Goal: Task Accomplishment & Management: Use online tool/utility

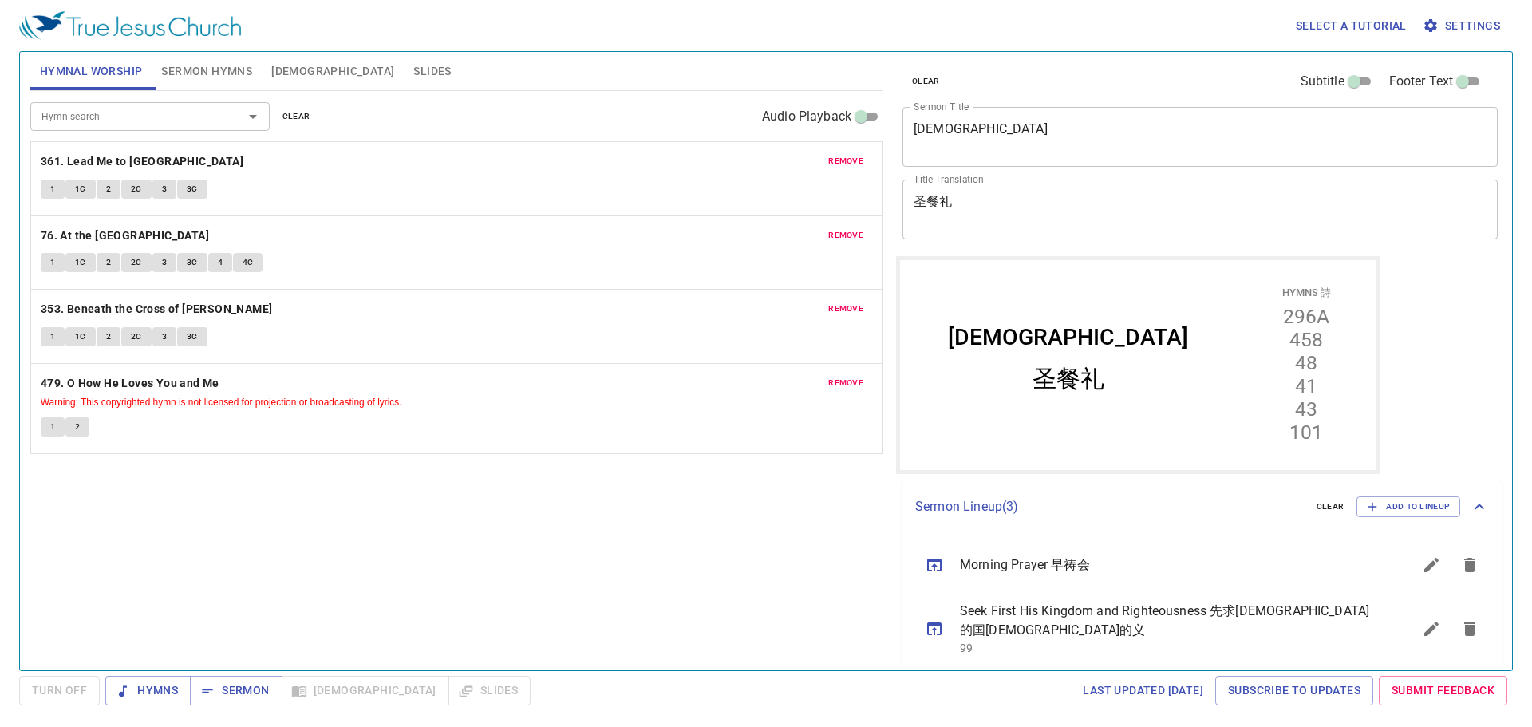
click at [859, 167] on span "remove" at bounding box center [845, 161] width 35 height 14
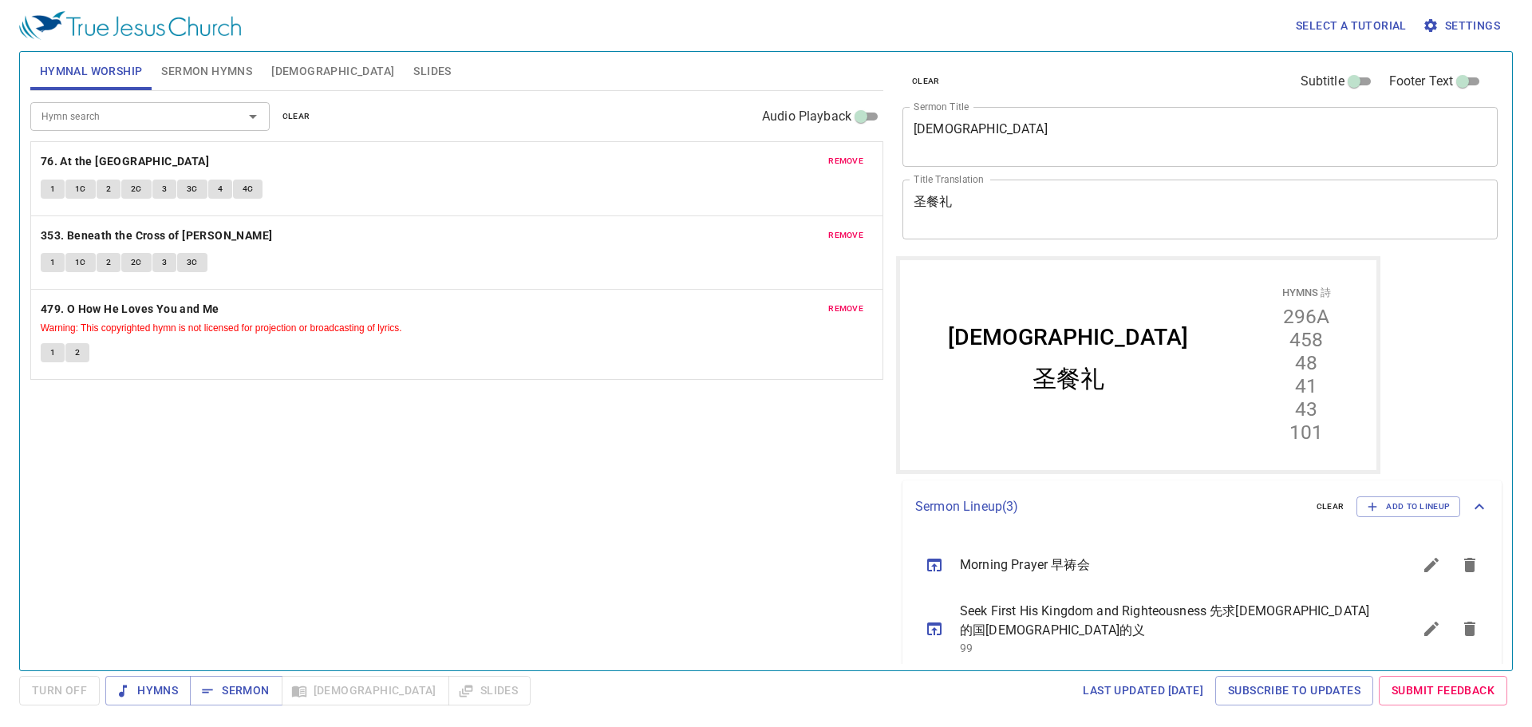
click at [859, 167] on span "remove" at bounding box center [845, 161] width 35 height 14
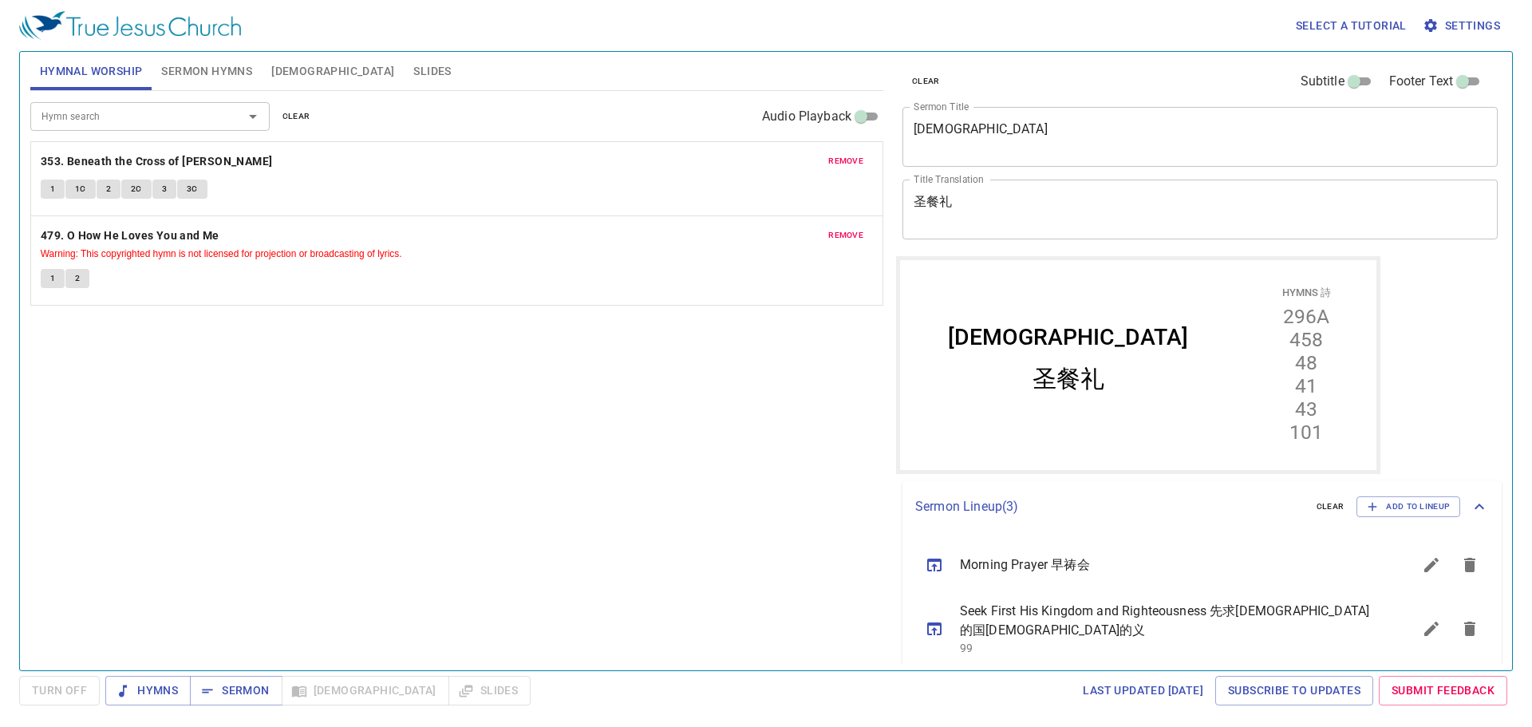
click at [859, 167] on span "remove" at bounding box center [845, 161] width 35 height 14
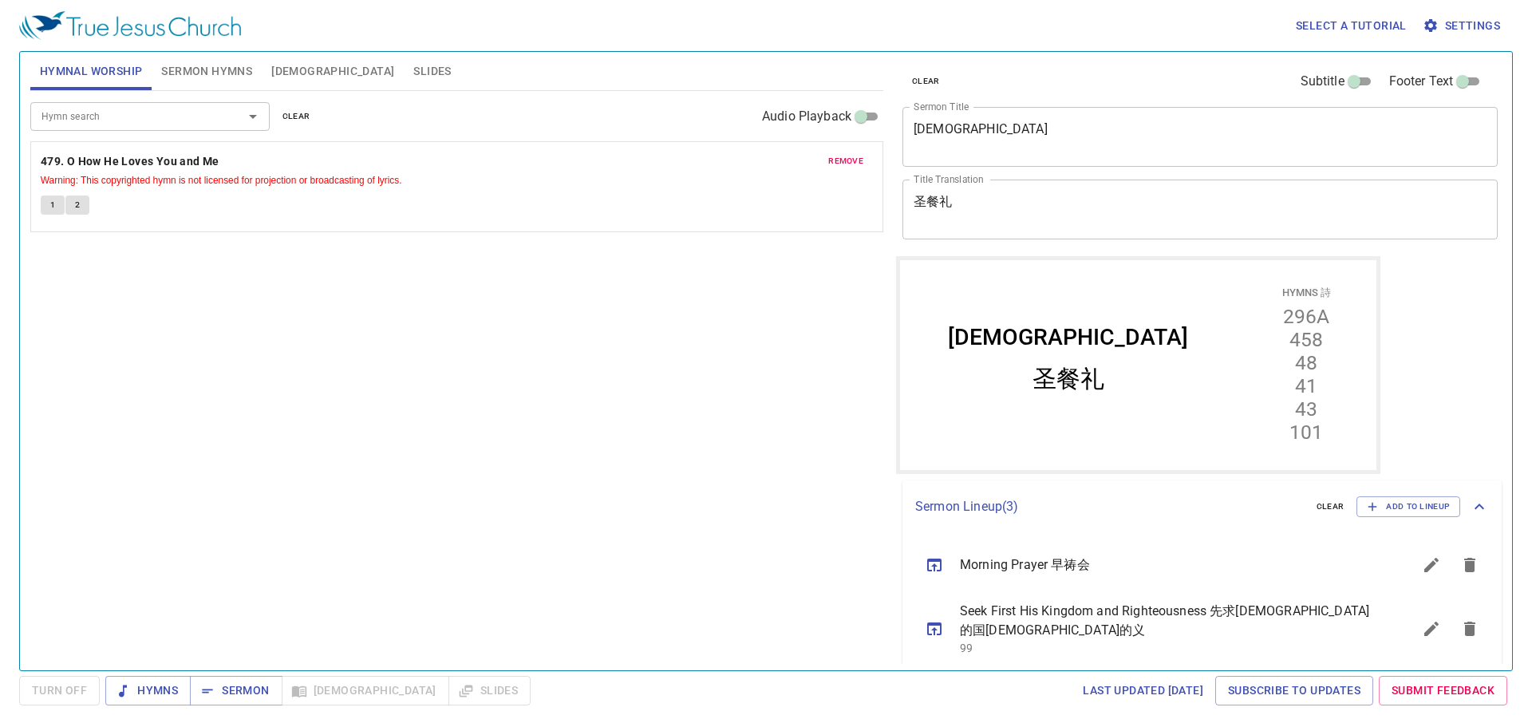
click at [859, 166] on span "remove" at bounding box center [845, 161] width 35 height 14
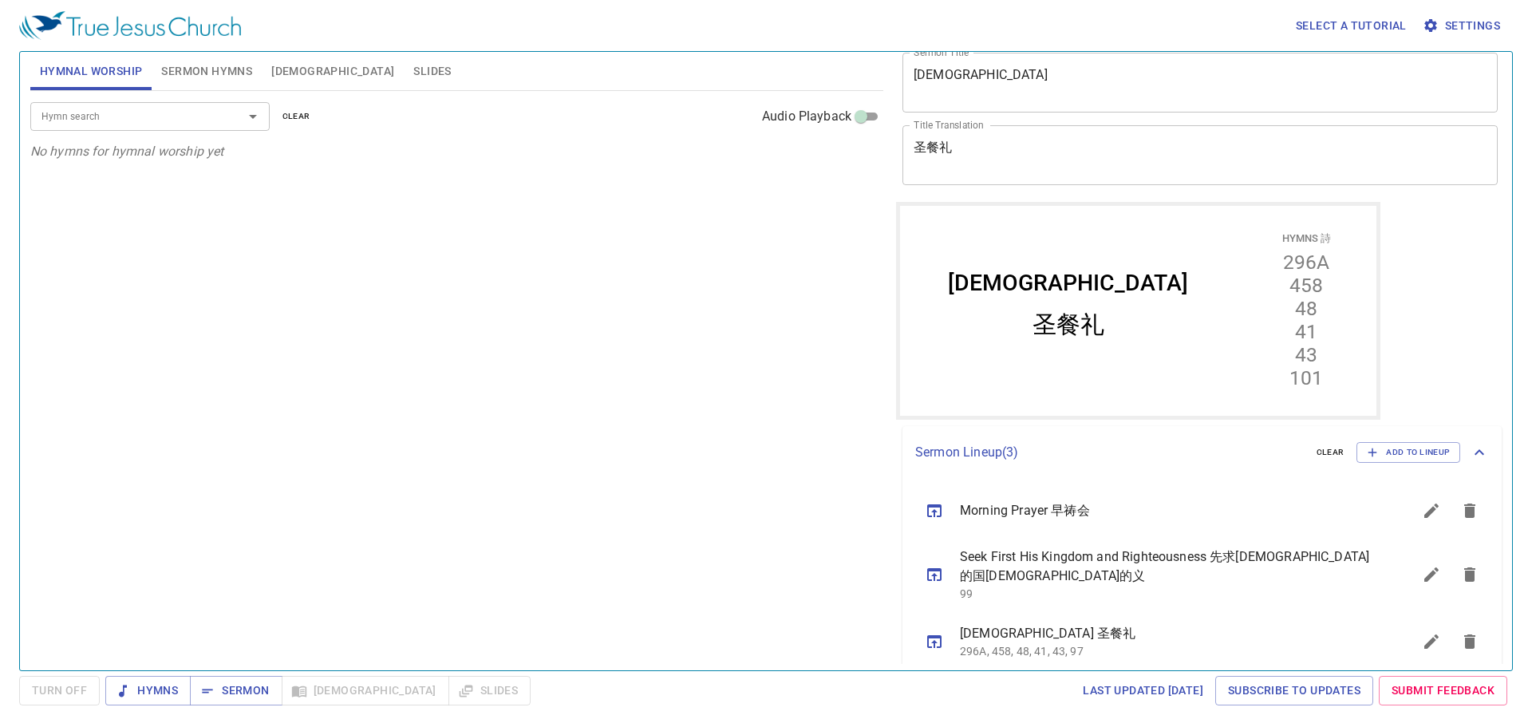
click at [1464, 517] on icon "sermon lineup list" at bounding box center [1469, 510] width 11 height 14
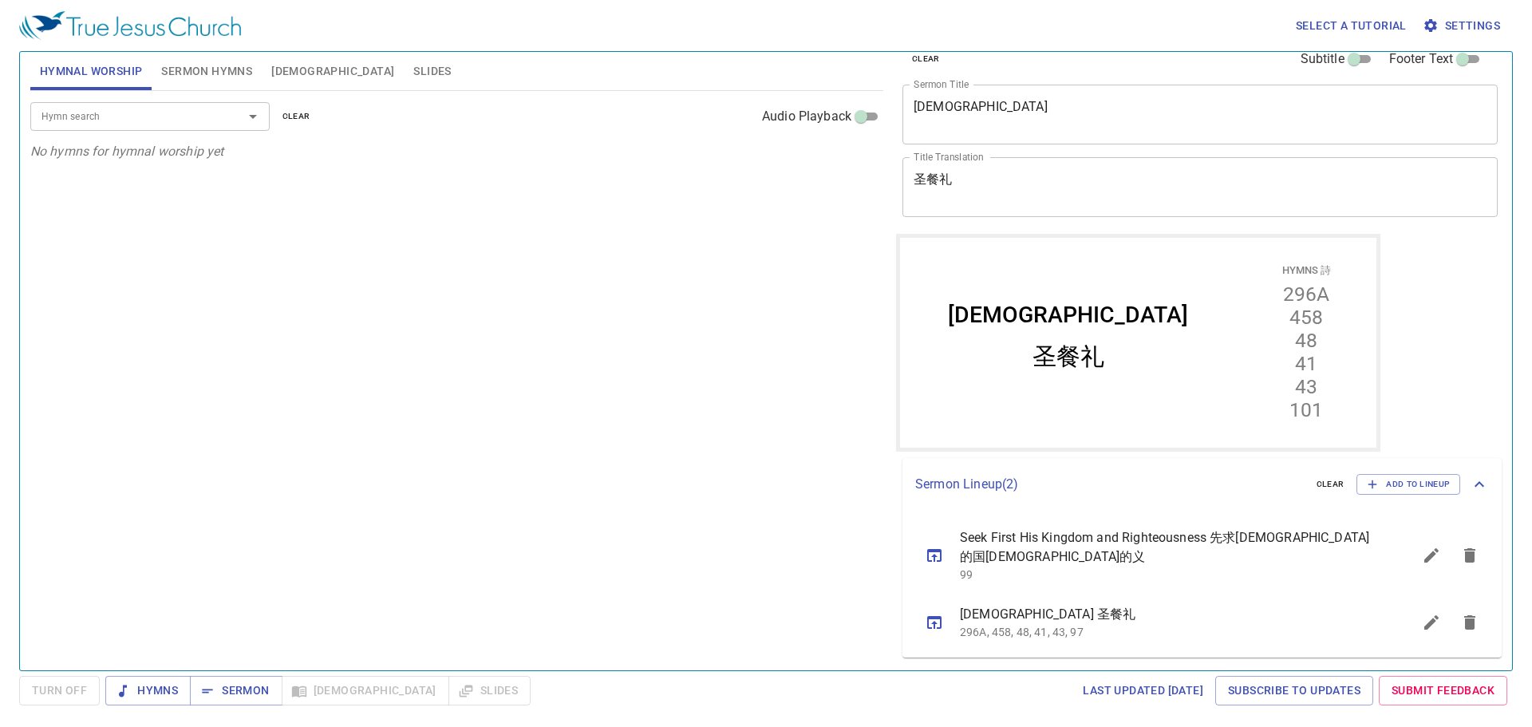
scroll to position [3, 0]
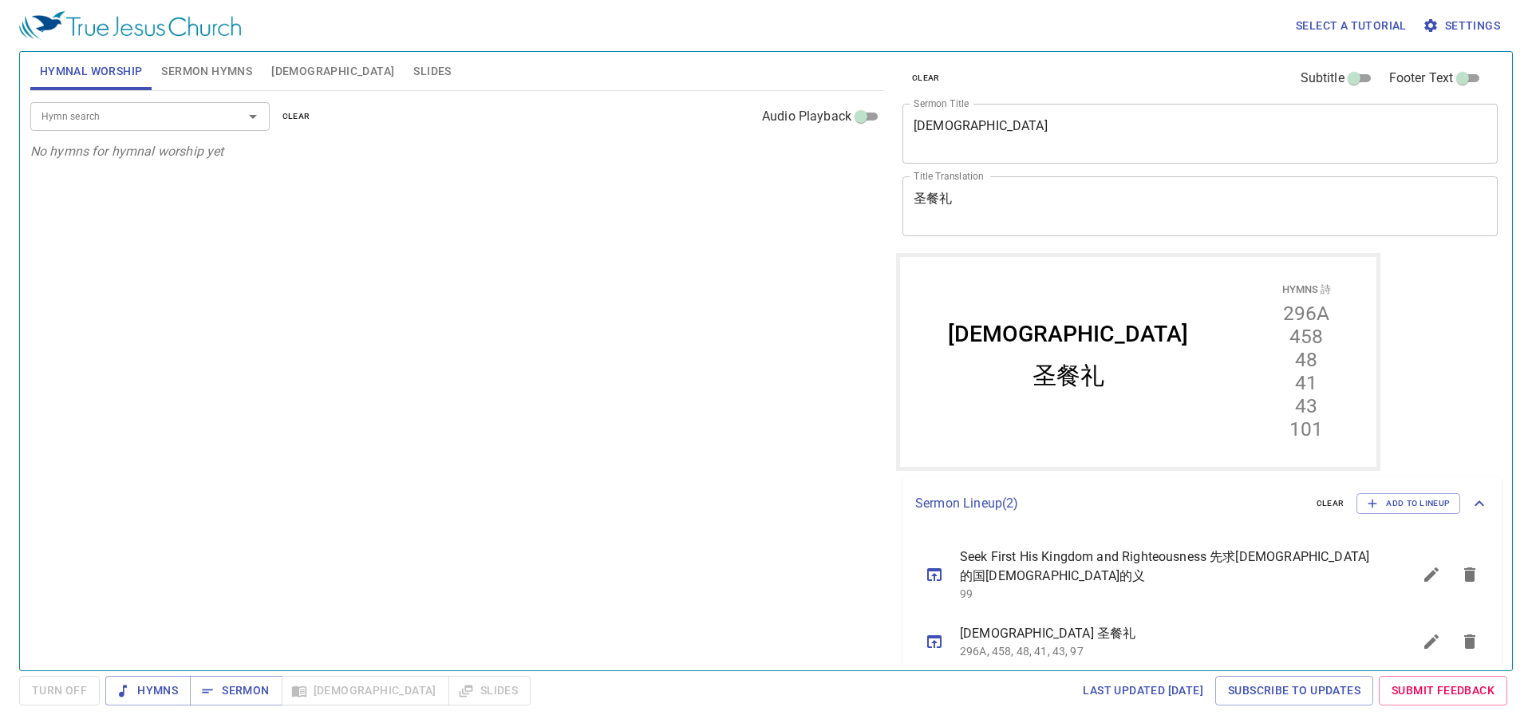
click at [1460, 632] on icon "sermon lineup list" at bounding box center [1469, 641] width 19 height 19
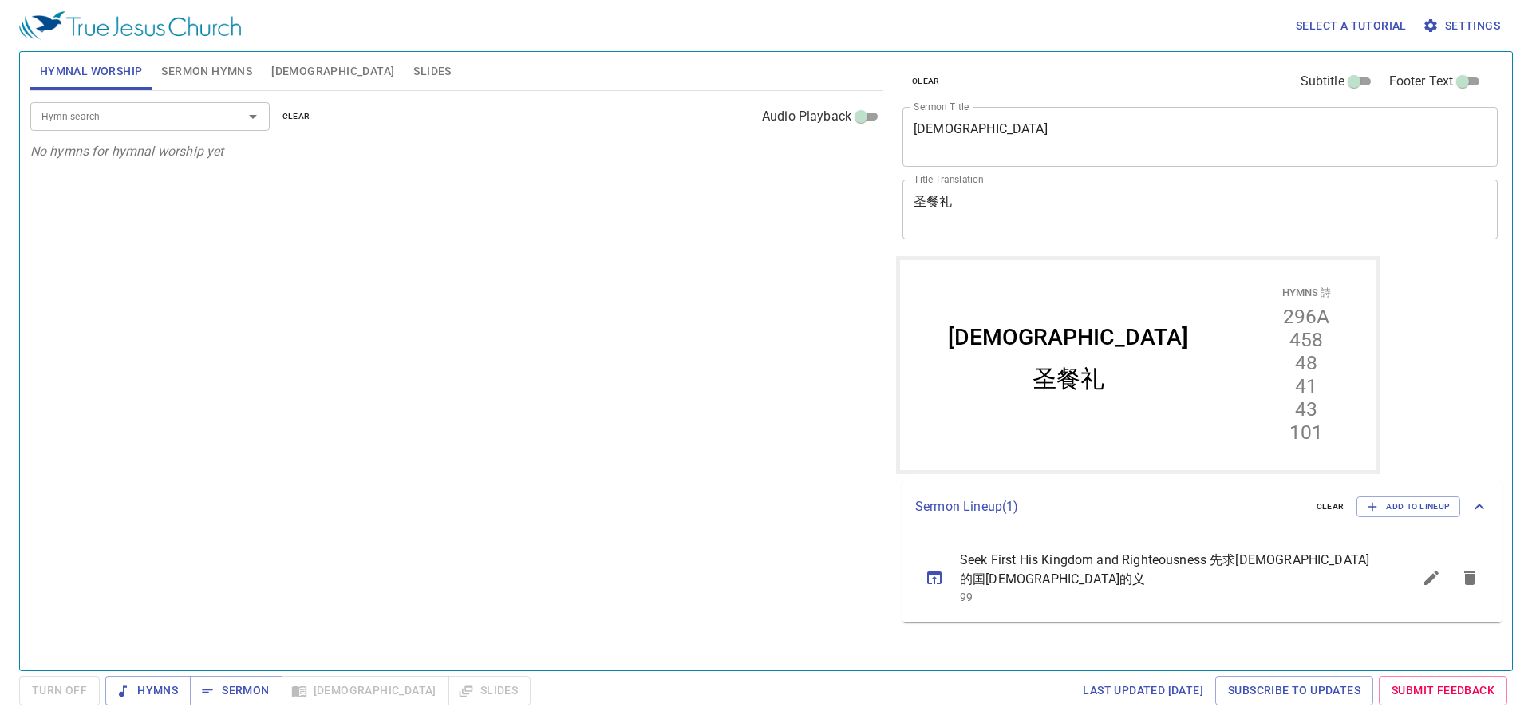
click at [1283, 559] on span "Seek First His Kingdom and Righteousness 先求神的国神的义" at bounding box center [1167, 570] width 414 height 38
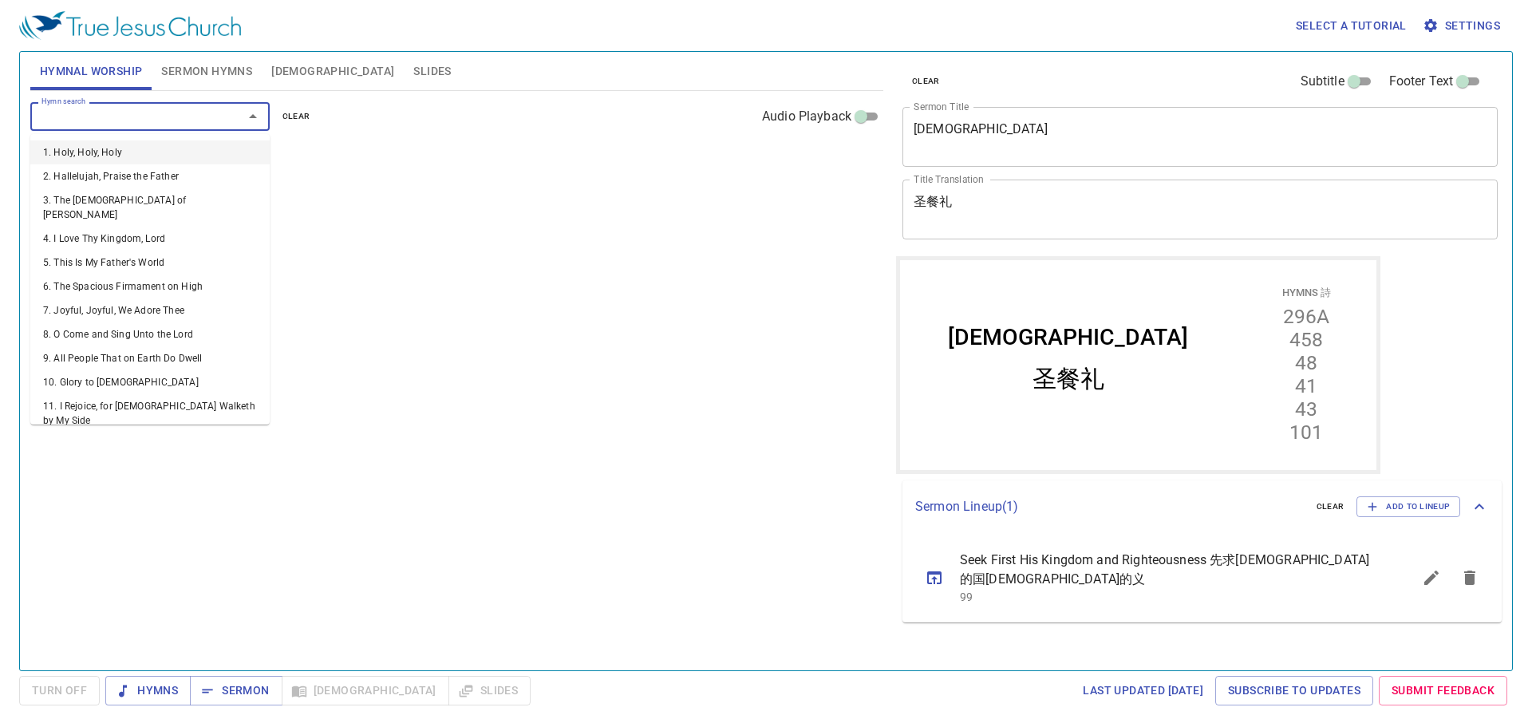
click at [136, 110] on input "Hymn search" at bounding box center [126, 116] width 183 height 18
click at [1416, 568] on button "sermon lineup list" at bounding box center [1431, 578] width 38 height 38
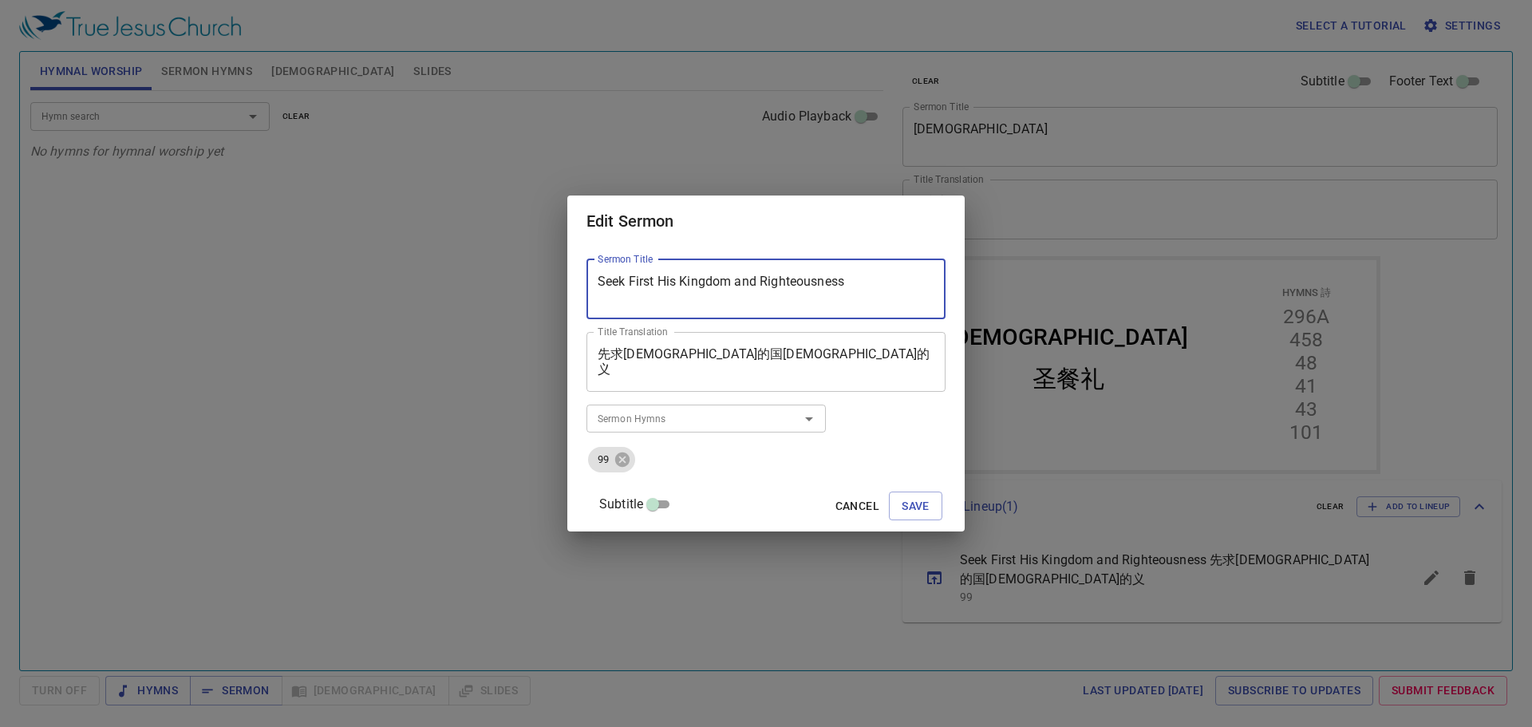
drag, startPoint x: 893, startPoint y: 283, endPoint x: 281, endPoint y: 311, distance: 612.6
click at [0, 291] on html "Select a tutorial Settings Hymnal Worship Sermon Hymns Bible Slides Hymn search…" at bounding box center [766, 363] width 1532 height 727
drag, startPoint x: 755, startPoint y: 372, endPoint x: 236, endPoint y: 369, distance: 518.7
click at [239, 368] on div "Edit Sermon Sermon Title Sermon Title Title Translation 先求神的国神的义 Title Translat…" at bounding box center [766, 363] width 1532 height 727
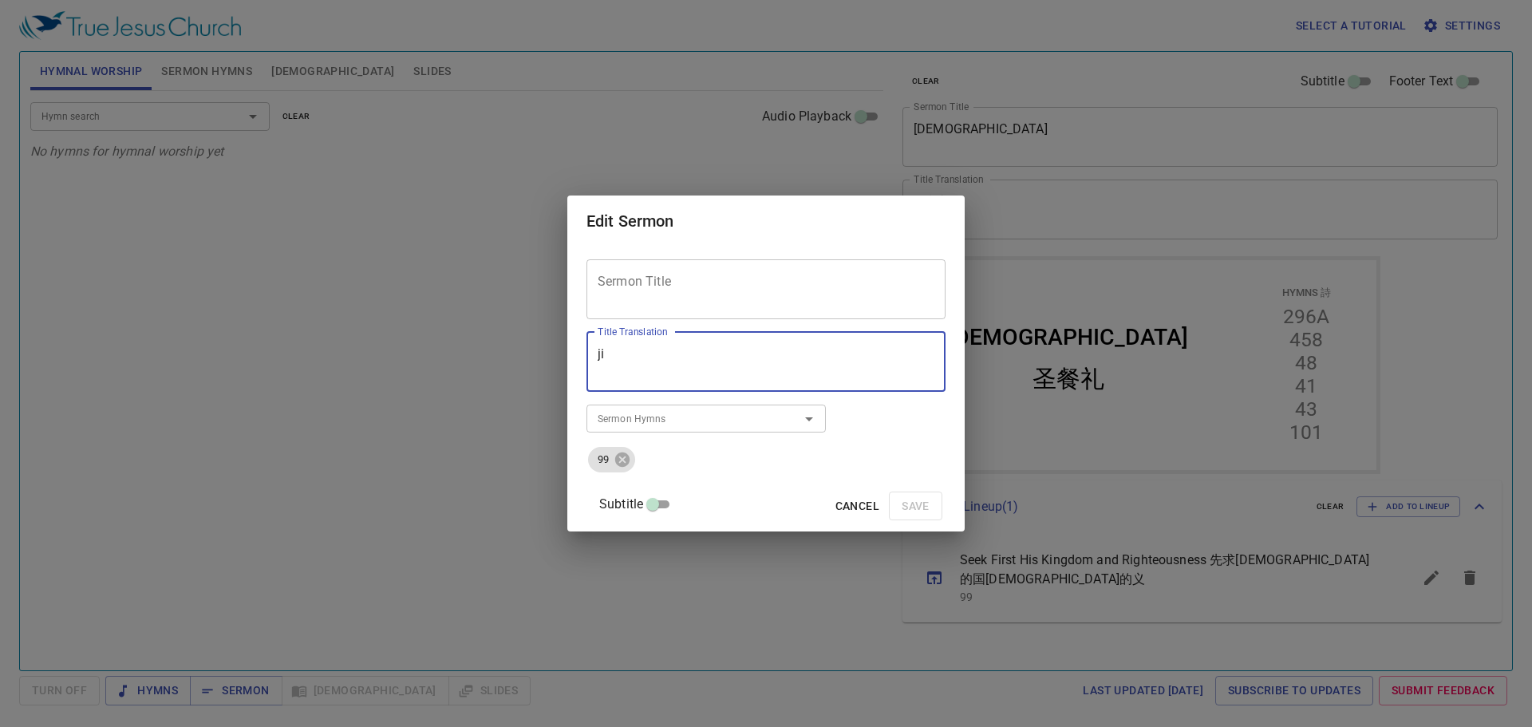
type textarea "j"
type textarea "ㄨ"
type textarea "[GEOGRAPHIC_DATA]和以[GEOGRAPHIC_DATA](1)"
click at [630, 456] on icon at bounding box center [622, 459] width 14 height 14
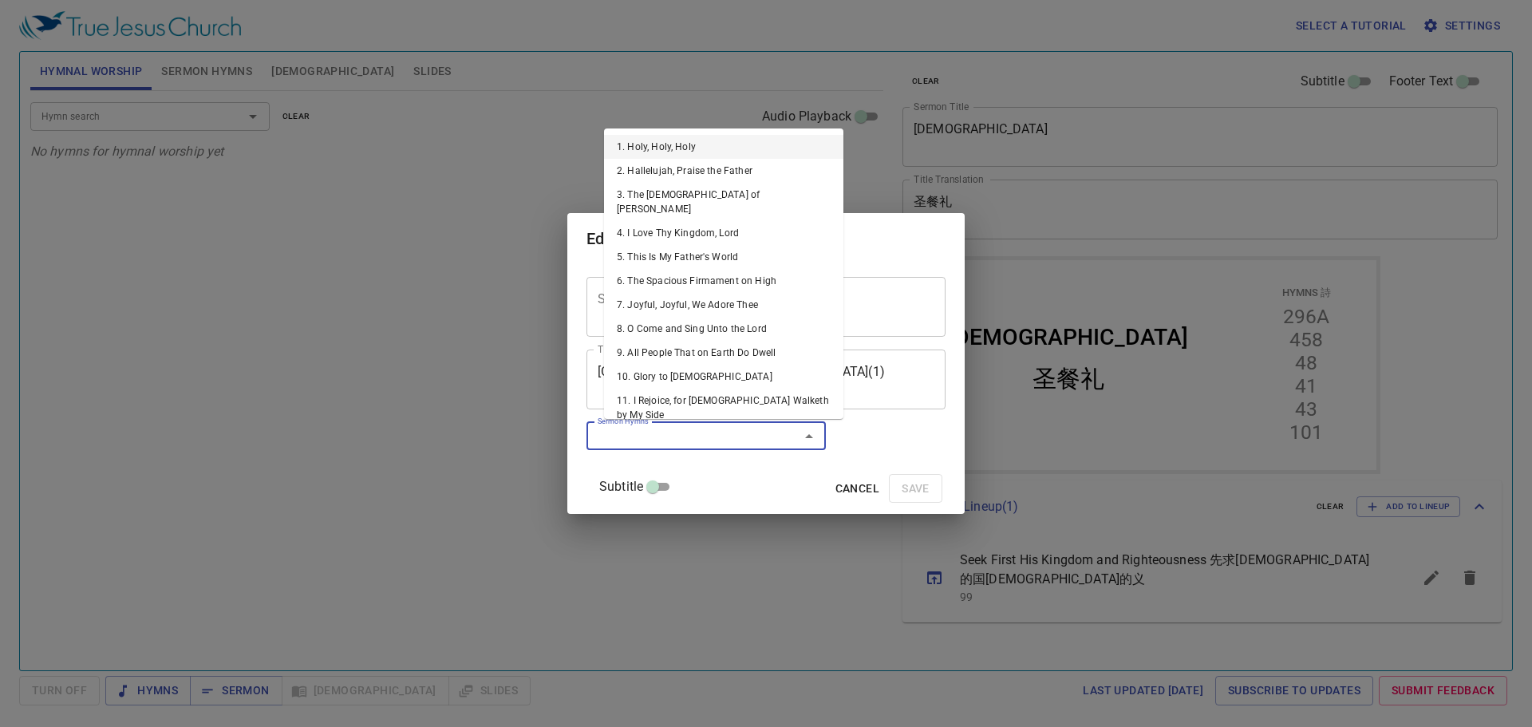
click at [659, 436] on input "Sermon Hymns" at bounding box center [682, 436] width 183 height 18
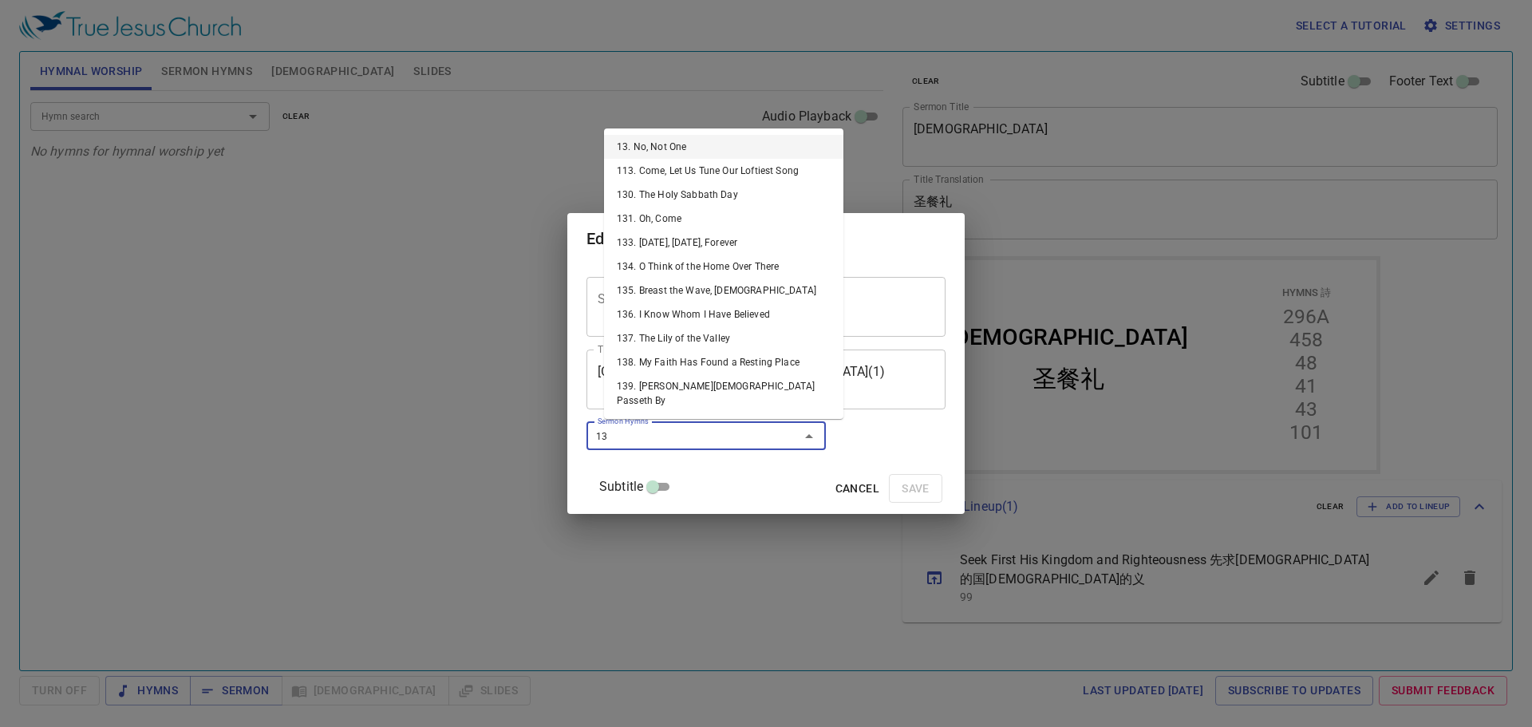
type input "131"
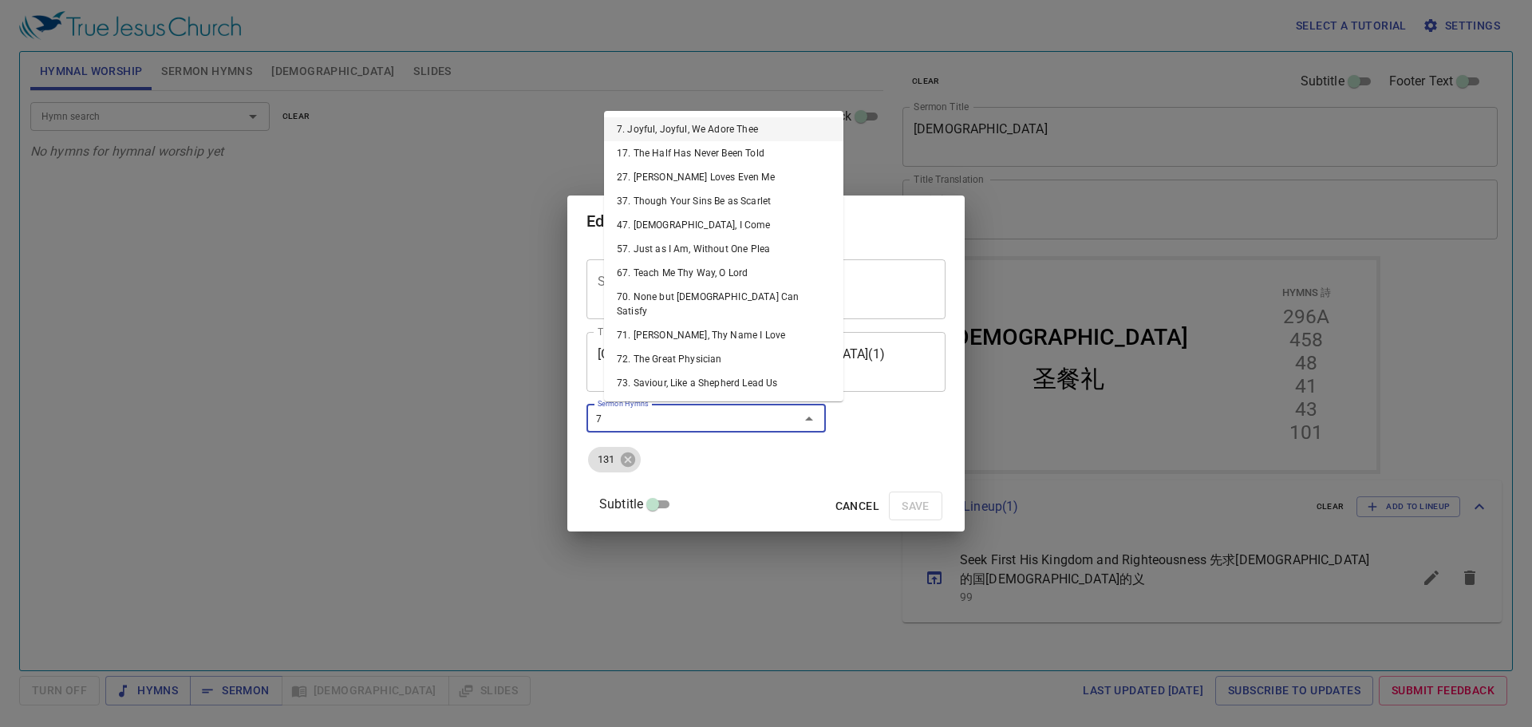
type input "73"
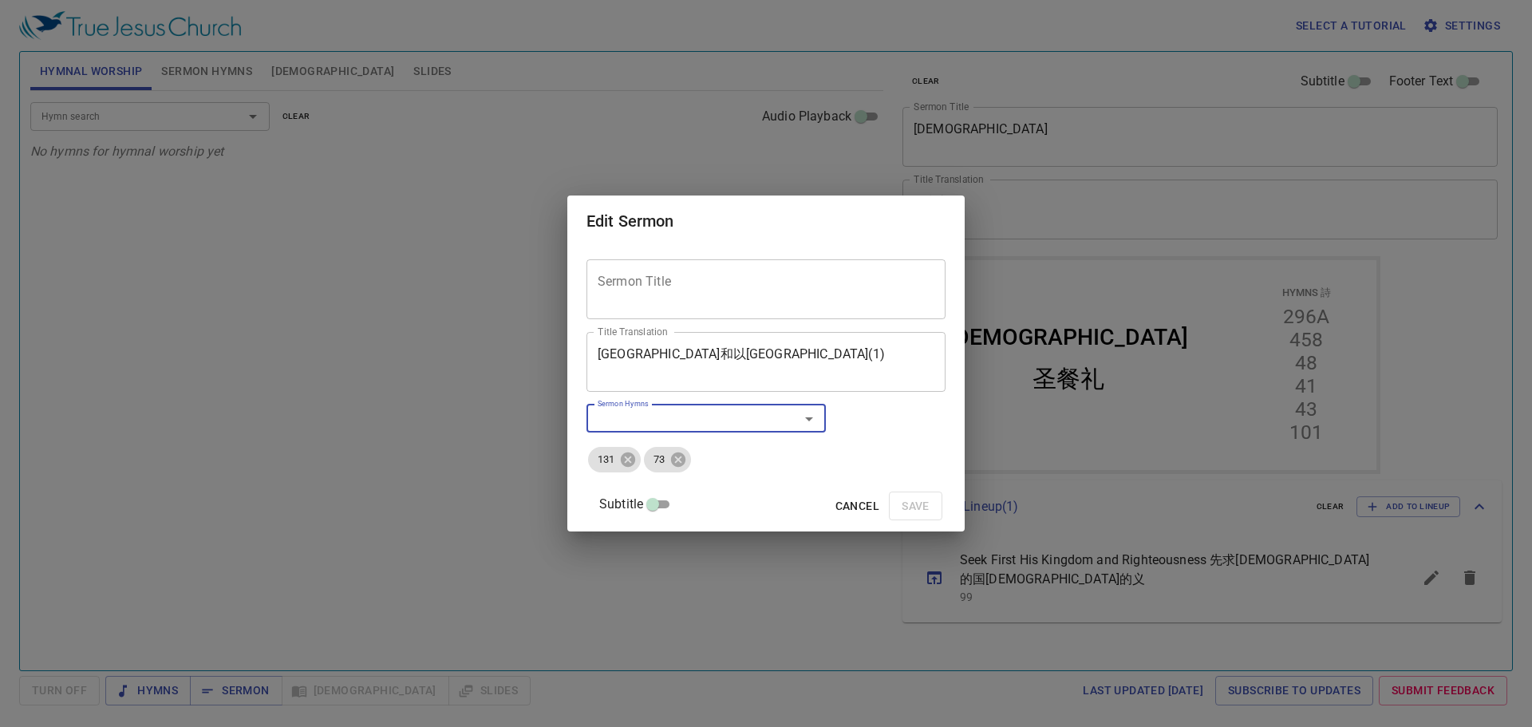
click at [669, 294] on textarea "Sermon Title" at bounding box center [766, 289] width 337 height 30
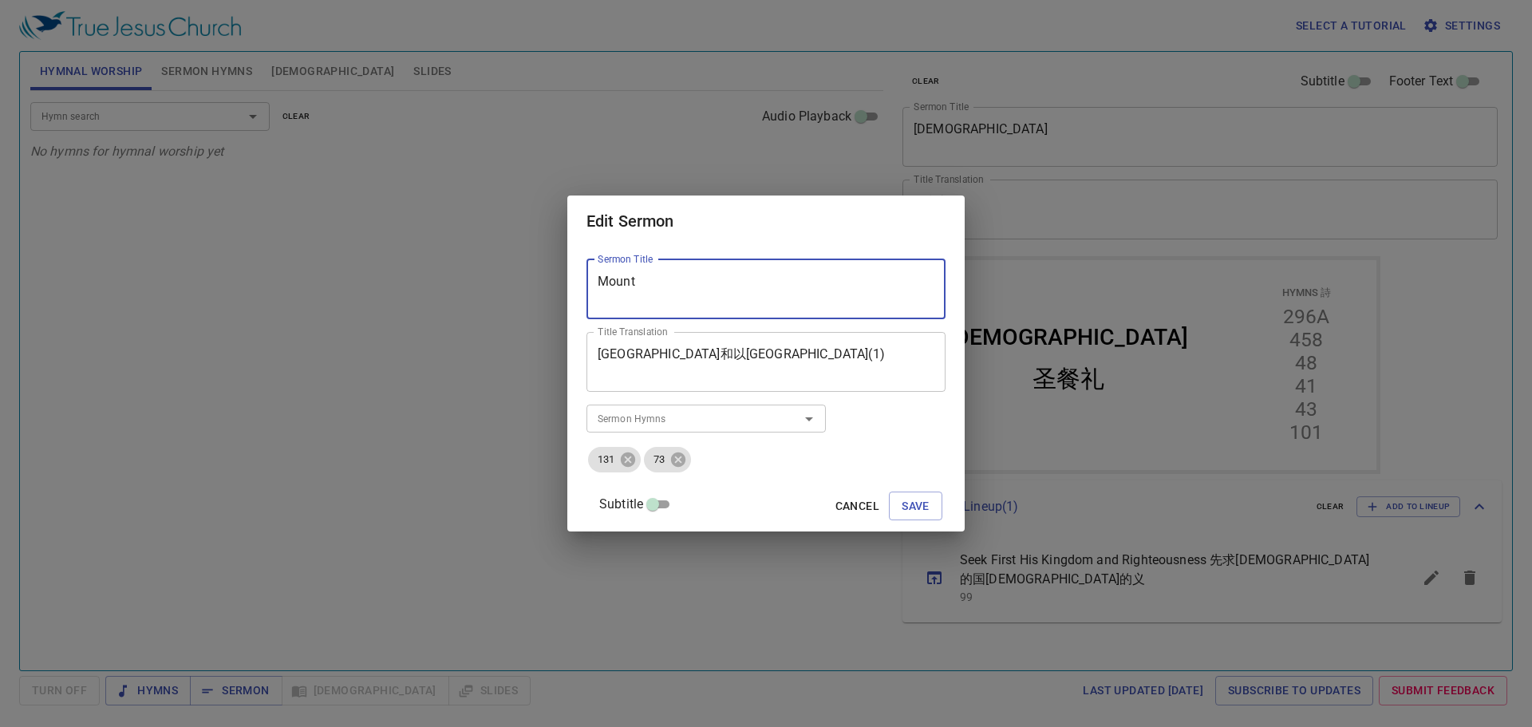
click at [693, 291] on textarea "Mount" at bounding box center [766, 289] width 337 height 30
click at [818, 293] on textarea "Mount Gerizim and Mount Ebal" at bounding box center [766, 289] width 337 height 30
type textarea "[GEOGRAPHIC_DATA] and [GEOGRAPHIC_DATA](1)"
click at [907, 504] on span "Save" at bounding box center [916, 506] width 28 height 20
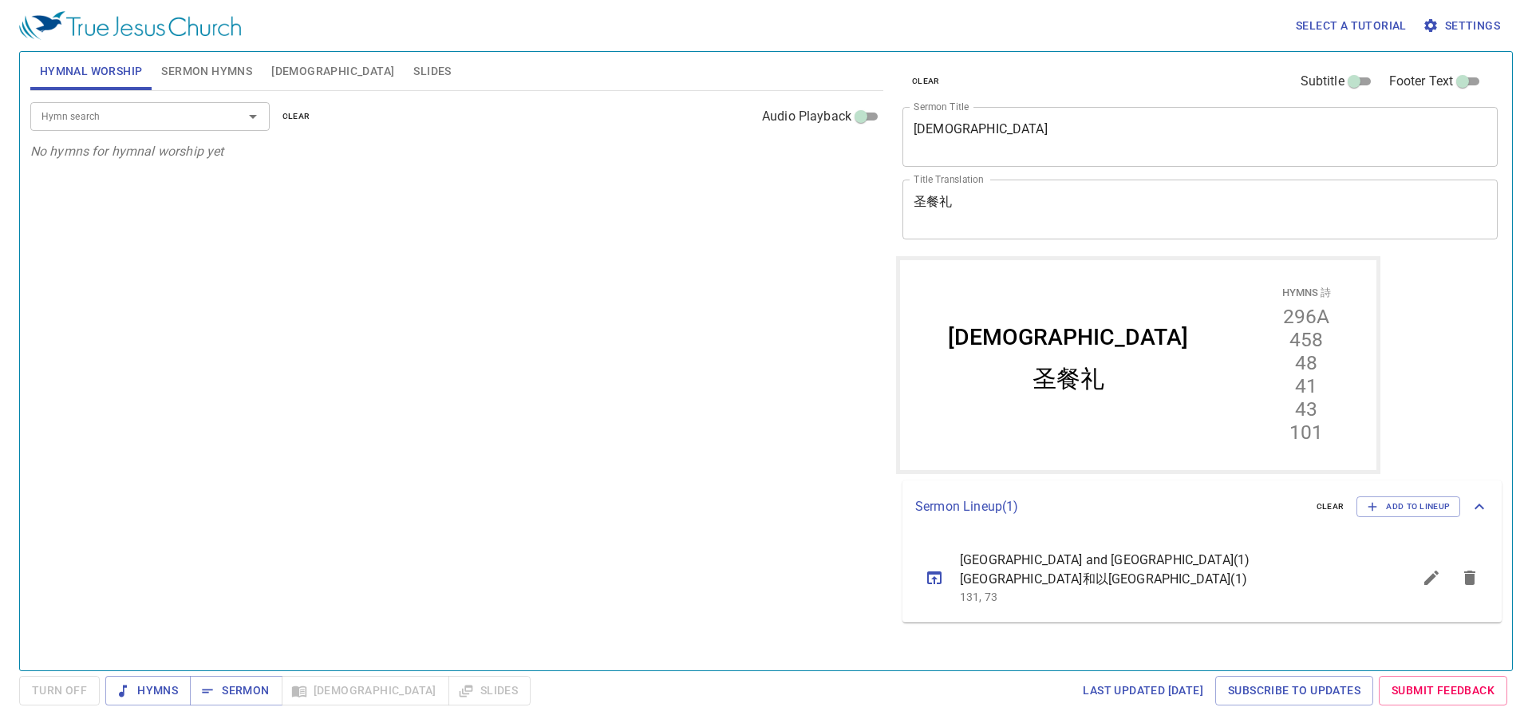
click at [940, 571] on icon "sermon lineup list" at bounding box center [934, 577] width 19 height 19
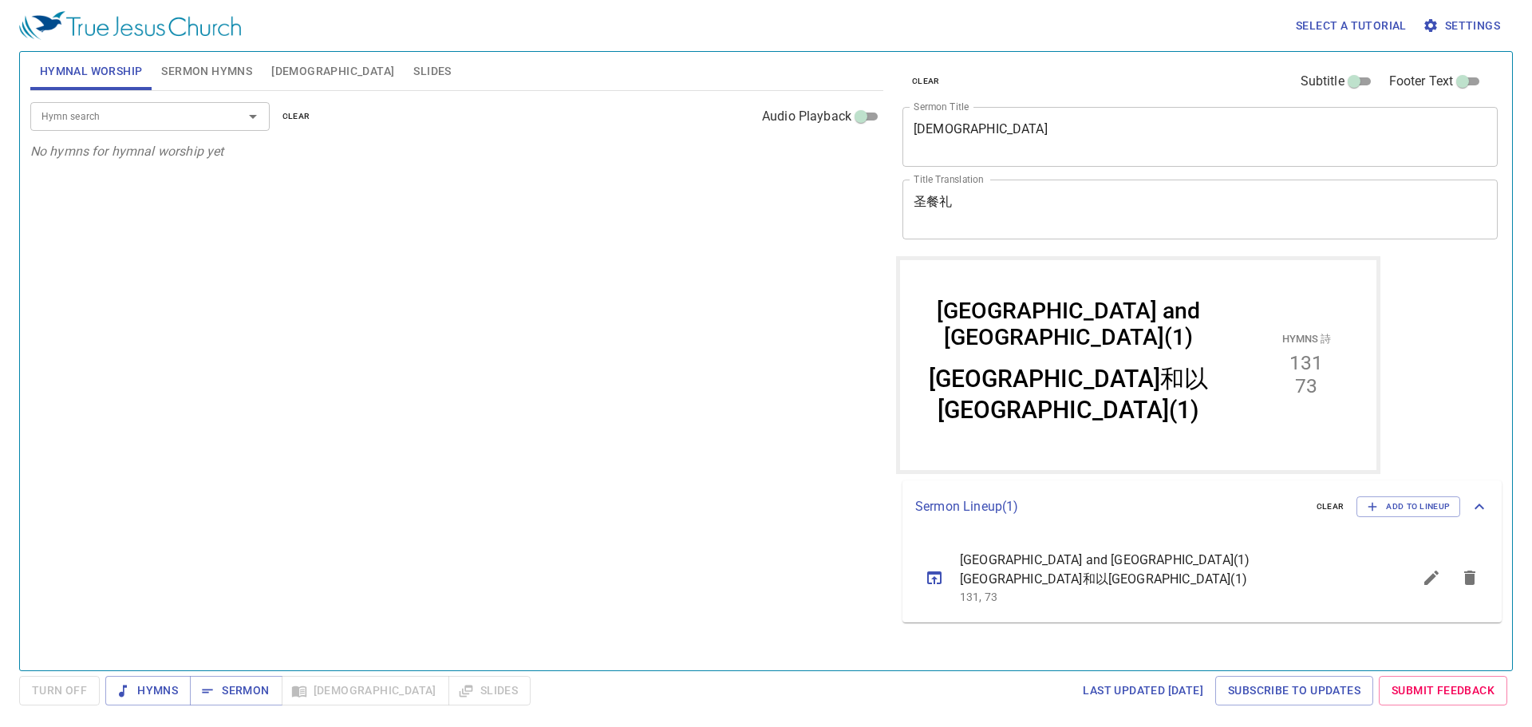
drag, startPoint x: 176, startPoint y: 151, endPoint x: 183, endPoint y: 157, distance: 9.0
click at [183, 157] on icon "No hymns for hymnal worship yet" at bounding box center [127, 151] width 194 height 15
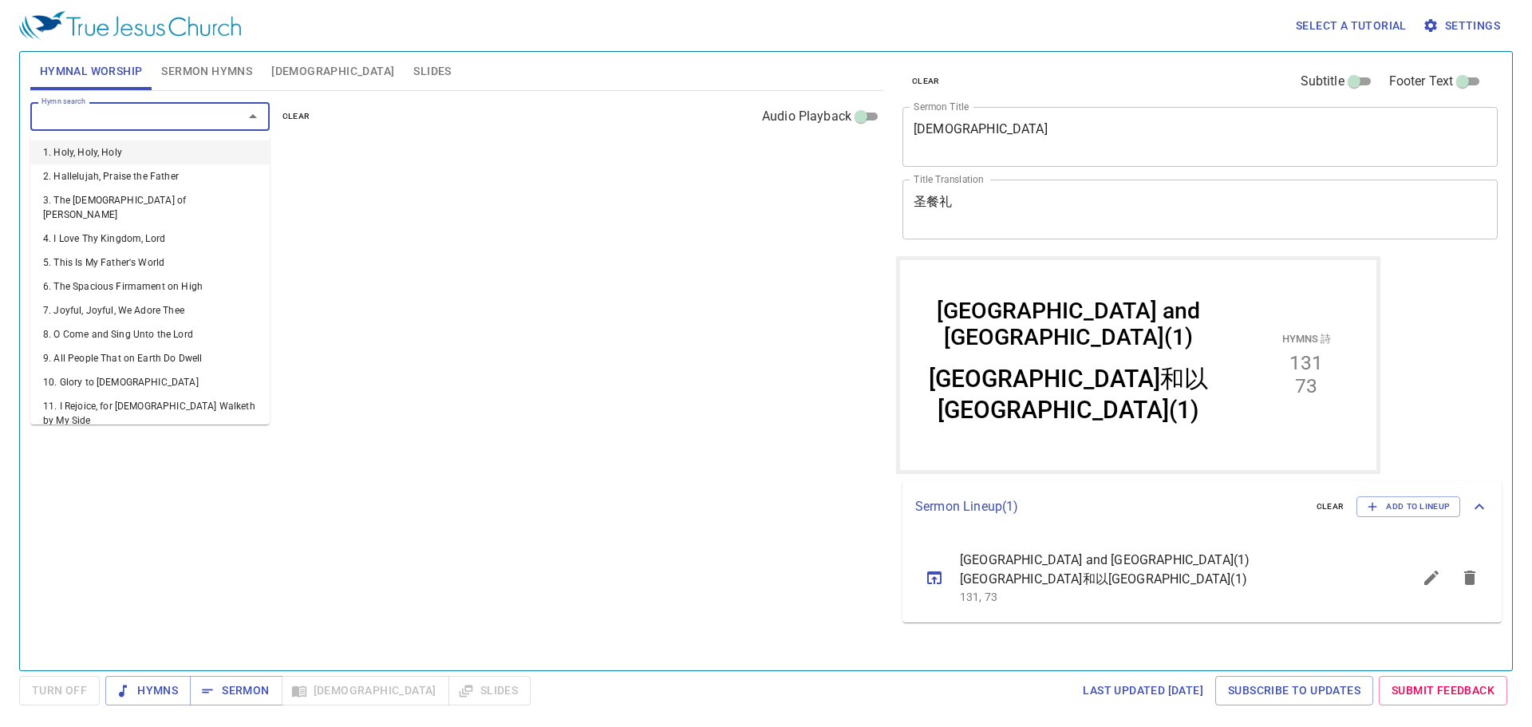
click at [139, 126] on div "Hymn search" at bounding box center [149, 116] width 239 height 28
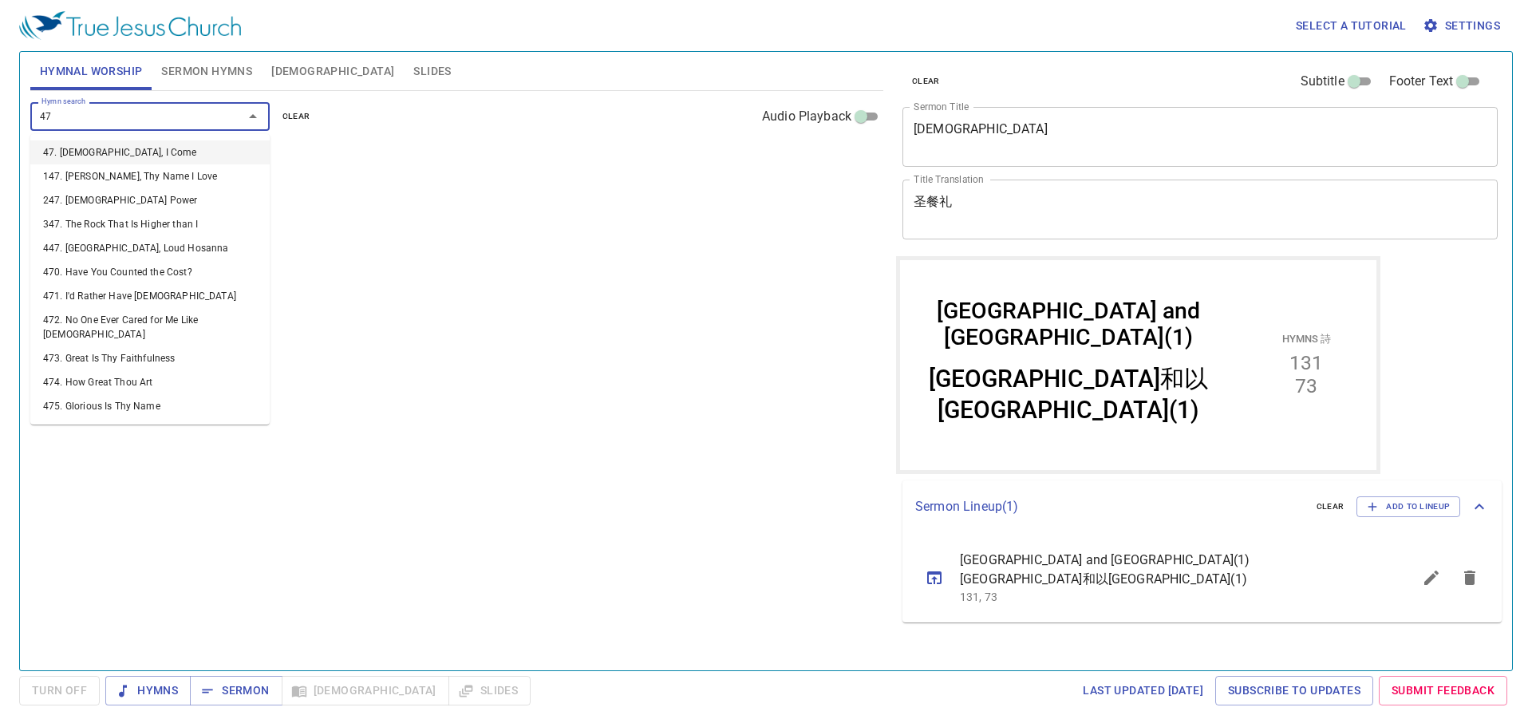
type input "479"
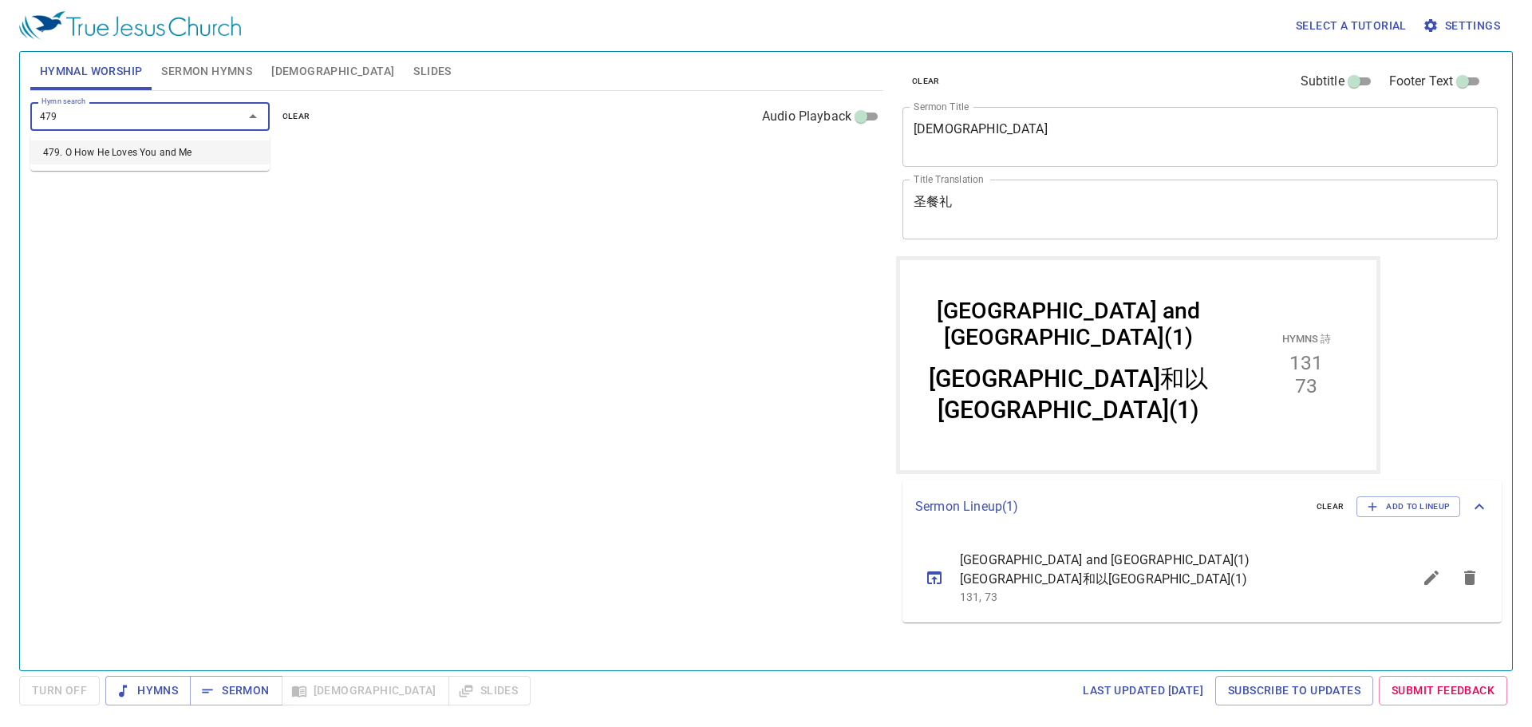
click at [164, 158] on li "479. O How He Loves You and Me" at bounding box center [149, 152] width 239 height 24
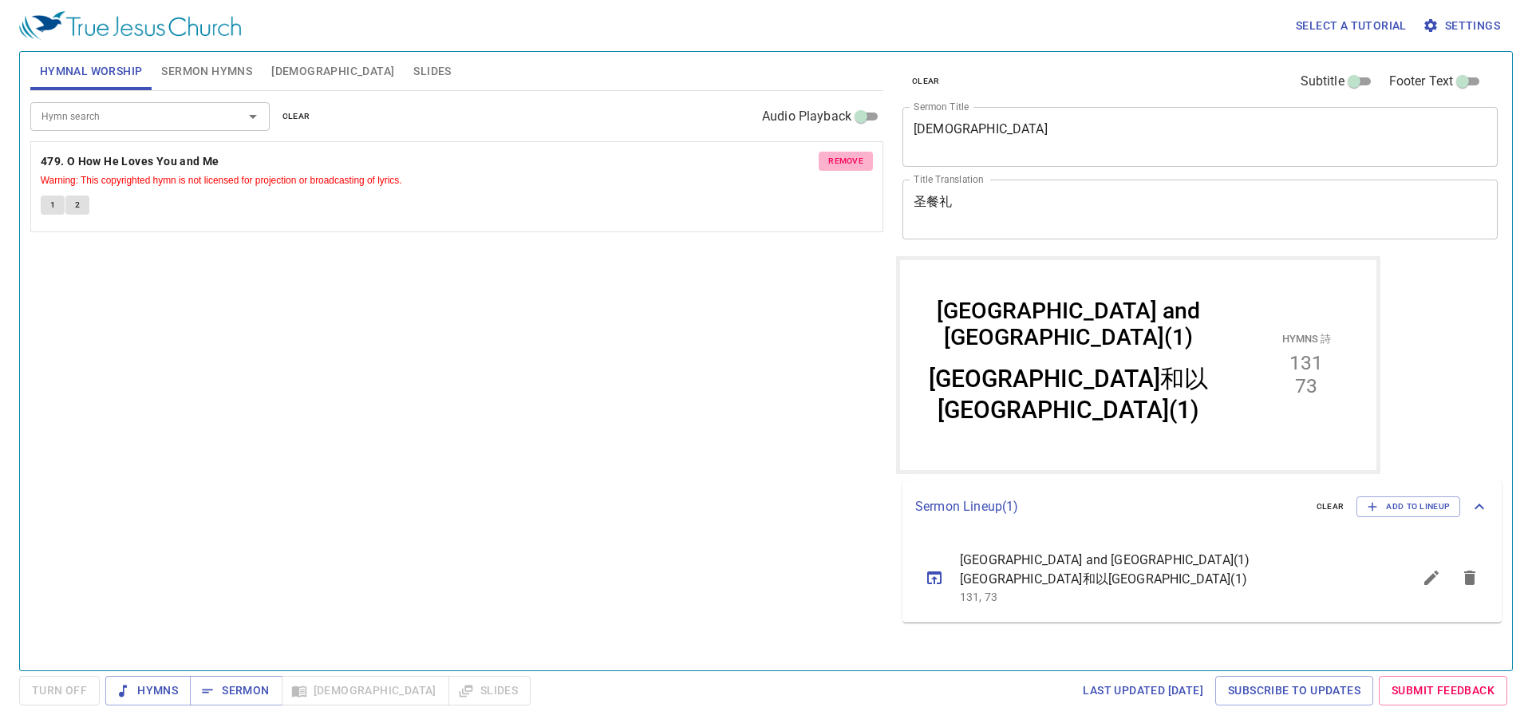
click at [841, 153] on button "remove" at bounding box center [846, 161] width 54 height 19
click at [139, 111] on input "Hymn search" at bounding box center [126, 116] width 183 height 18
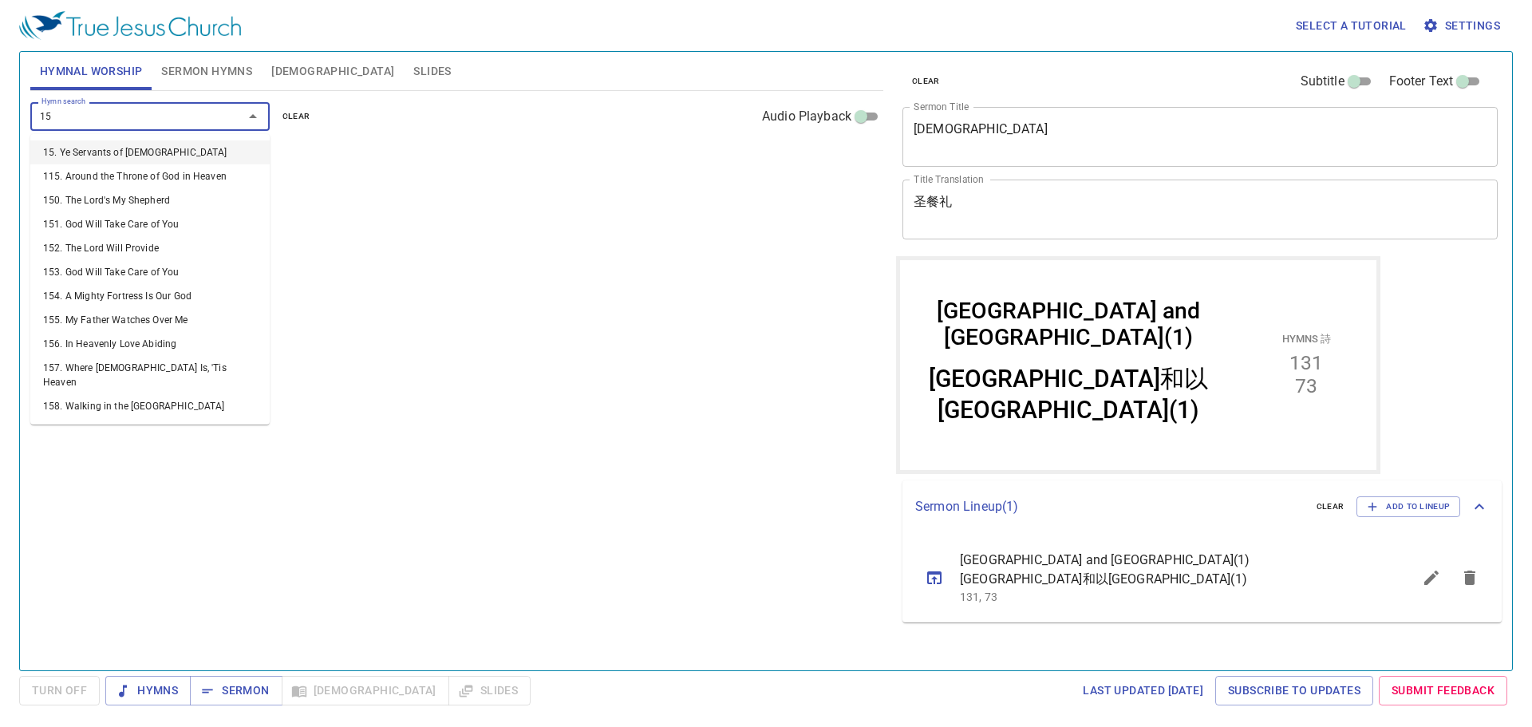
type input "153"
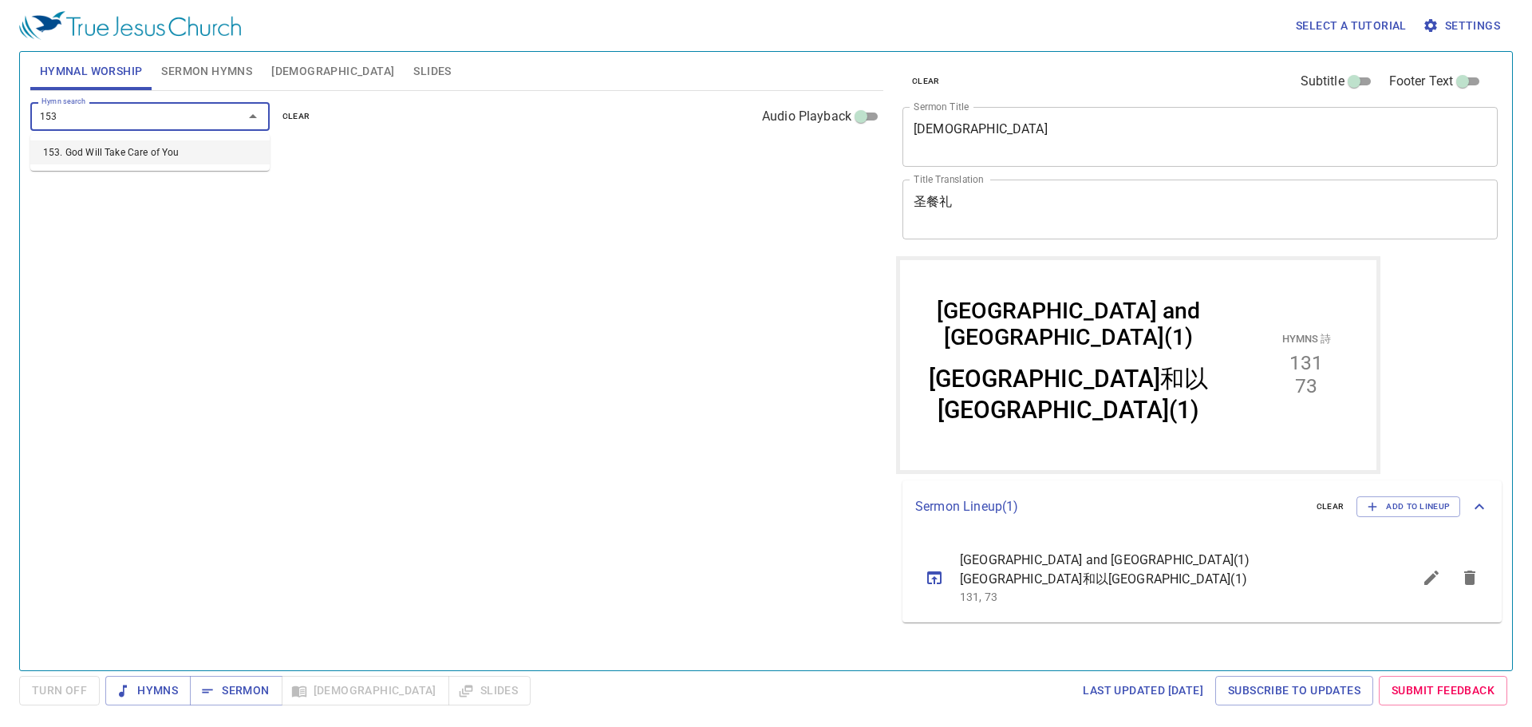
click at [239, 160] on li "153. God Will Take Care of You" at bounding box center [149, 152] width 239 height 24
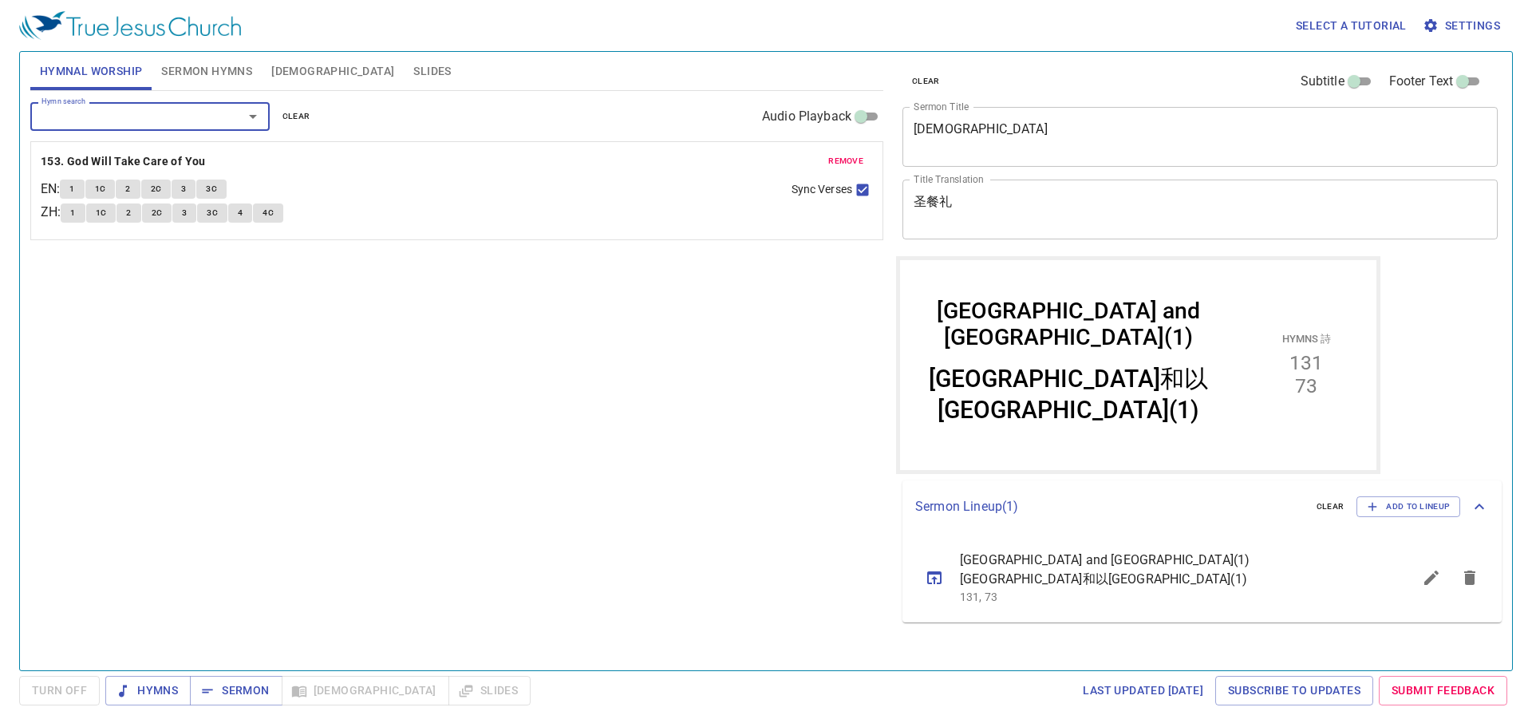
click at [159, 117] on input "Hymn search" at bounding box center [126, 116] width 183 height 18
click at [631, 443] on div "Hymn search Hymn search clear Audio Playback remove 153. God Will Take Care of …" at bounding box center [456, 374] width 853 height 566
click at [864, 114] on input "Audio Playback" at bounding box center [860, 119] width 57 height 19
checkbox input "true"
select select "1"
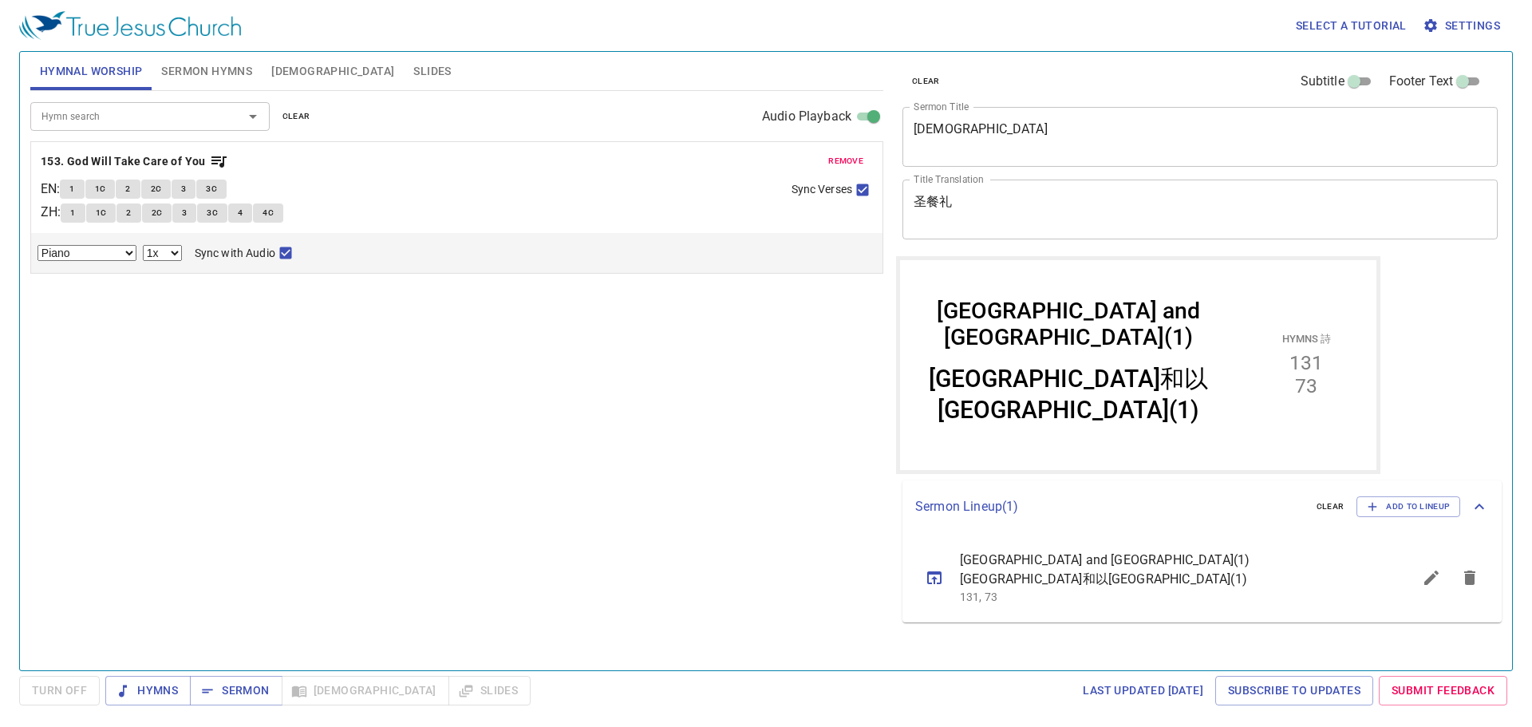
click at [156, 611] on div "Hymn search Hymn search clear Audio Playback remove 153. God Will Take Care of …" at bounding box center [456, 374] width 853 height 566
click at [144, 113] on input "Hymn search" at bounding box center [126, 116] width 183 height 18
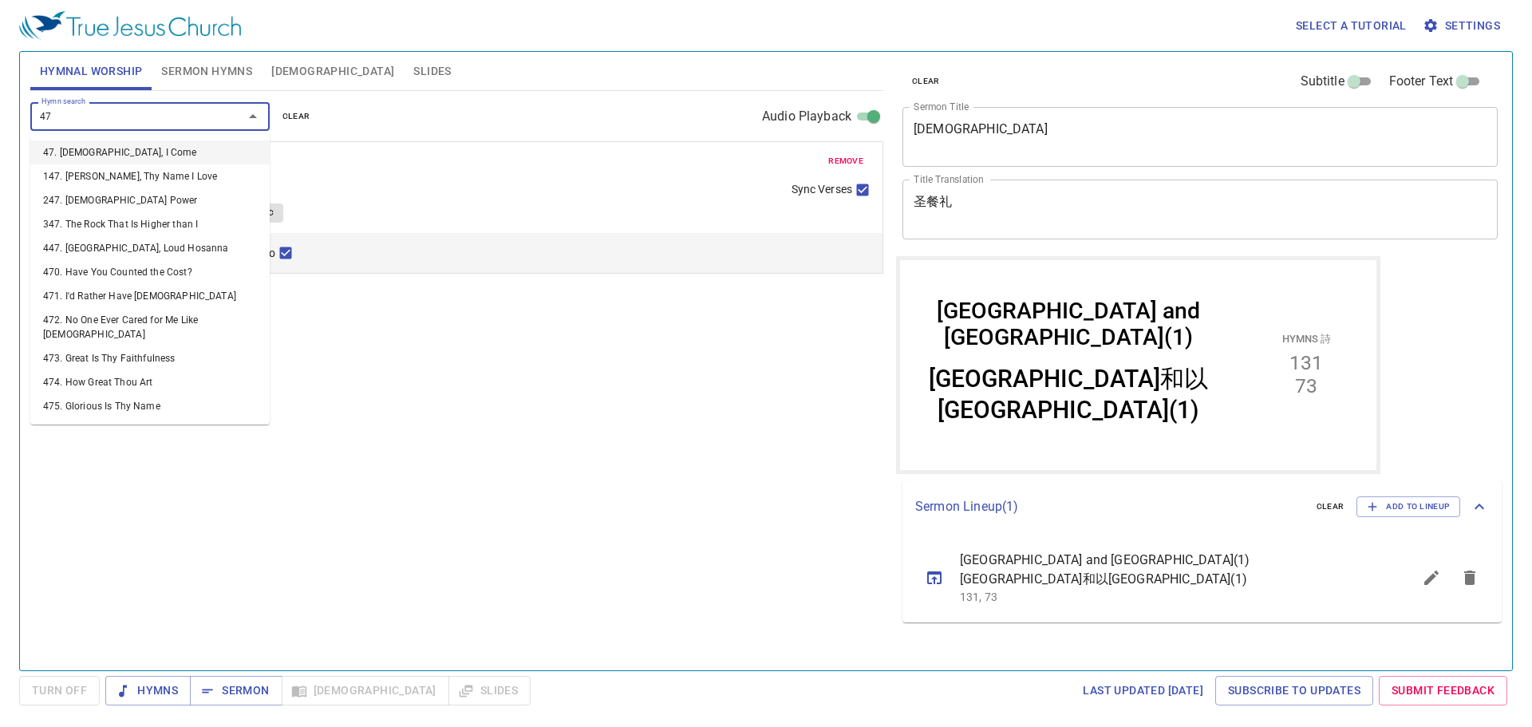
type input "479"
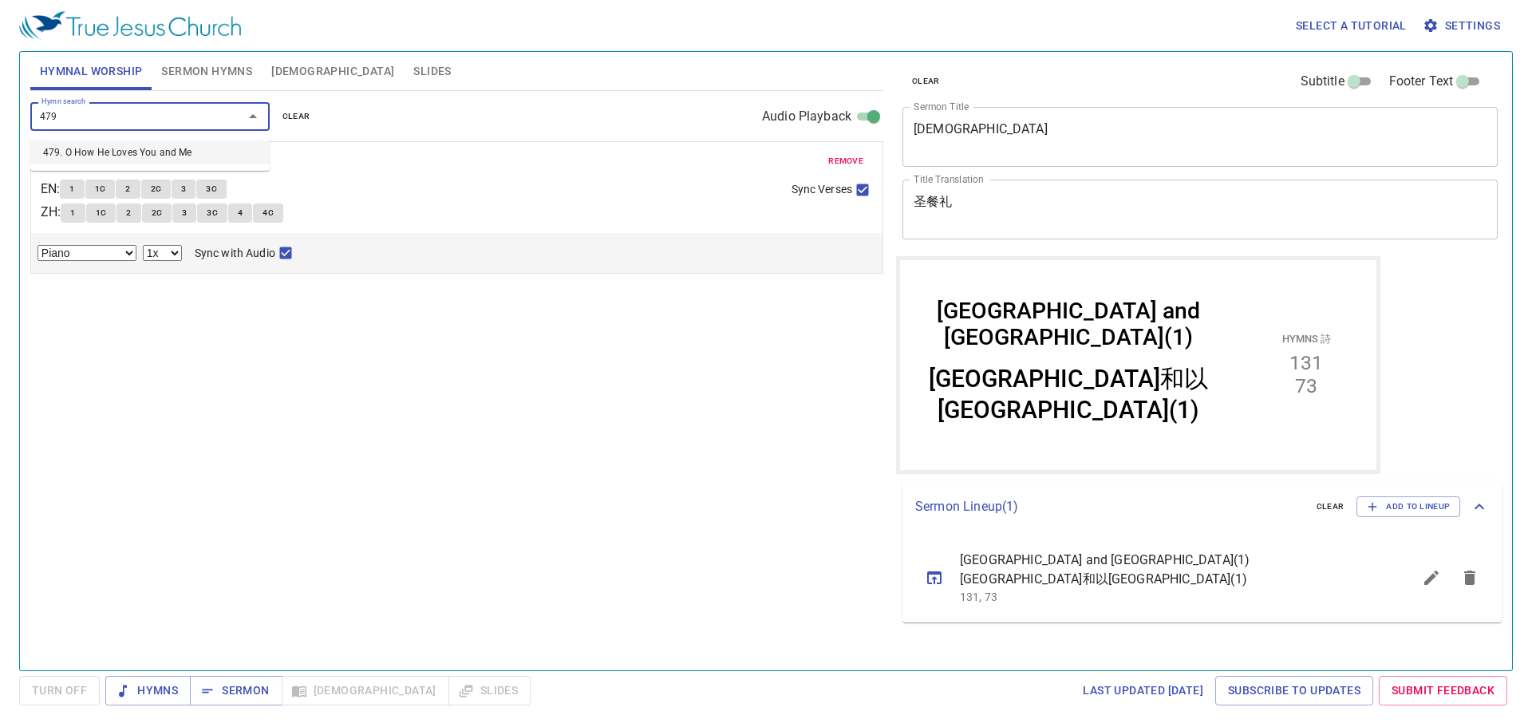
click at [164, 159] on li "479. O How He Loves You and Me" at bounding box center [149, 152] width 239 height 24
select select "1"
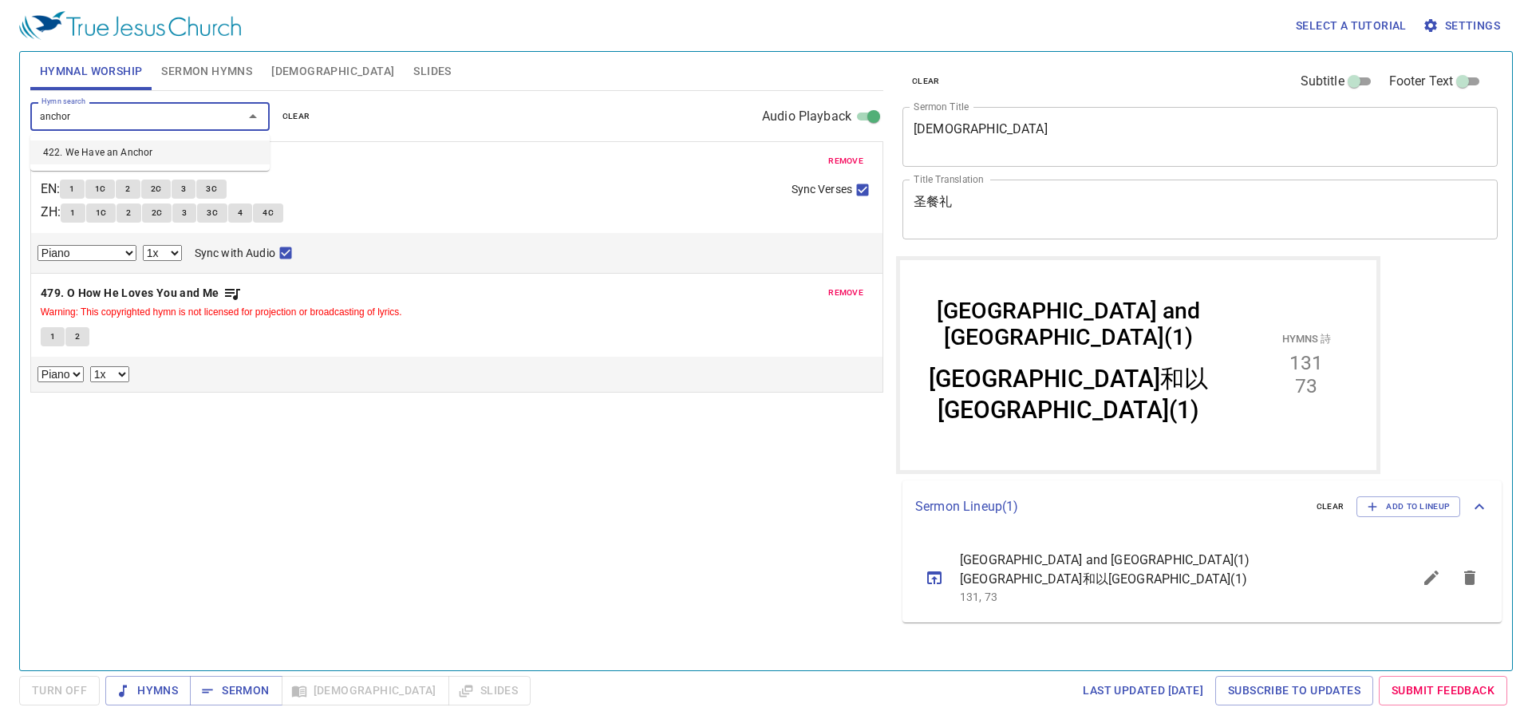
type input "anchor"
click at [75, 183] on button "1" at bounding box center [72, 189] width 24 height 19
checkbox input "false"
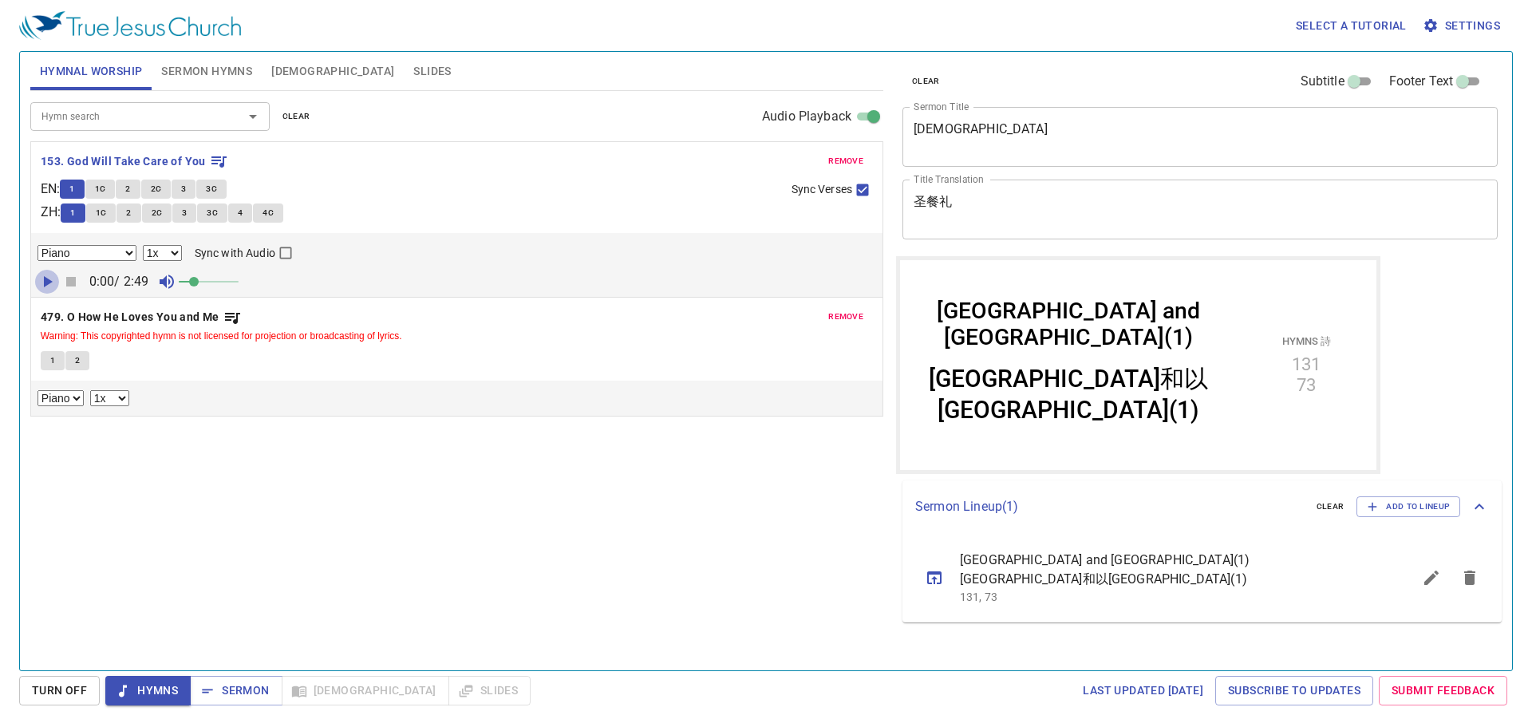
click at [46, 278] on icon "button" at bounding box center [47, 281] width 19 height 19
drag, startPoint x: 203, startPoint y: 288, endPoint x: 244, endPoint y: 290, distance: 40.7
click at [243, 286] on span at bounding box center [239, 282] width 10 height 10
click at [45, 283] on icon "button" at bounding box center [47, 281] width 10 height 11
drag, startPoint x: 551, startPoint y: 578, endPoint x: 466, endPoint y: 546, distance: 90.7
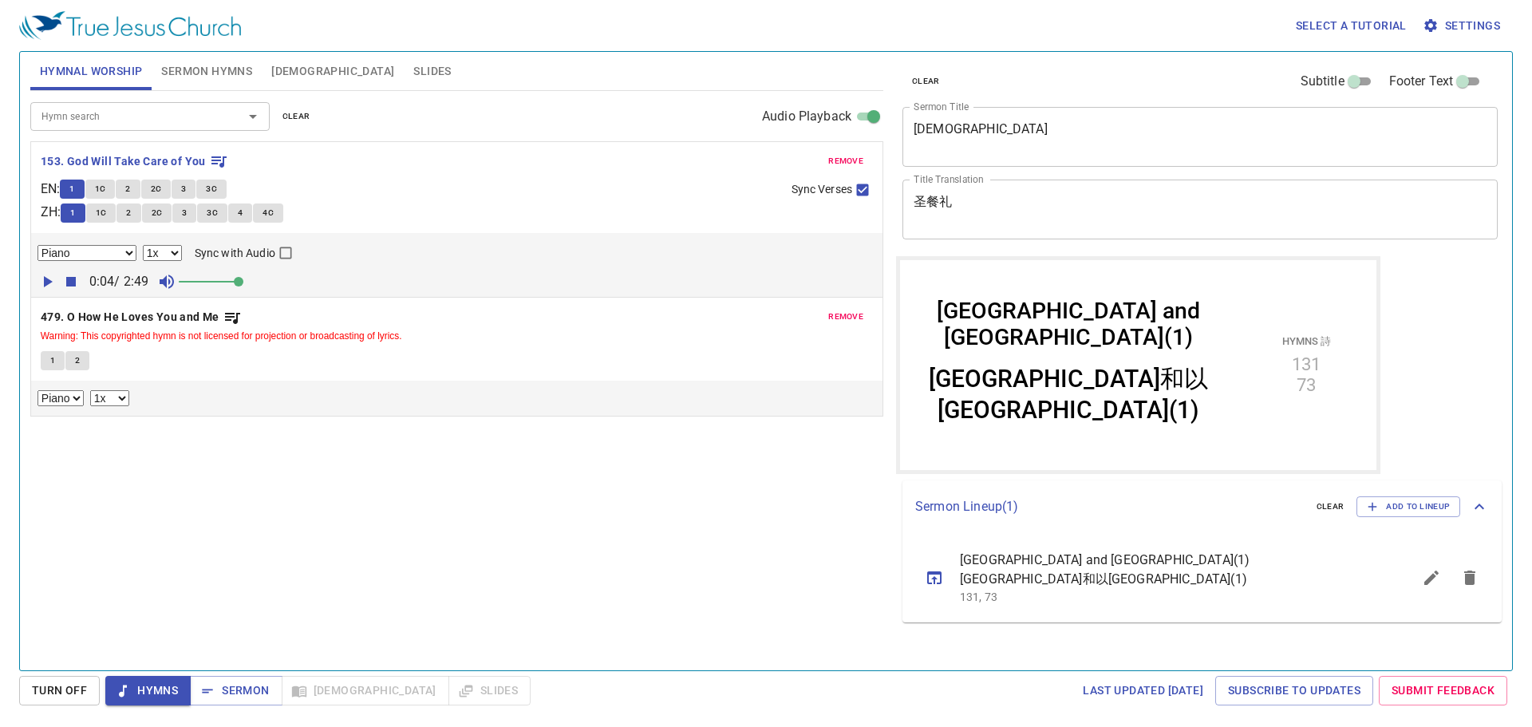
click at [549, 578] on div "Hymn search Hymn search clear Audio Playback remove 153. God Will Take Care of …" at bounding box center [456, 374] width 853 height 566
click at [197, 282] on span at bounding box center [209, 281] width 60 height 22
click at [53, 282] on icon "button" at bounding box center [47, 281] width 19 height 19
drag, startPoint x: 198, startPoint y: 287, endPoint x: 258, endPoint y: 289, distance: 59.9
click at [258, 289] on div "0:05 / 2:49 Advance slide in 0:05" at bounding box center [457, 282] width 839 height 24
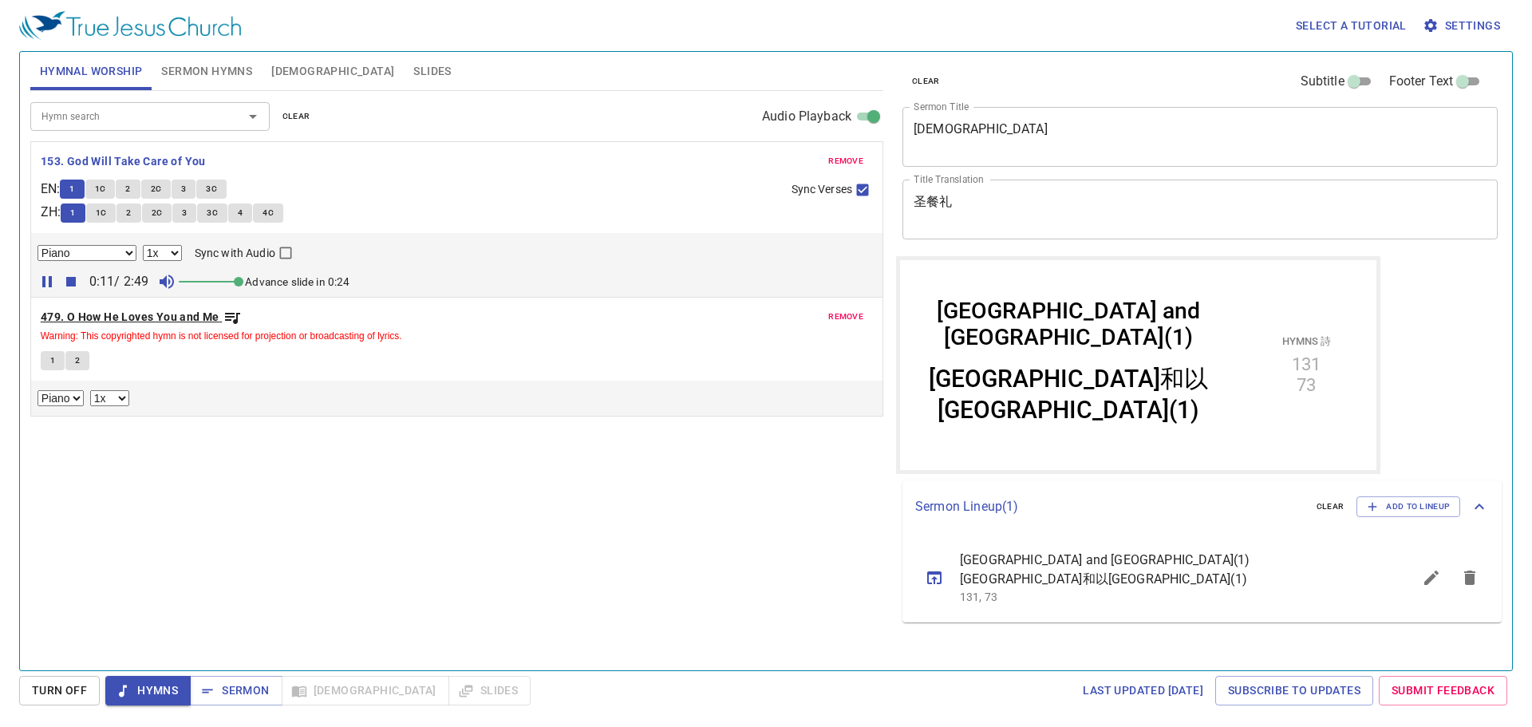
click at [110, 318] on b "479. O How He Loves You and Me" at bounding box center [130, 317] width 179 height 20
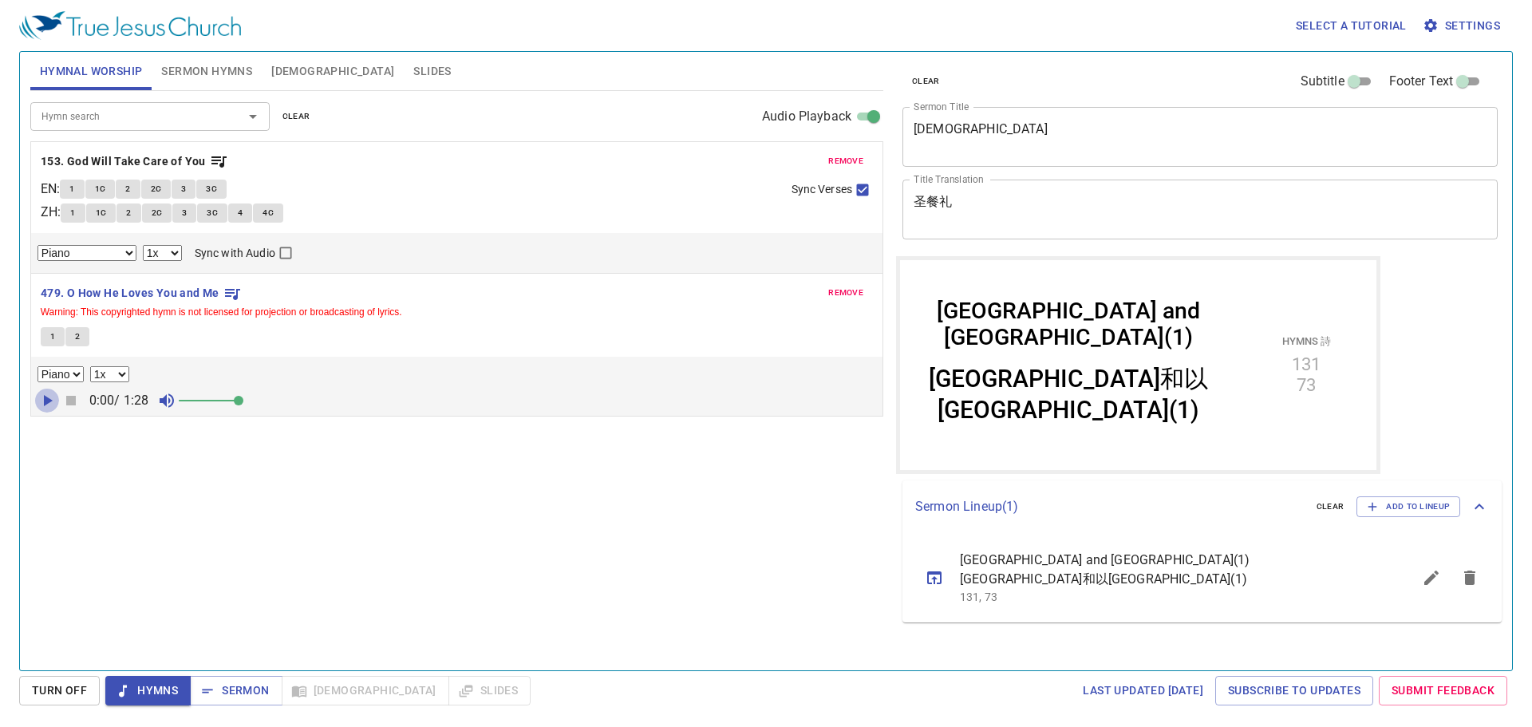
click at [47, 397] on icon "button" at bounding box center [47, 400] width 19 height 19
click at [219, 401] on span at bounding box center [209, 400] width 60 height 22
drag, startPoint x: 229, startPoint y: 403, endPoint x: 363, endPoint y: 411, distance: 134.3
click at [363, 411] on div "0:04 / 1:28" at bounding box center [457, 401] width 839 height 24
click at [48, 404] on icon "button" at bounding box center [47, 400] width 19 height 19
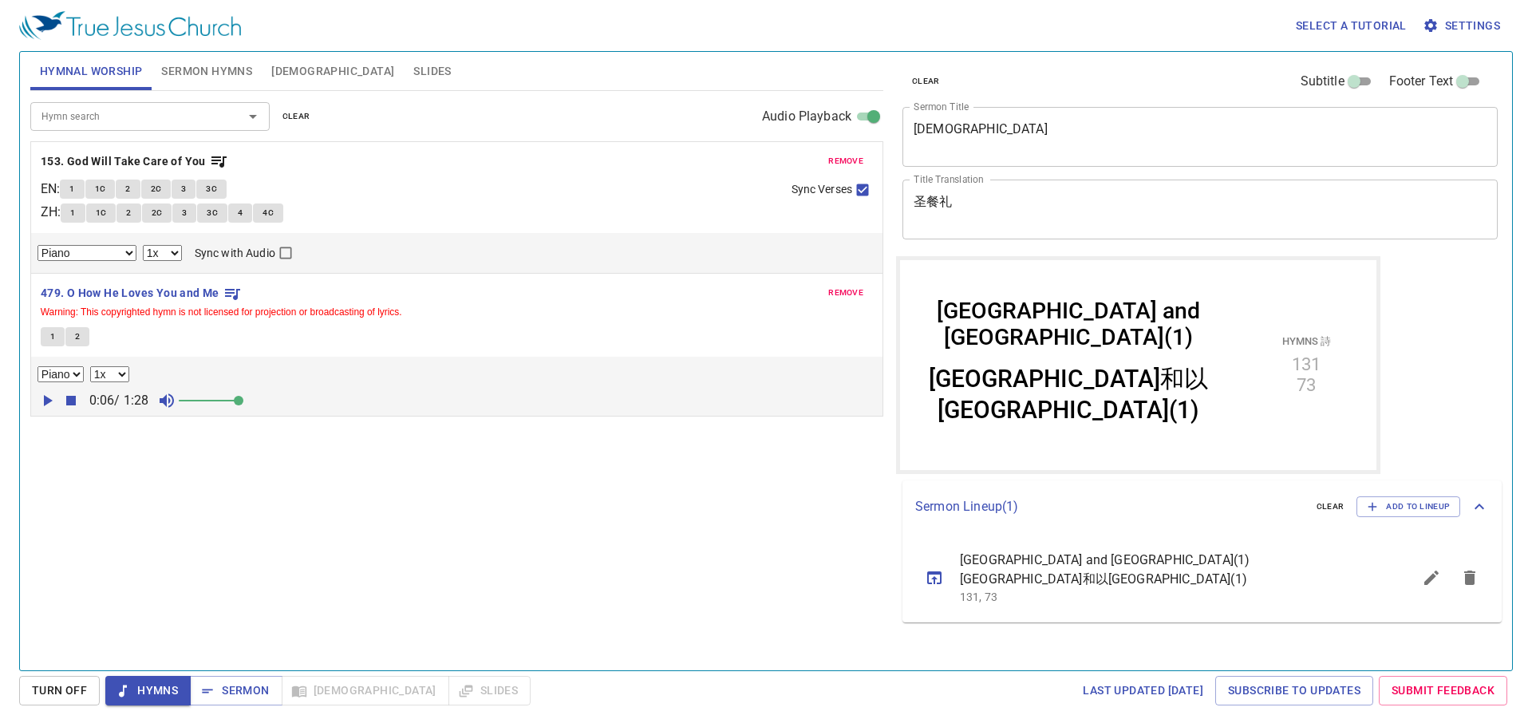
click at [73, 401] on icon "button" at bounding box center [71, 401] width 10 height 10
click at [199, 164] on b "153. God Will Take Care of You" at bounding box center [123, 162] width 165 height 20
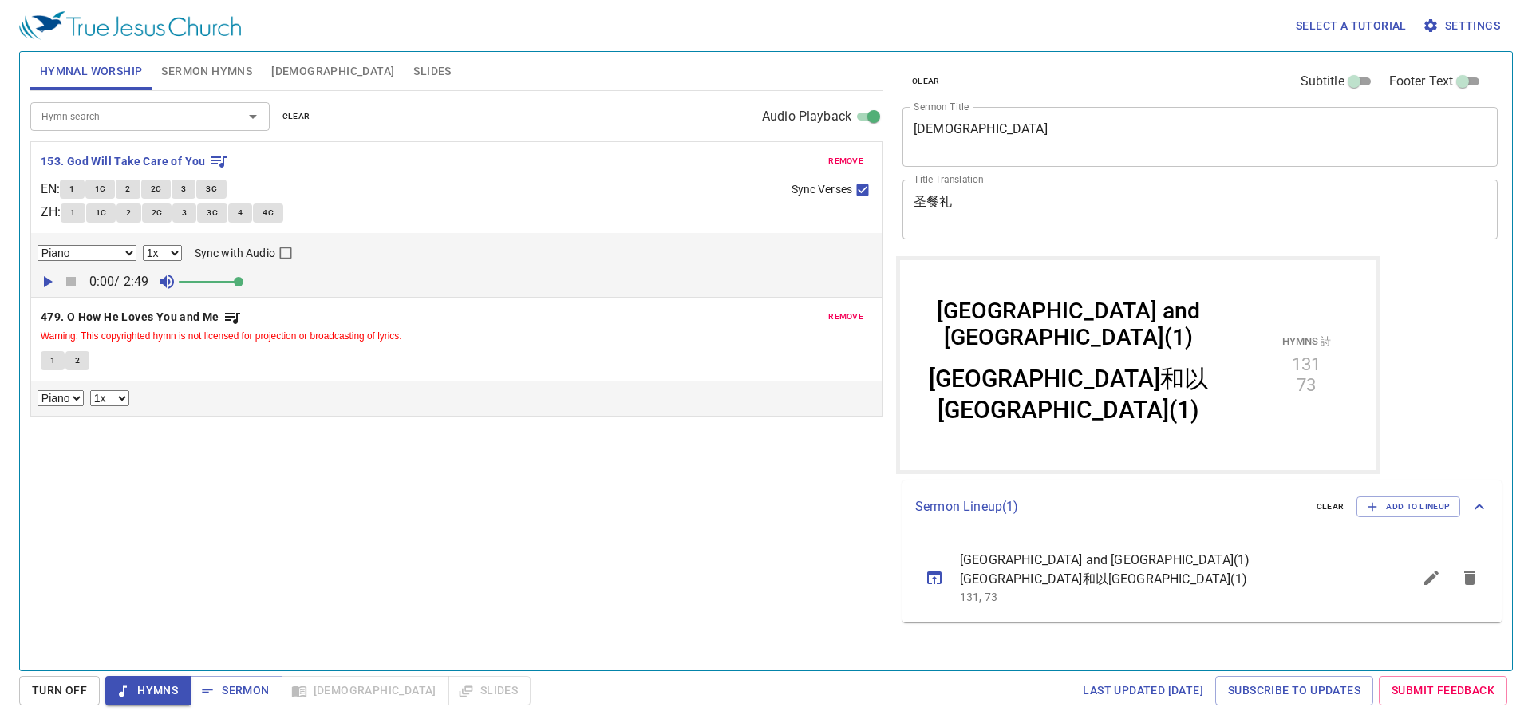
click at [539, 466] on div "Hymn search Hymn search clear Audio Playback remove 153. God Will Take Care of …" at bounding box center [456, 374] width 853 height 566
click at [224, 484] on div "Hymn search Hymn search clear Audio Playback remove 153. God Will Take Care of …" at bounding box center [456, 374] width 853 height 566
click at [222, 120] on div at bounding box center [241, 116] width 41 height 22
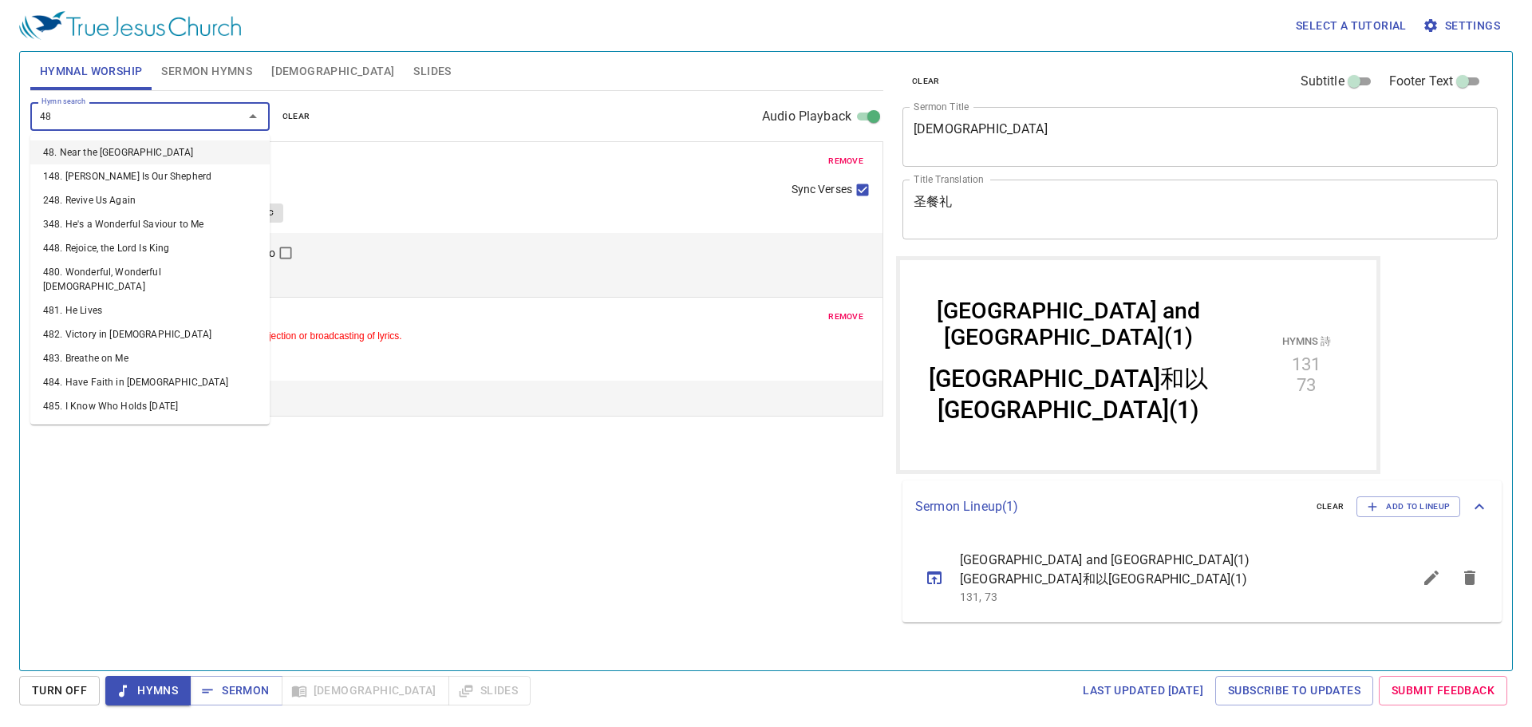
type input "487"
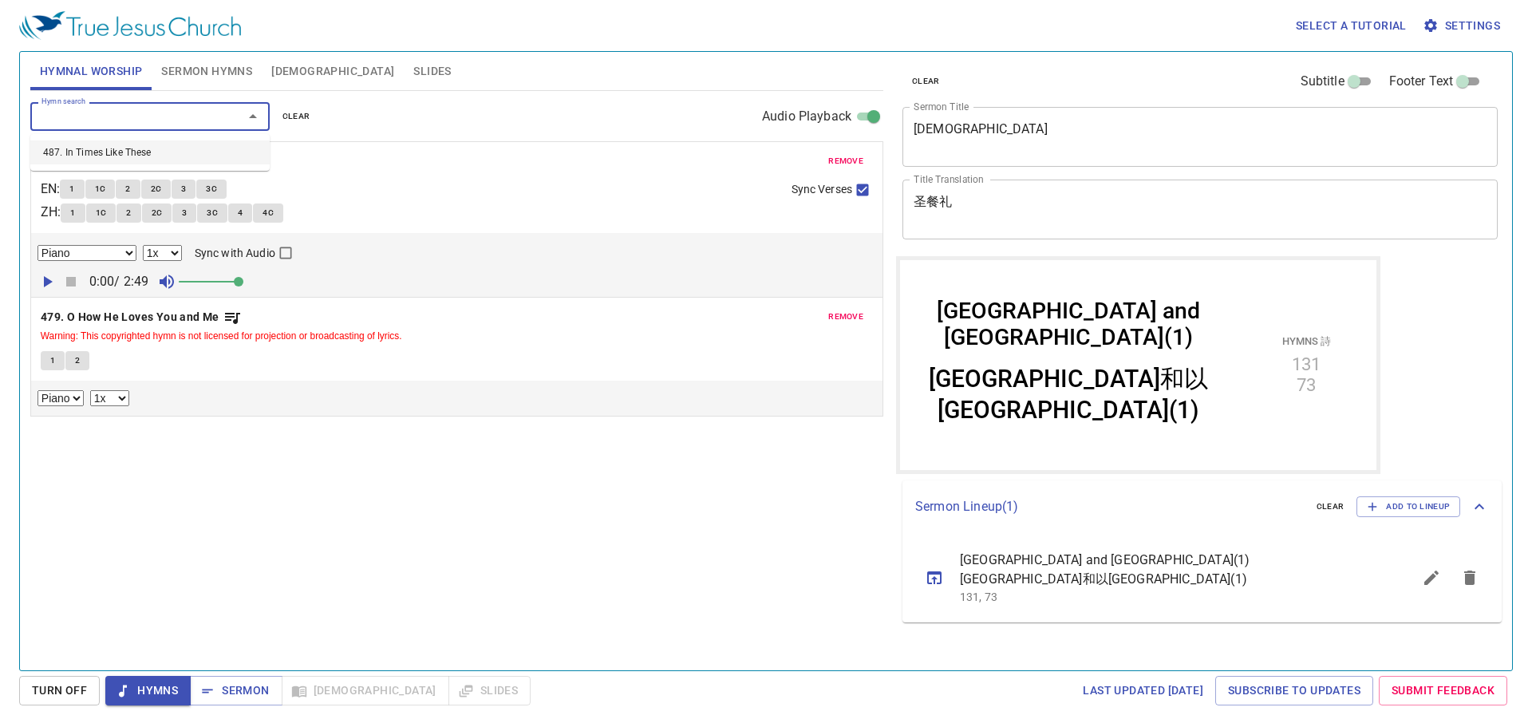
select select "1"
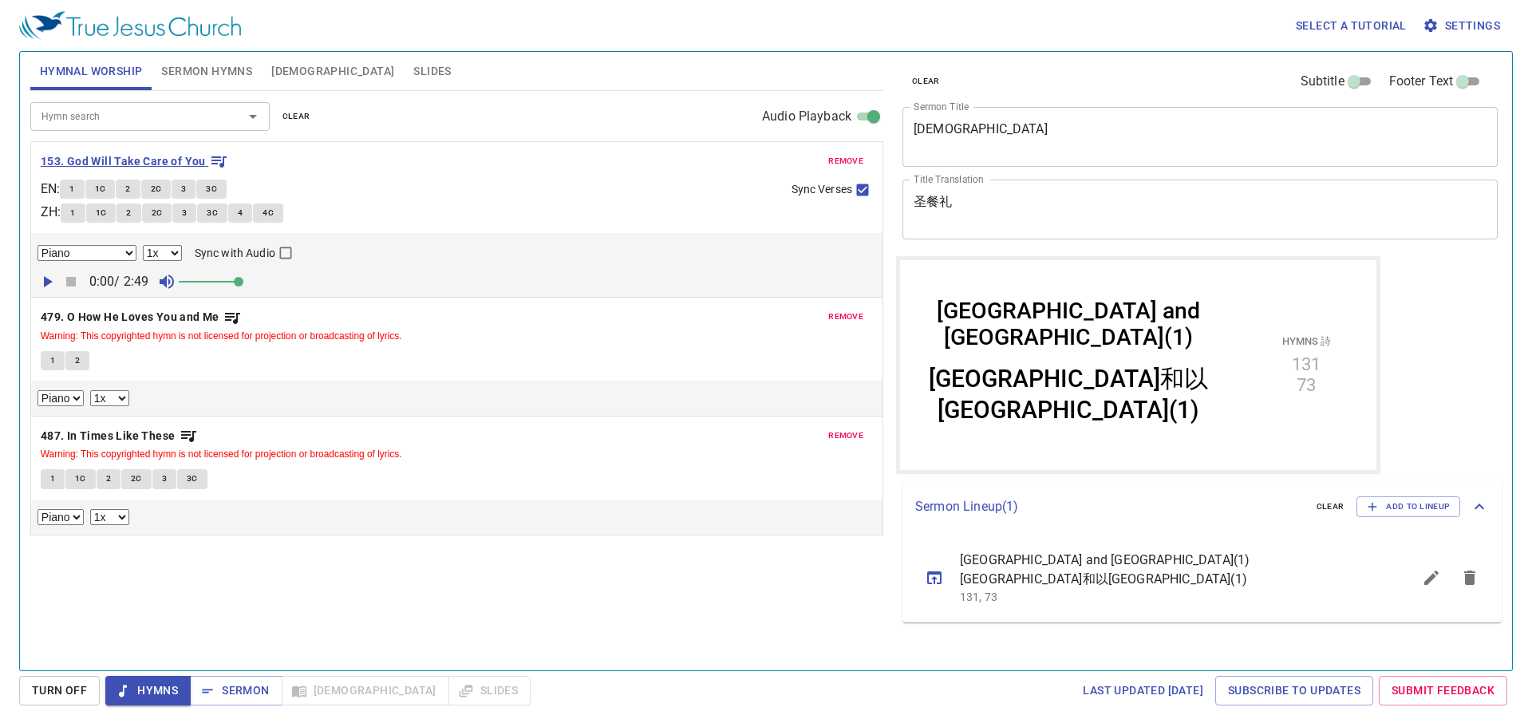
click at [166, 156] on b "153. God Will Take Care of You" at bounding box center [123, 162] width 165 height 20
click at [84, 185] on button "1" at bounding box center [72, 189] width 24 height 19
click at [42, 280] on icon "button" at bounding box center [47, 281] width 19 height 19
click at [216, 76] on span "Sermon Hymns" at bounding box center [206, 71] width 91 height 20
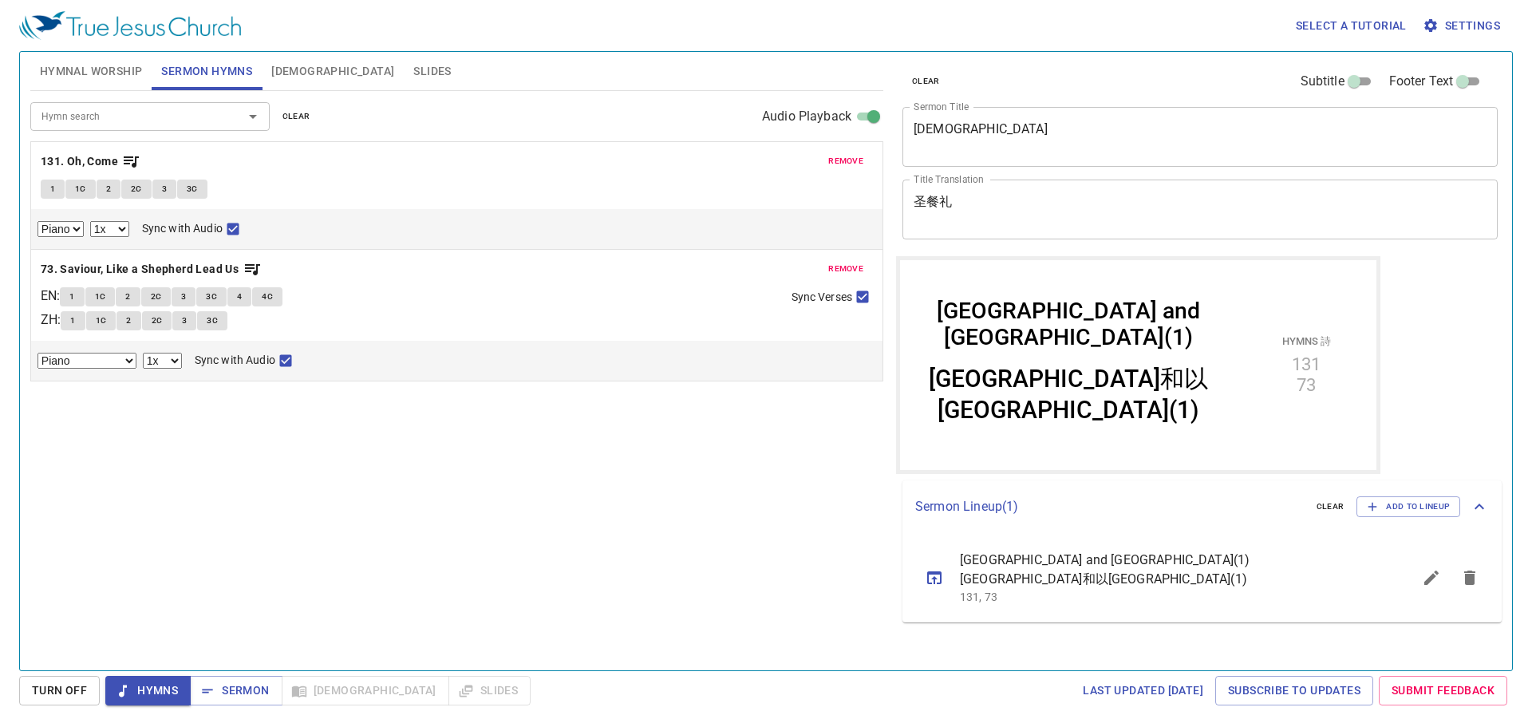
click at [85, 73] on span "Hymnal Worship" at bounding box center [91, 71] width 103 height 20
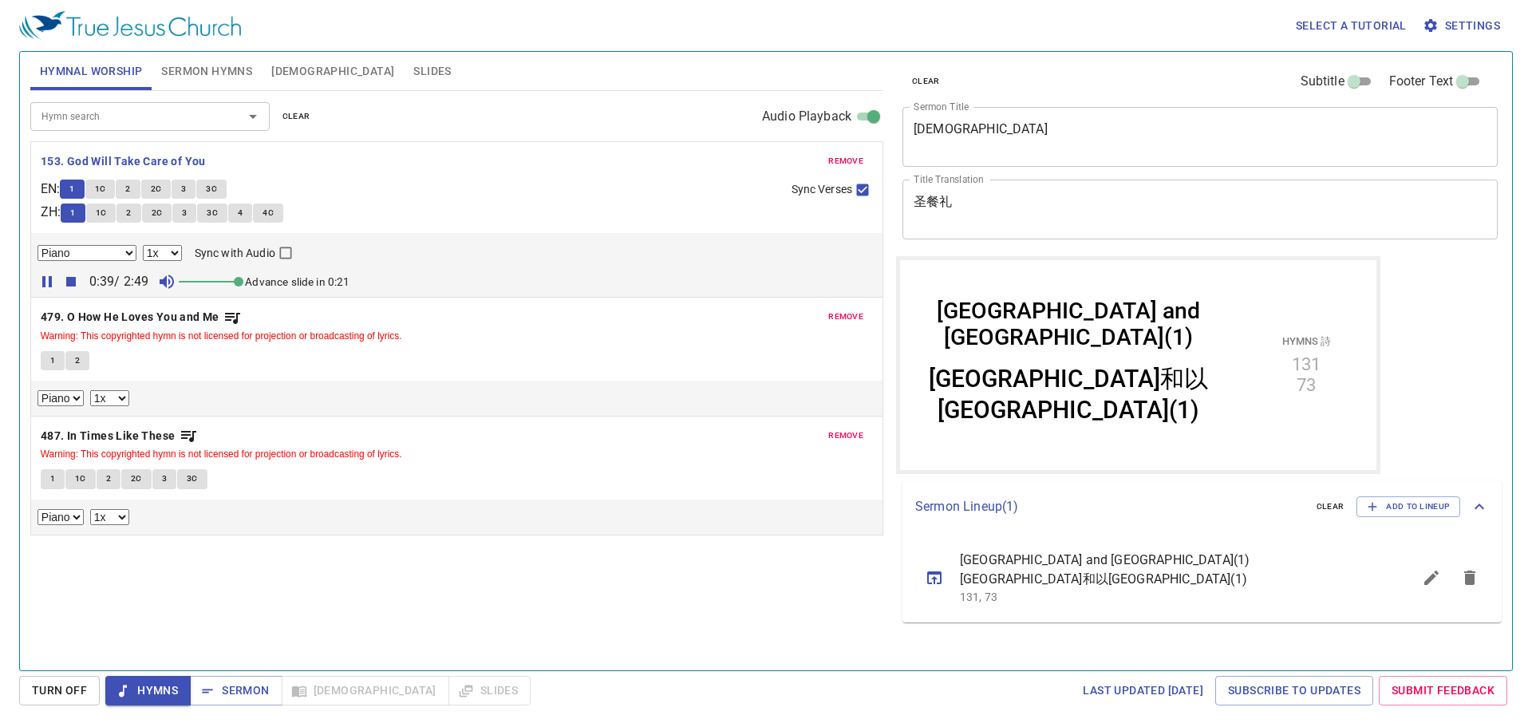
click at [105, 192] on span "1C" at bounding box center [100, 189] width 11 height 14
click at [286, 253] on input "Sync with Audio" at bounding box center [285, 256] width 21 height 21
click at [218, 218] on span "3C" at bounding box center [212, 213] width 11 height 14
checkbox input "false"
click at [239, 211] on button "4" at bounding box center [240, 212] width 24 height 19
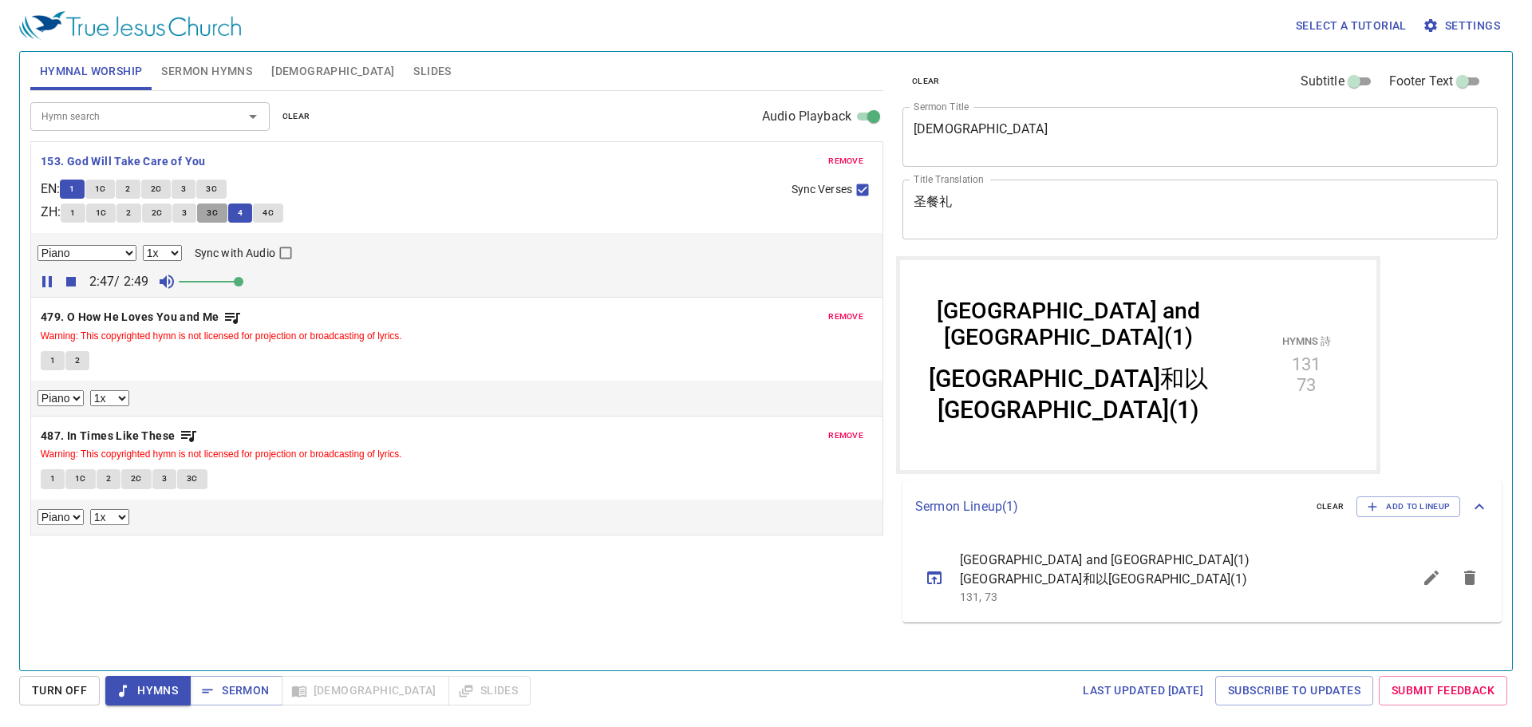
click at [218, 215] on span "3C" at bounding box center [212, 213] width 11 height 14
drag, startPoint x: 117, startPoint y: 307, endPoint x: 123, endPoint y: 314, distance: 8.5
click at [117, 308] on b "479. O How He Loves You and Me" at bounding box center [130, 317] width 179 height 20
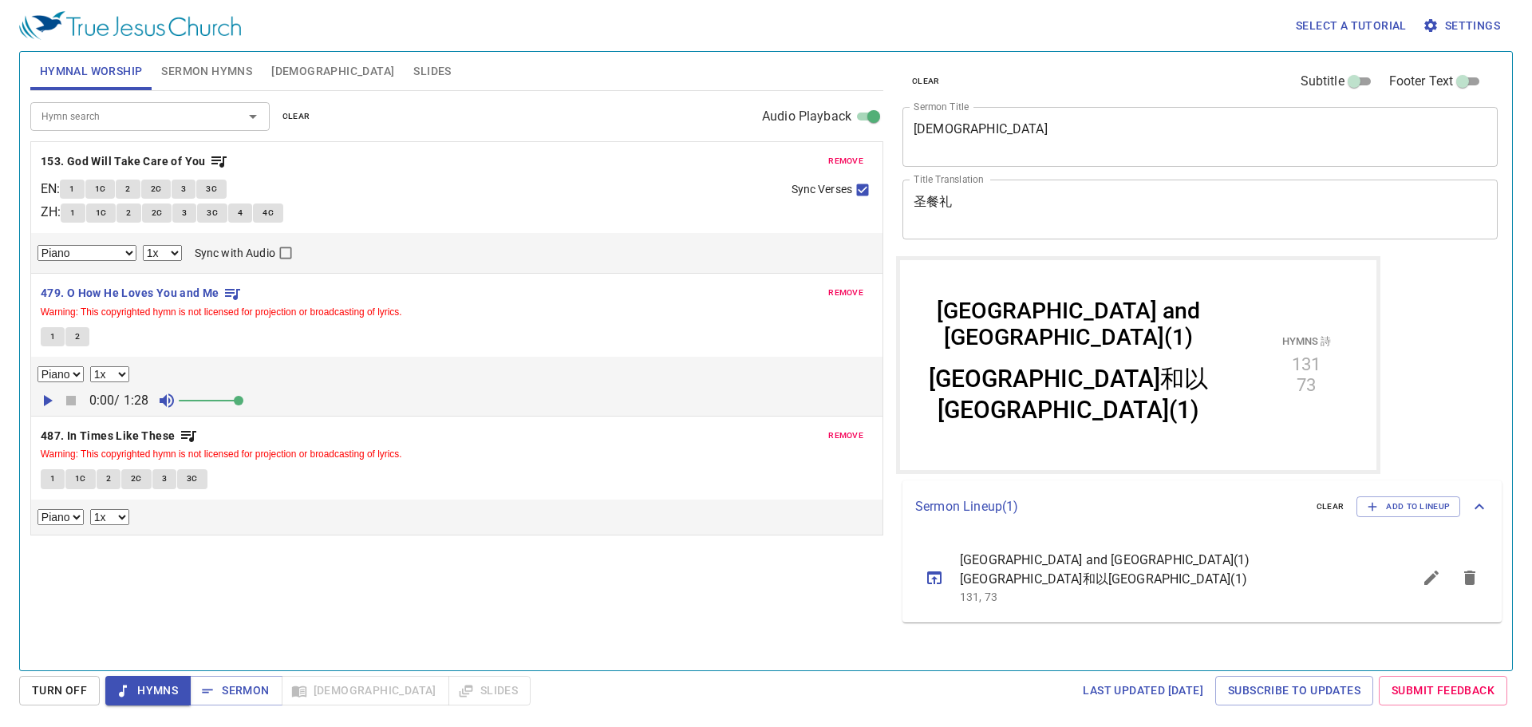
click at [124, 314] on small "Warning: This copyrighted hymn is not licensed for projection or broadcasting o…" at bounding box center [221, 311] width 361 height 11
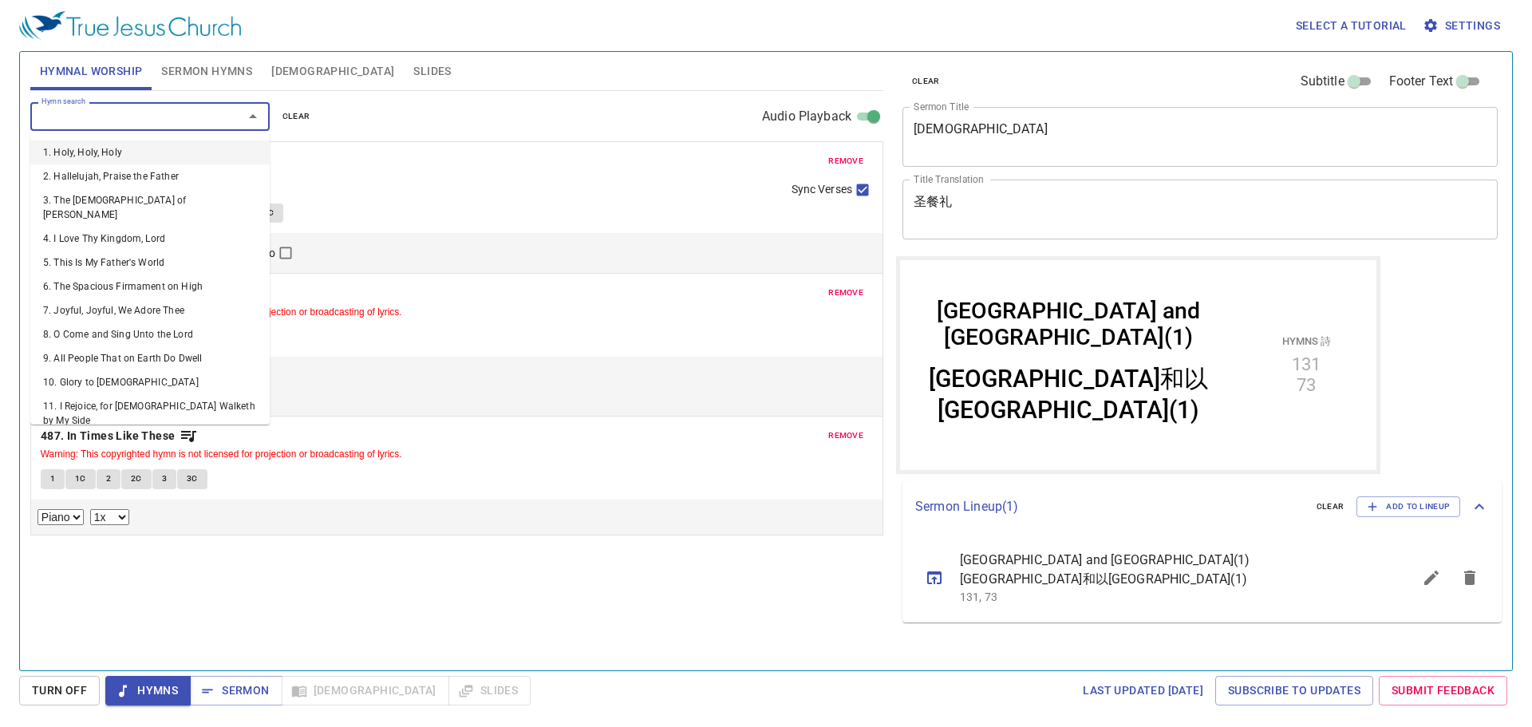
click at [187, 116] on input "Hymn search" at bounding box center [126, 116] width 183 height 18
click at [410, 122] on div "Hymn search Hymn search clear Audio Playback" at bounding box center [456, 116] width 853 height 51
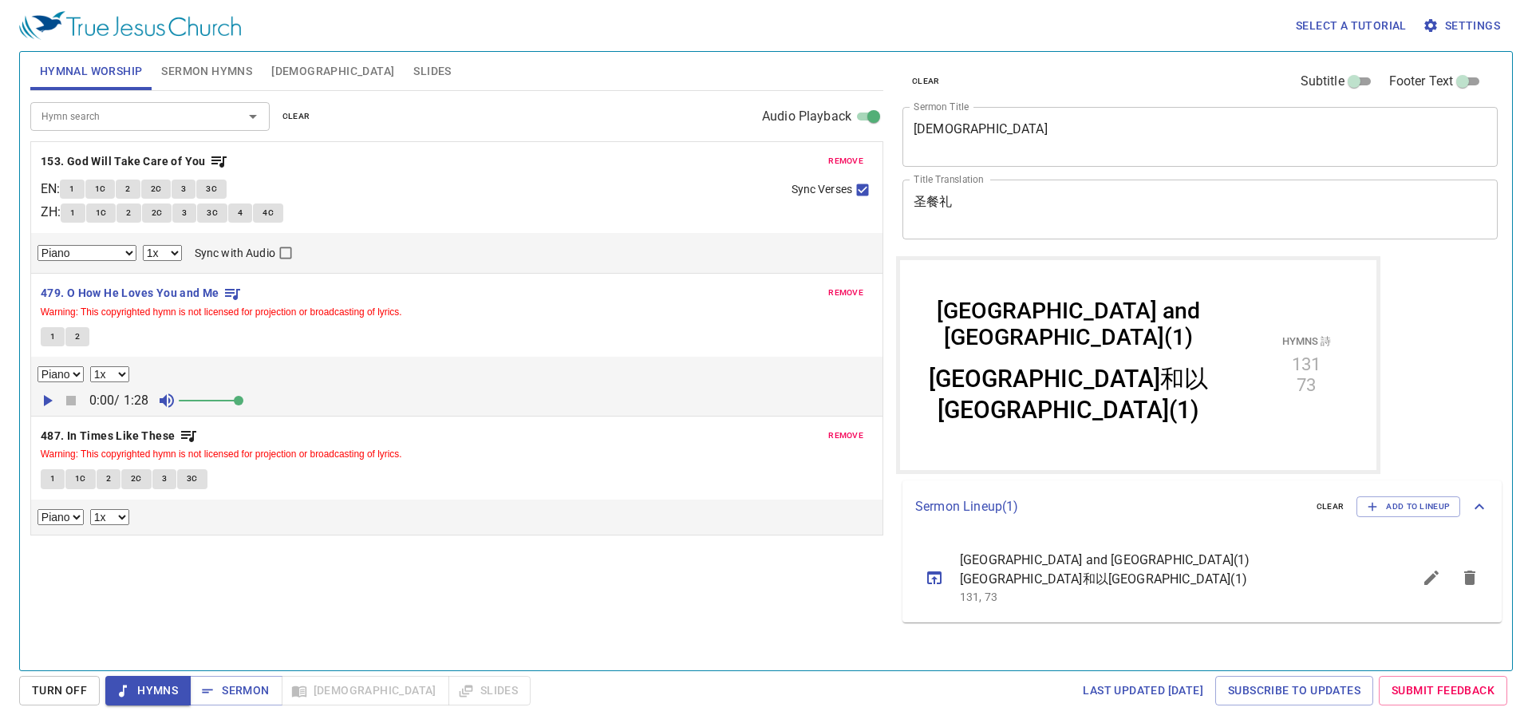
click at [54, 335] on span "1" at bounding box center [52, 337] width 5 height 14
click at [58, 400] on button "button" at bounding box center [47, 401] width 24 height 24
click at [75, 339] on span "2" at bounding box center [77, 337] width 5 height 14
click at [75, 405] on icon "button" at bounding box center [71, 401] width 10 height 10
click at [93, 433] on b "487. In Times Like These" at bounding box center [108, 436] width 135 height 20
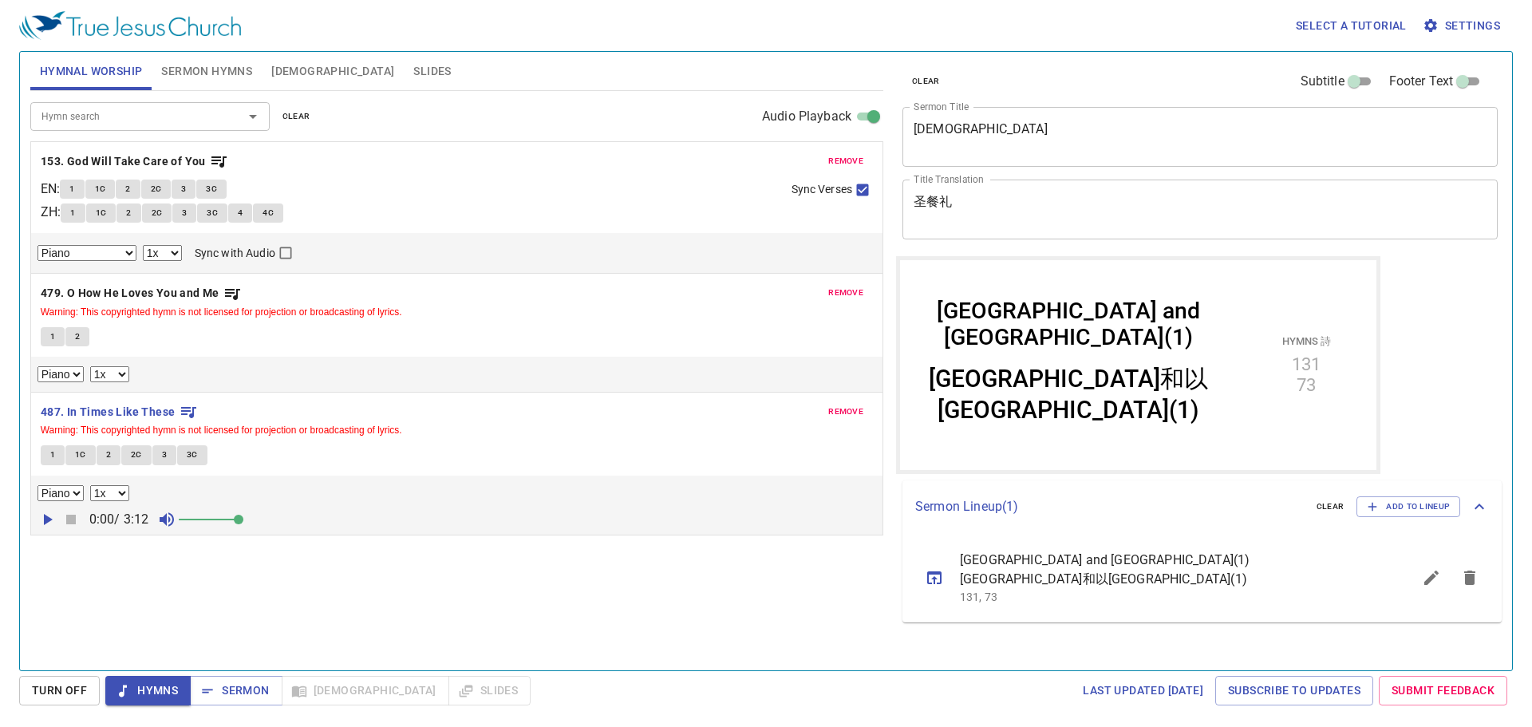
click at [50, 461] on span "1" at bounding box center [52, 455] width 5 height 14
click at [47, 515] on icon "button" at bounding box center [47, 519] width 19 height 19
click at [81, 460] on span "1C" at bounding box center [80, 455] width 11 height 14
click at [118, 456] on button "2" at bounding box center [109, 454] width 24 height 19
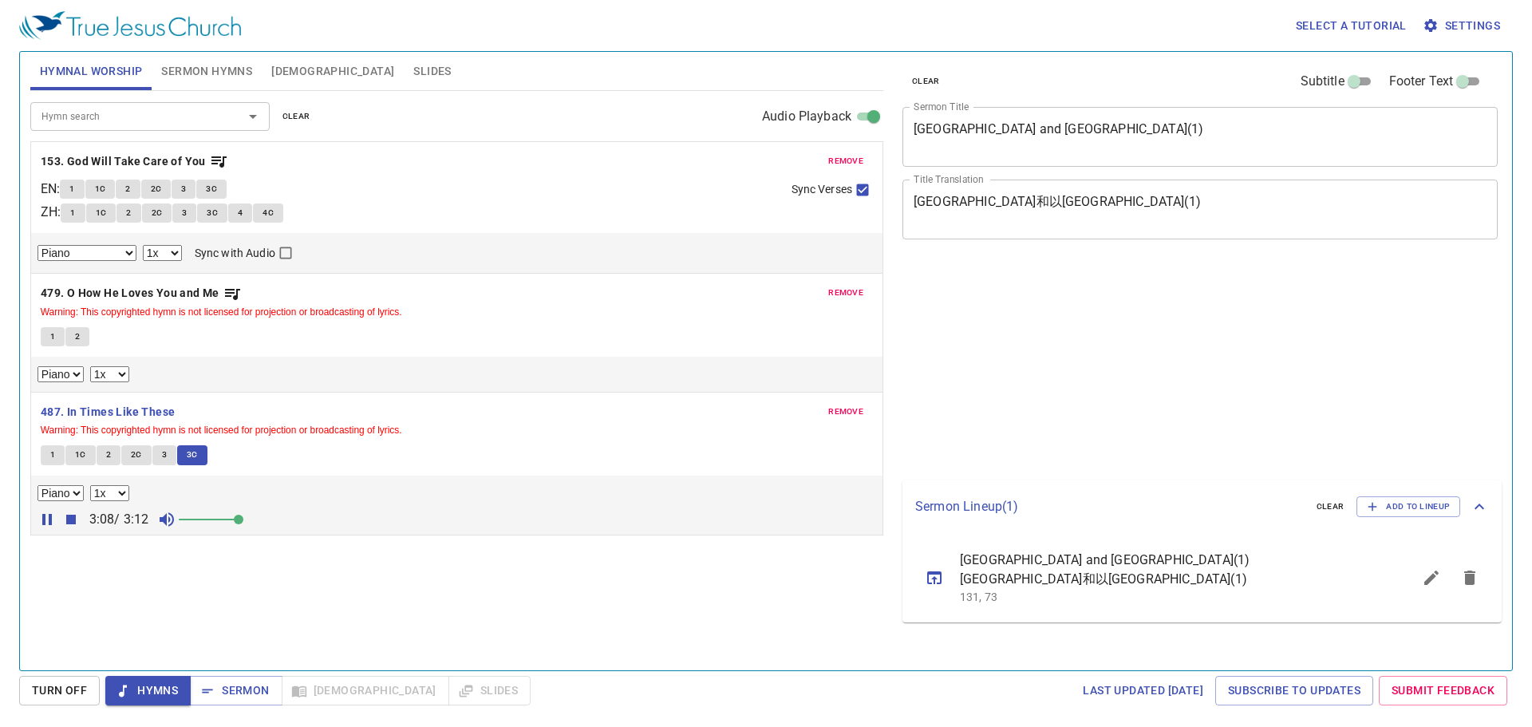
select select "1"
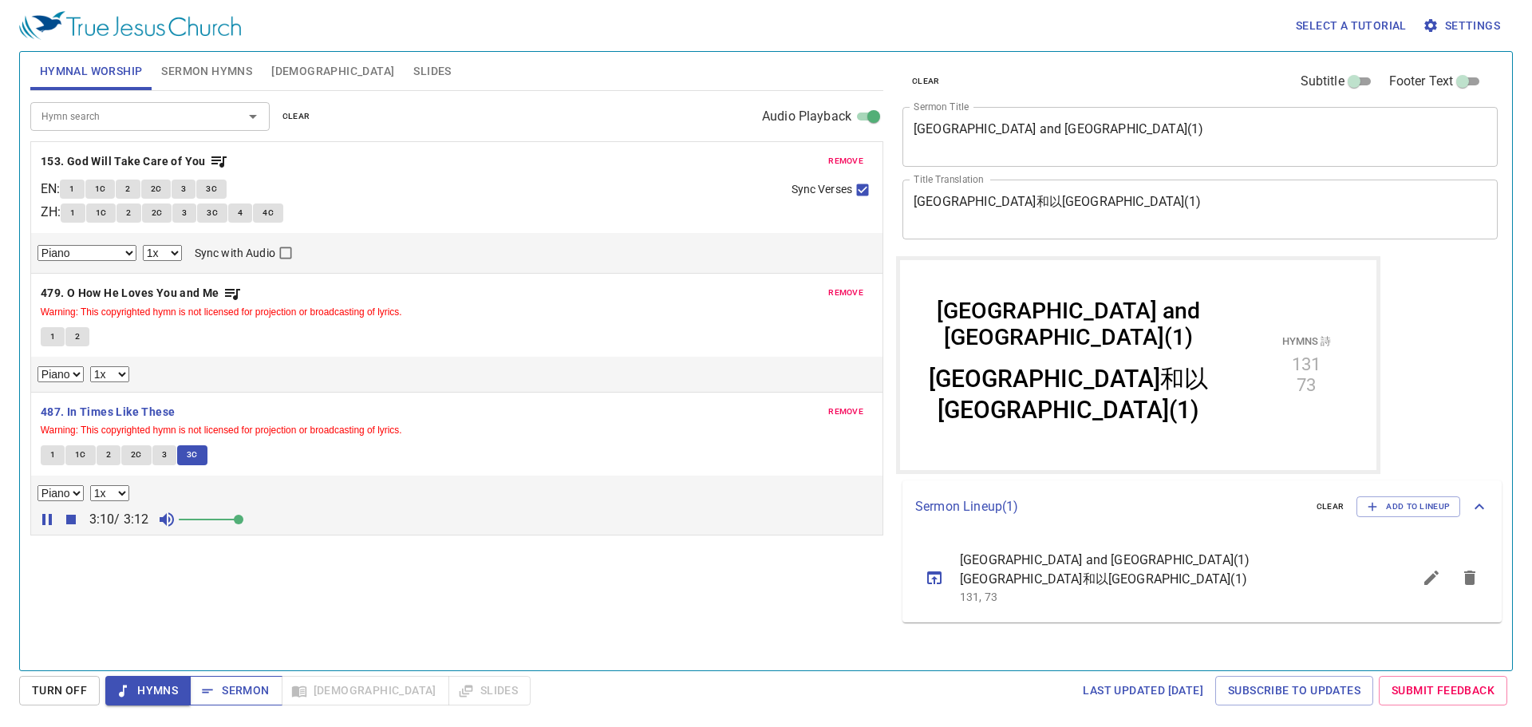
click at [250, 697] on span "Sermon" at bounding box center [236, 691] width 66 height 20
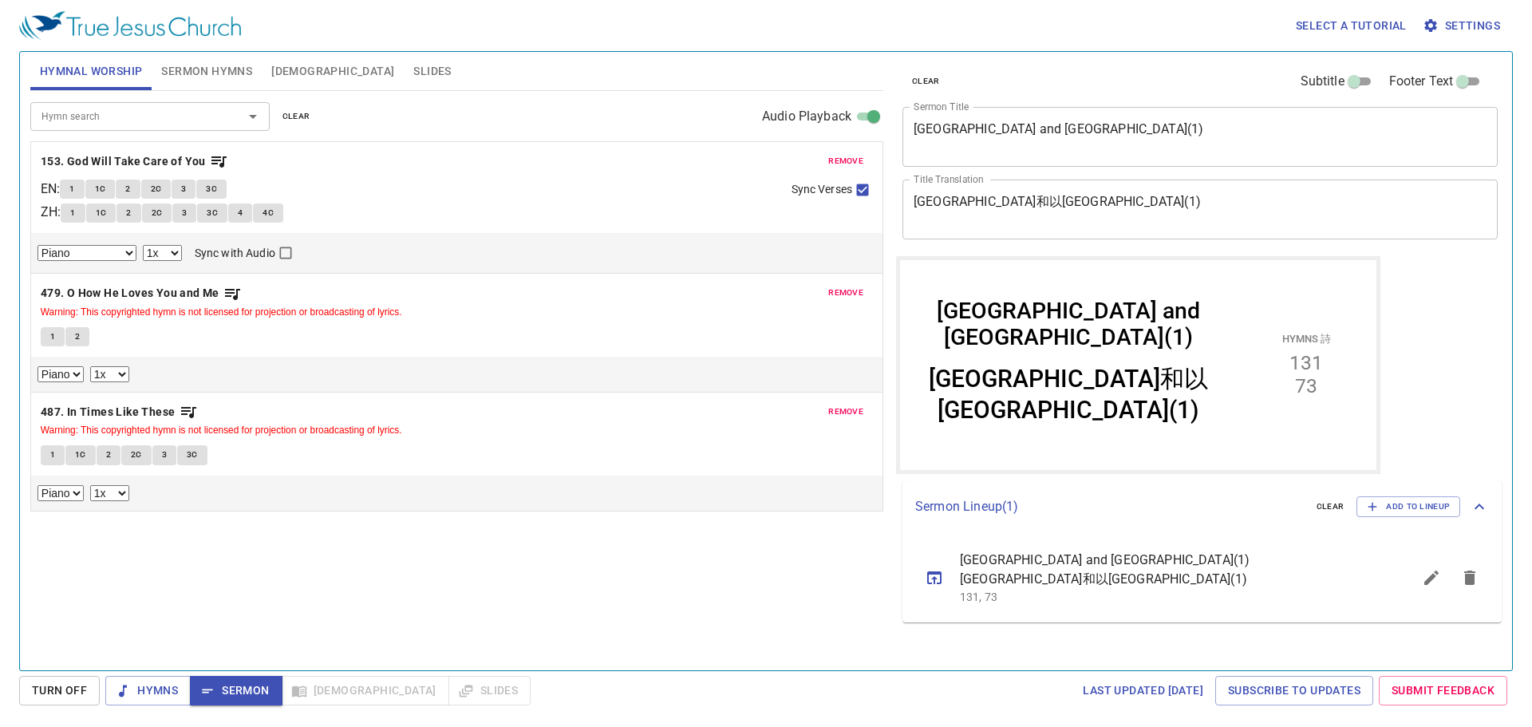
click at [210, 62] on span "Sermon Hymns" at bounding box center [206, 71] width 91 height 20
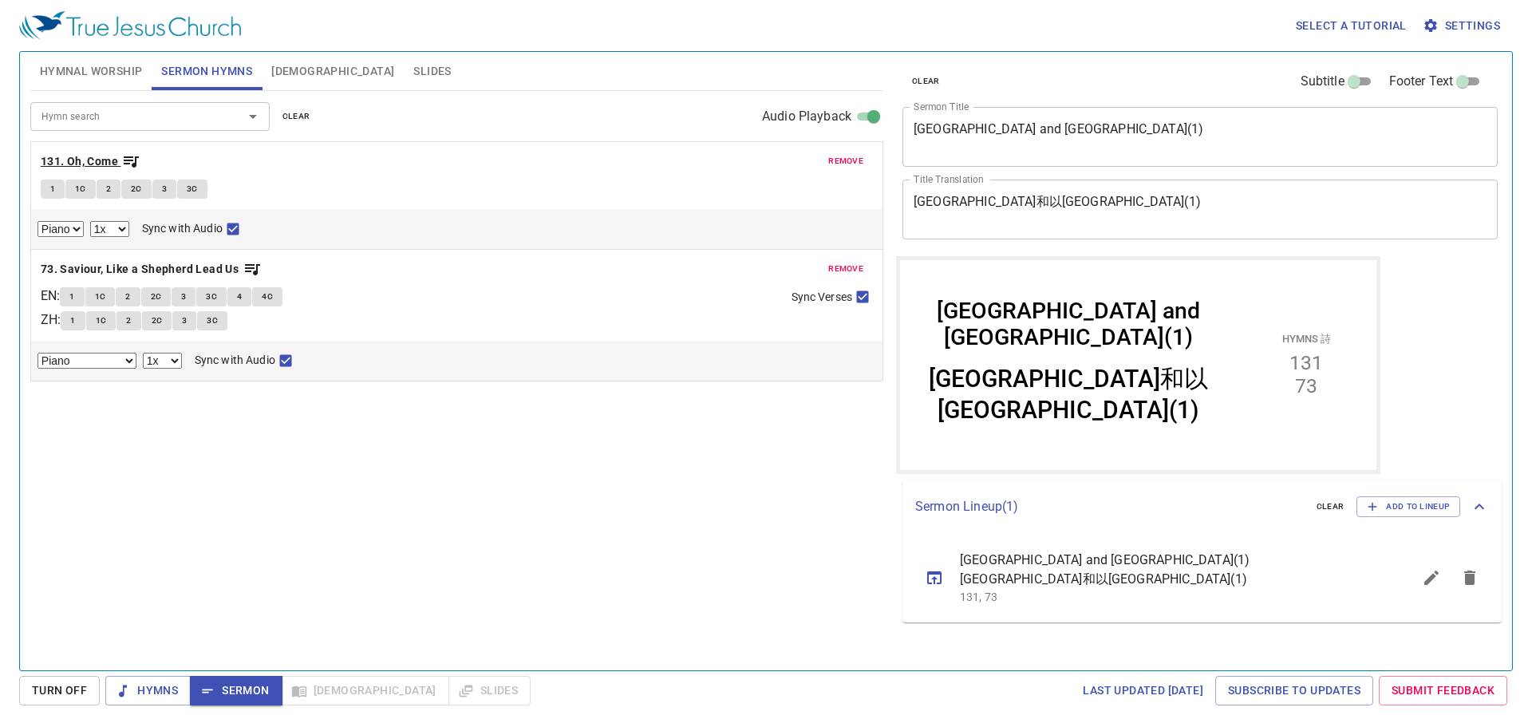
click at [69, 164] on b "131. Oh, Come" at bounding box center [79, 162] width 77 height 20
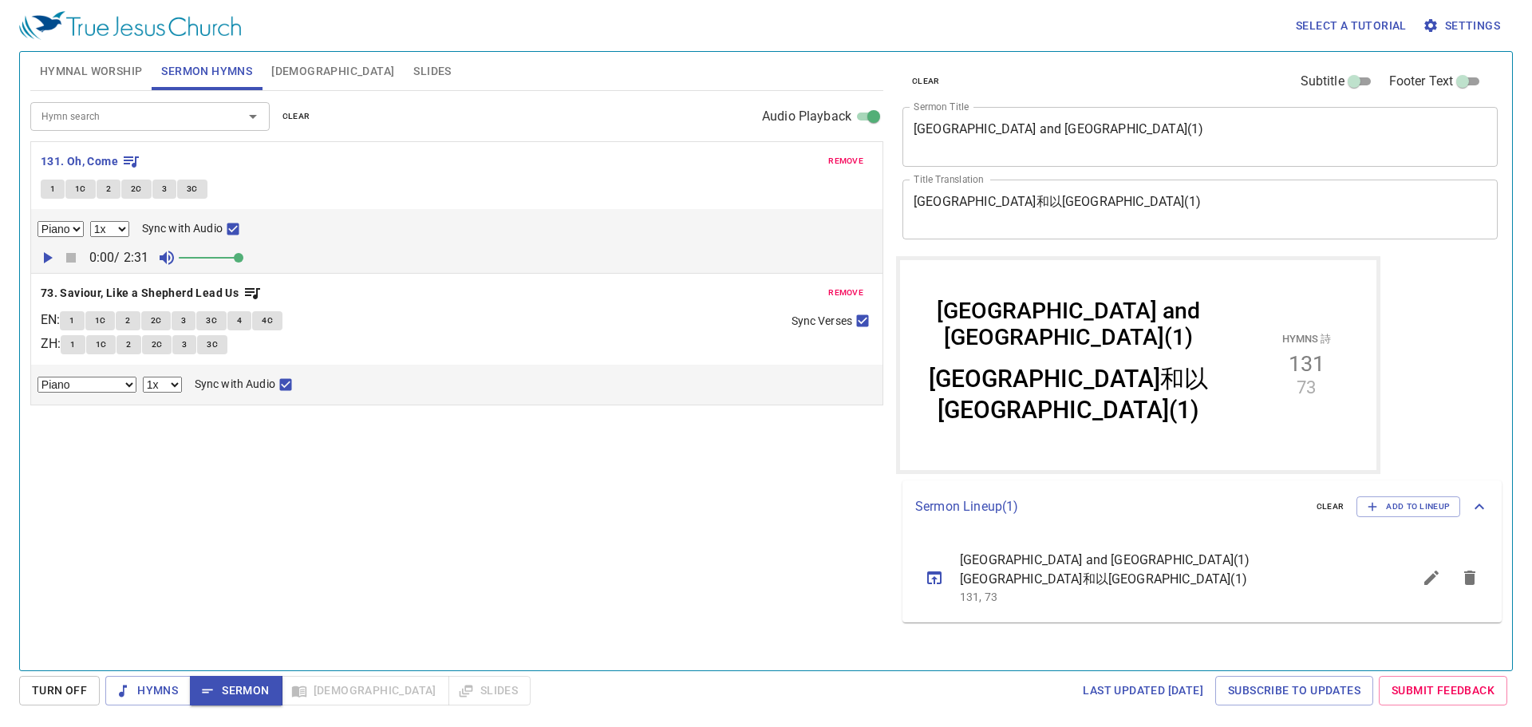
click at [49, 188] on button "1" at bounding box center [53, 189] width 24 height 19
checkbox input "false"
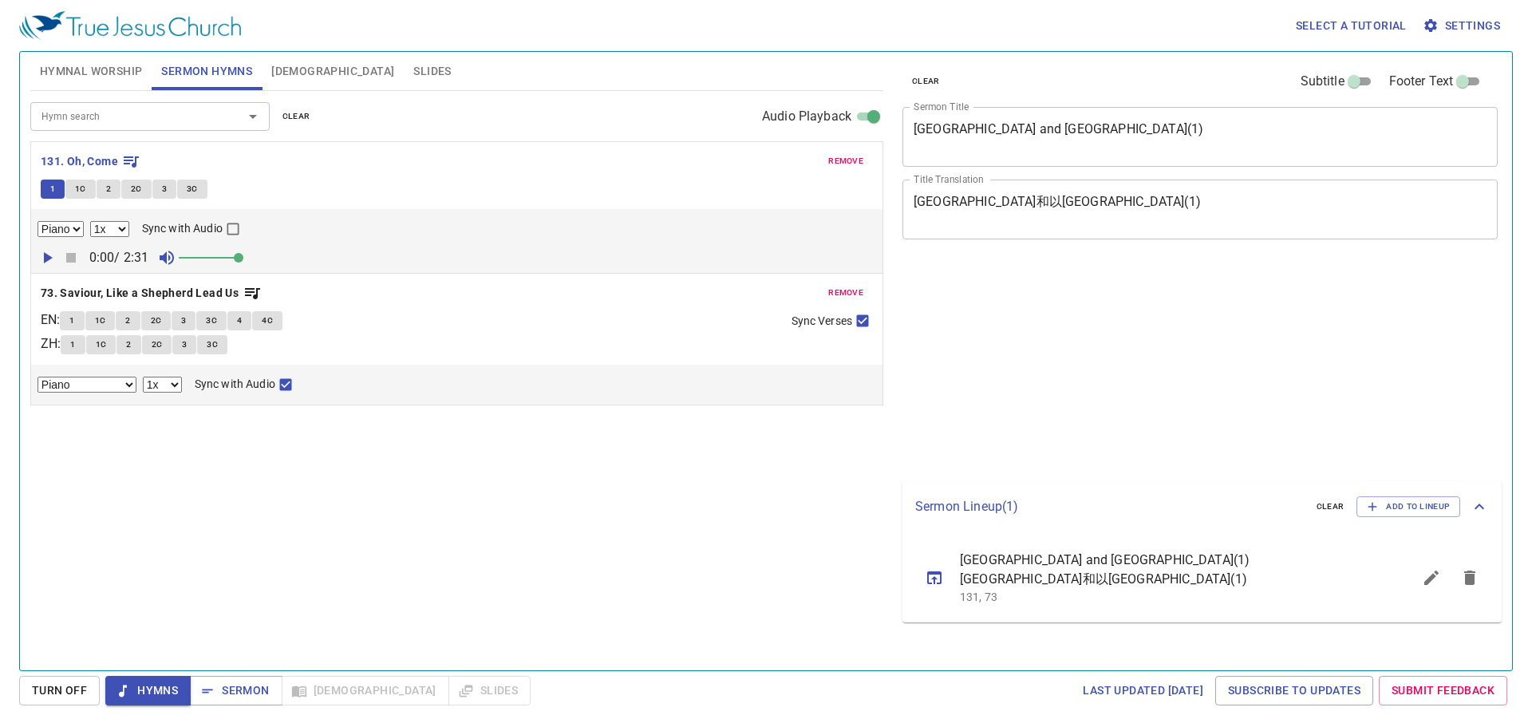
select select "1"
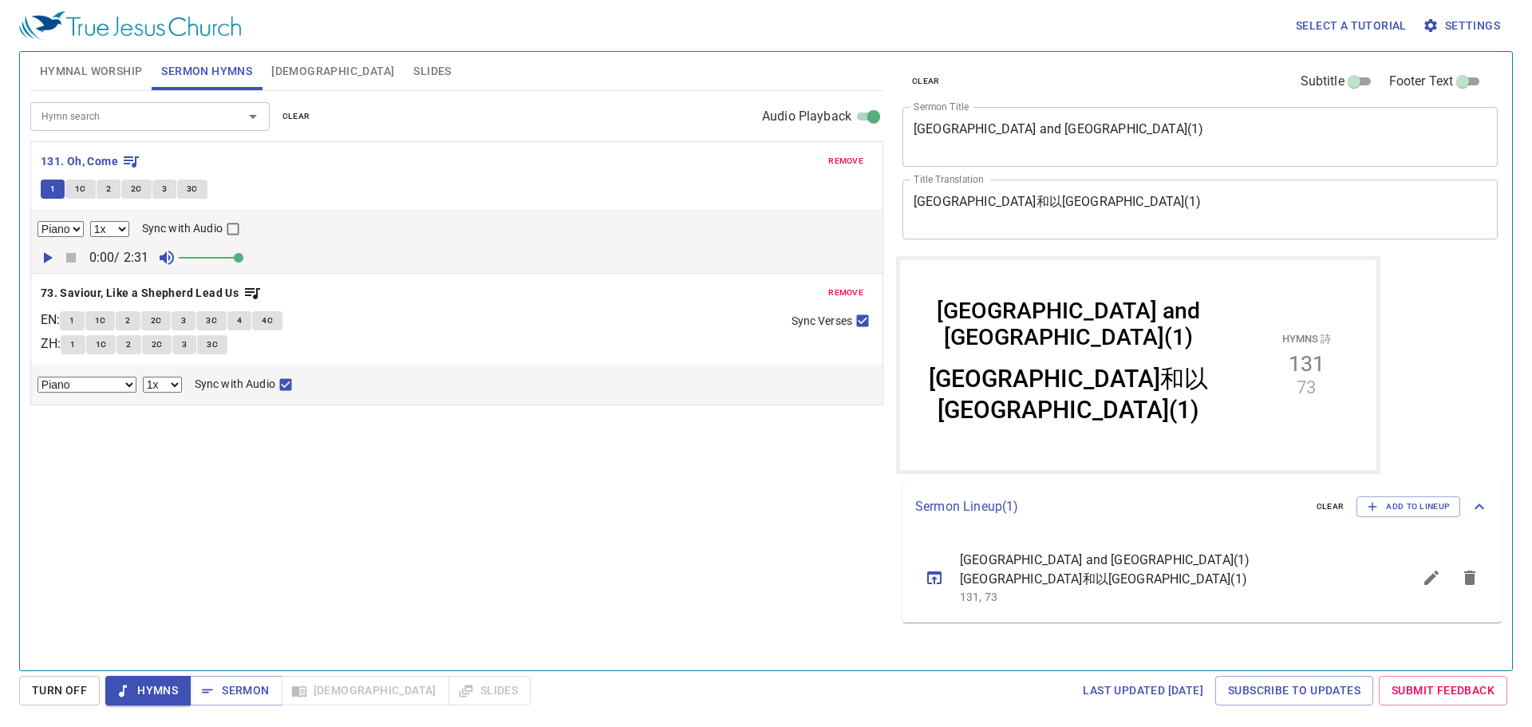
click at [79, 191] on span "1C" at bounding box center [80, 189] width 11 height 14
click at [105, 192] on button "2" at bounding box center [109, 189] width 24 height 19
click at [144, 187] on button "2C" at bounding box center [136, 189] width 30 height 19
click at [168, 189] on button "3" at bounding box center [164, 189] width 24 height 19
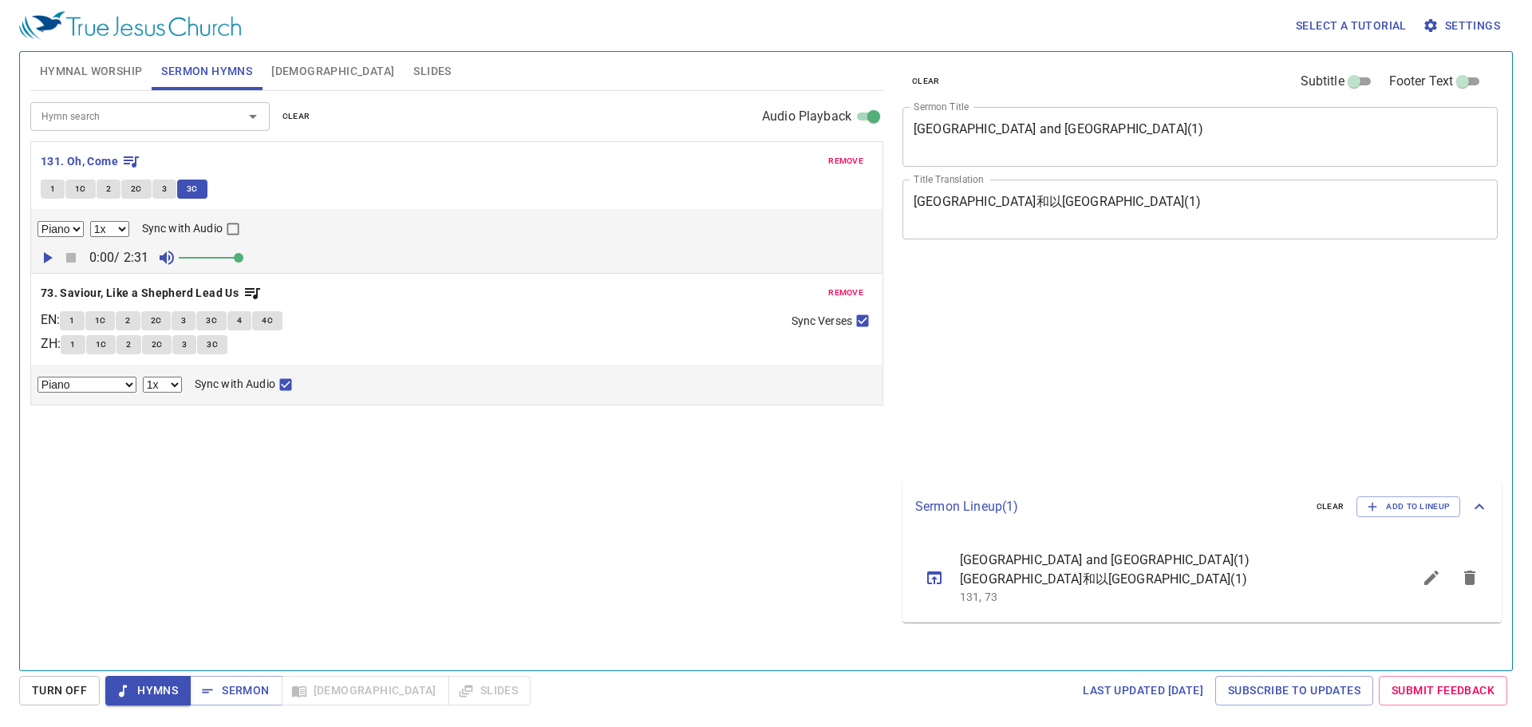
select select "1"
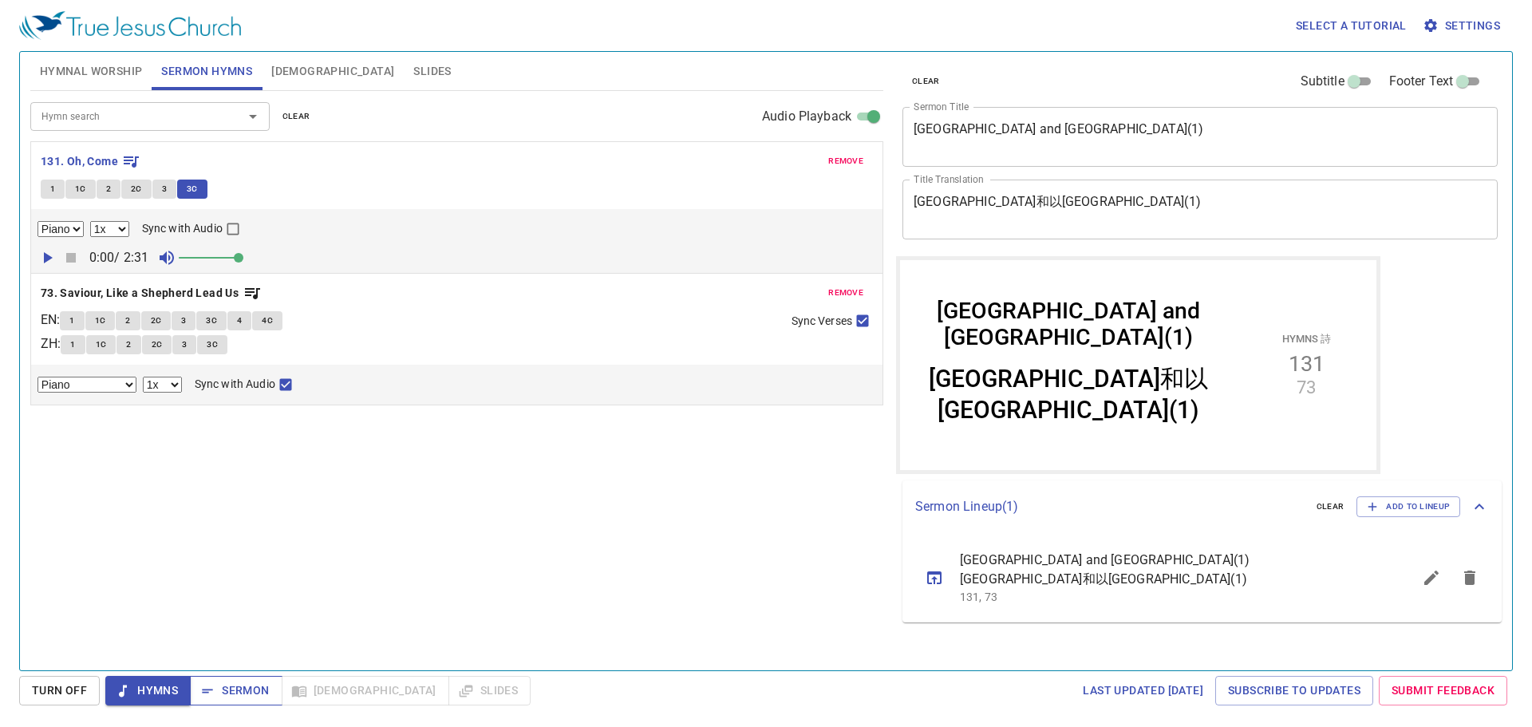
click at [250, 694] on span "Sermon" at bounding box center [236, 691] width 66 height 20
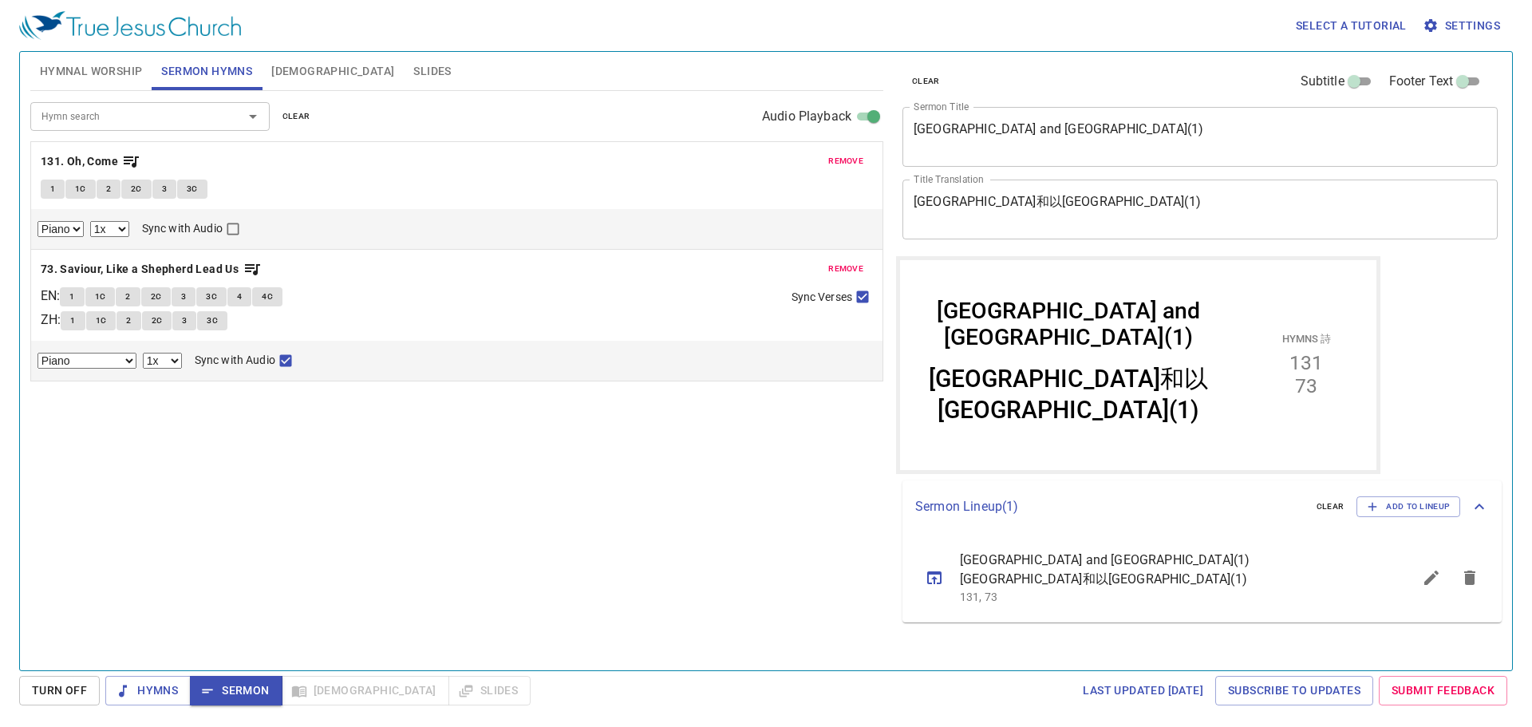
click at [401, 606] on div "Hymn search Hymn search clear Audio Playback remove 131. Oh, Come 1 1C 2 2C 3 3…" at bounding box center [456, 374] width 853 height 566
click at [404, 53] on button "Slides" at bounding box center [432, 71] width 57 height 38
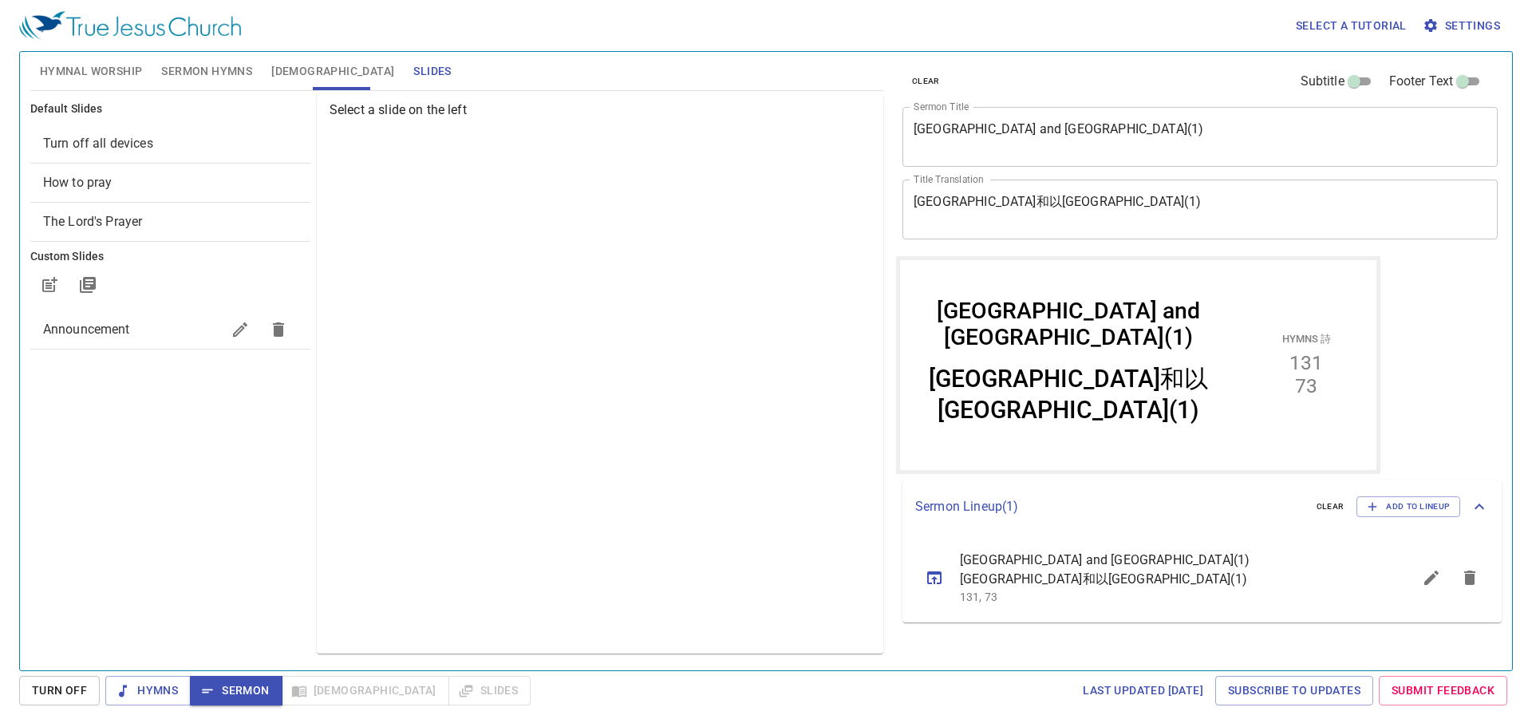
click at [188, 323] on span "Announcement" at bounding box center [132, 329] width 178 height 19
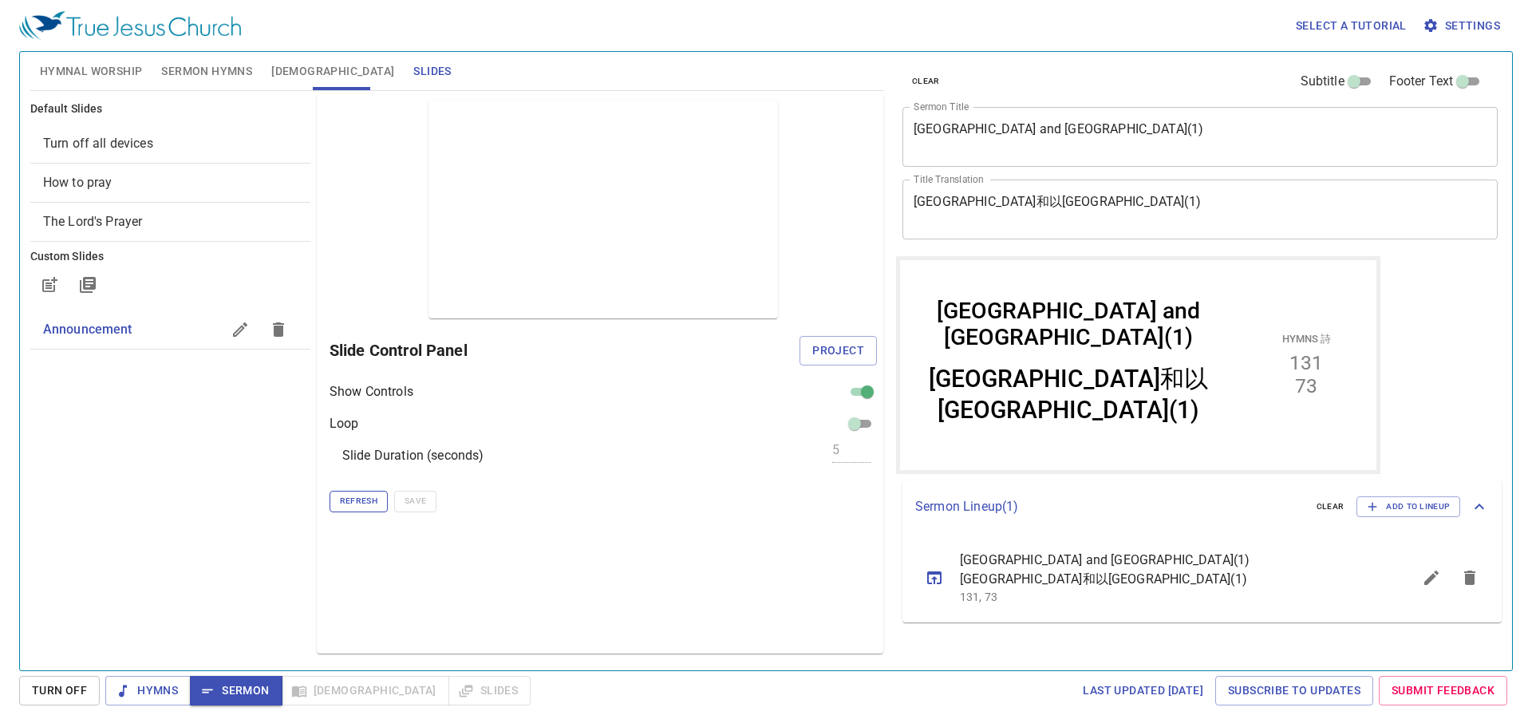
click at [355, 503] on span "Refresh" at bounding box center [359, 501] width 38 height 14
drag, startPoint x: 827, startPoint y: 351, endPoint x: 781, endPoint y: 381, distance: 54.2
click at [827, 351] on span "Project" at bounding box center [838, 351] width 52 height 20
click at [238, 691] on span "Sermon" at bounding box center [236, 691] width 66 height 20
click at [458, 684] on icon "button" at bounding box center [466, 691] width 16 height 16
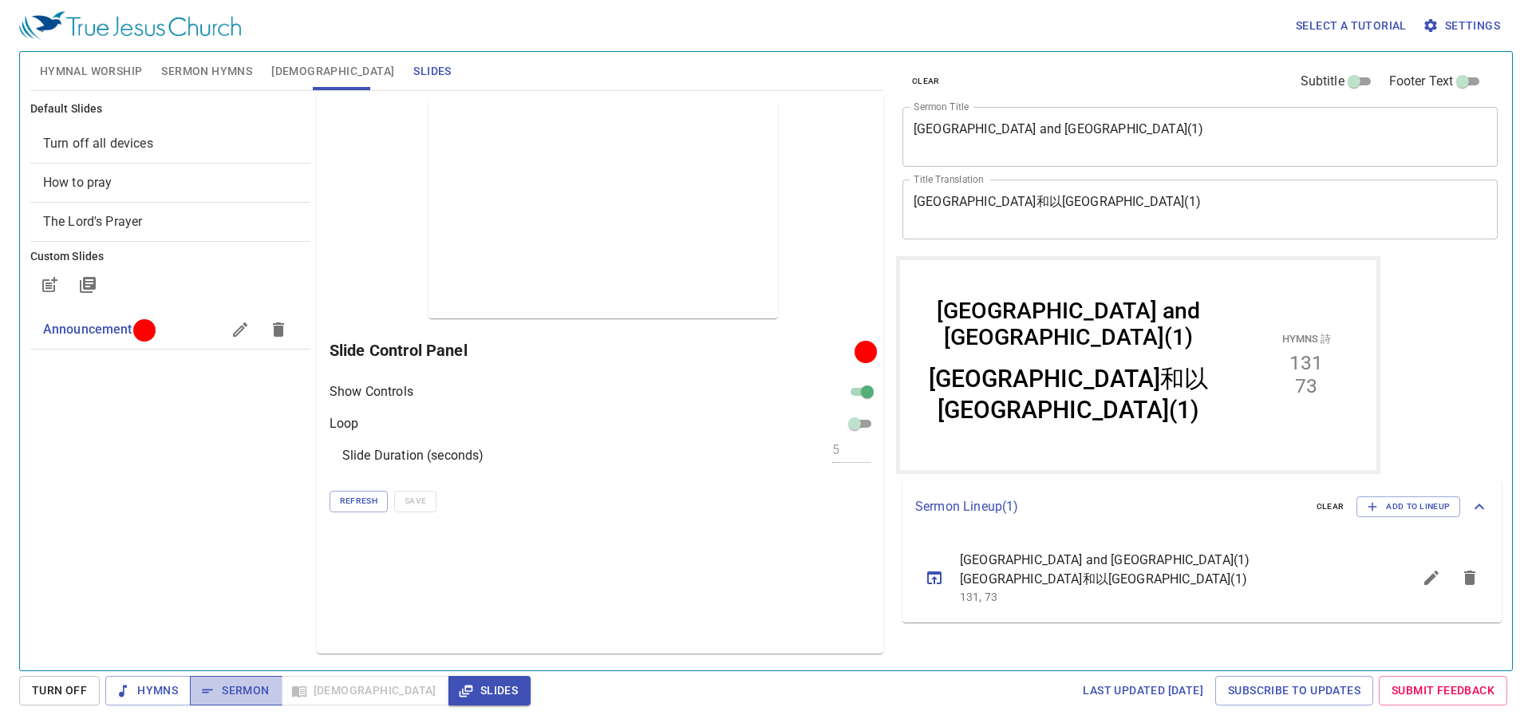
click at [267, 693] on span "Sermon" at bounding box center [236, 691] width 66 height 20
click at [284, 74] on span "[DEMOGRAPHIC_DATA]" at bounding box center [332, 71] width 123 height 20
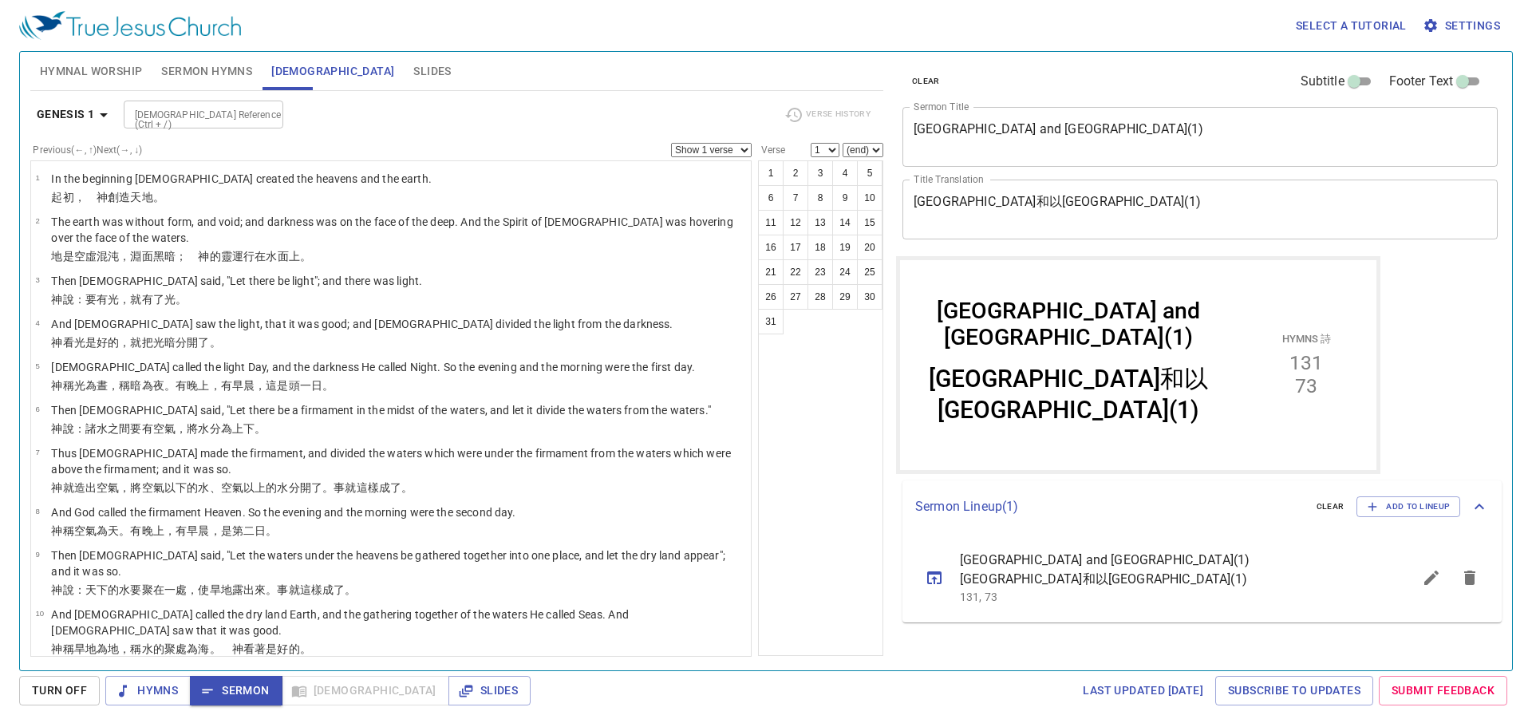
click at [537, 125] on div "Bible Reference (Ctrl + /) Bible Reference (Ctrl + /)" at bounding box center [448, 115] width 648 height 28
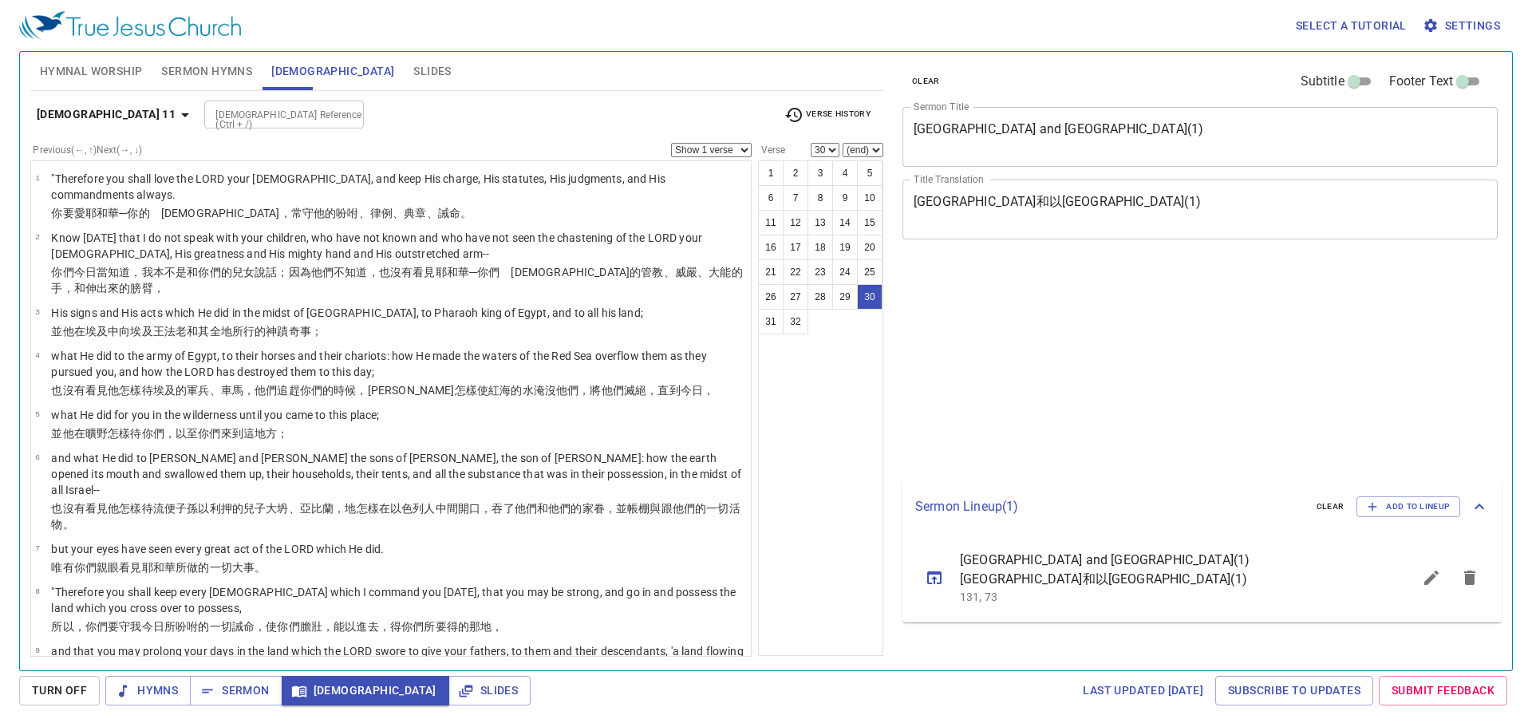
select select "30"
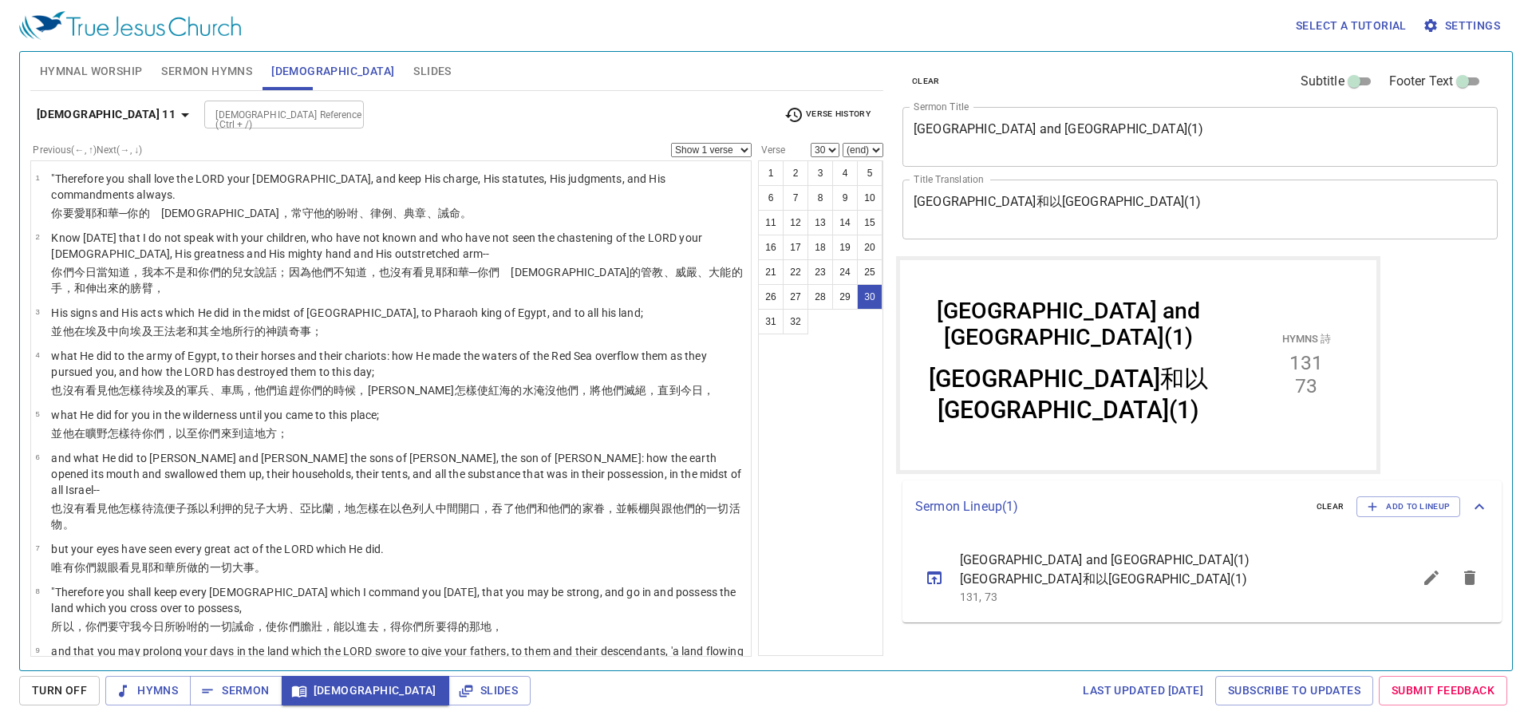
scroll to position [1145, 0]
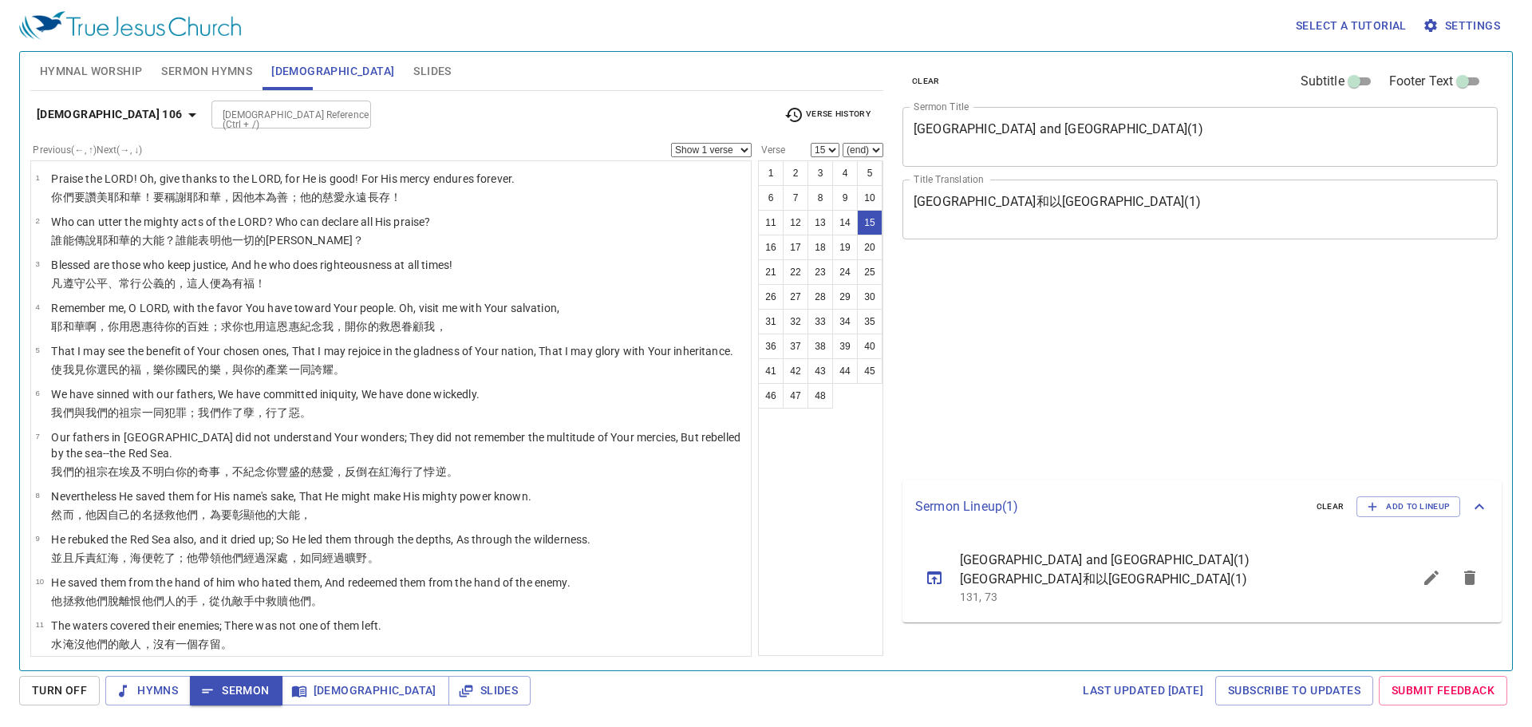
select select "15"
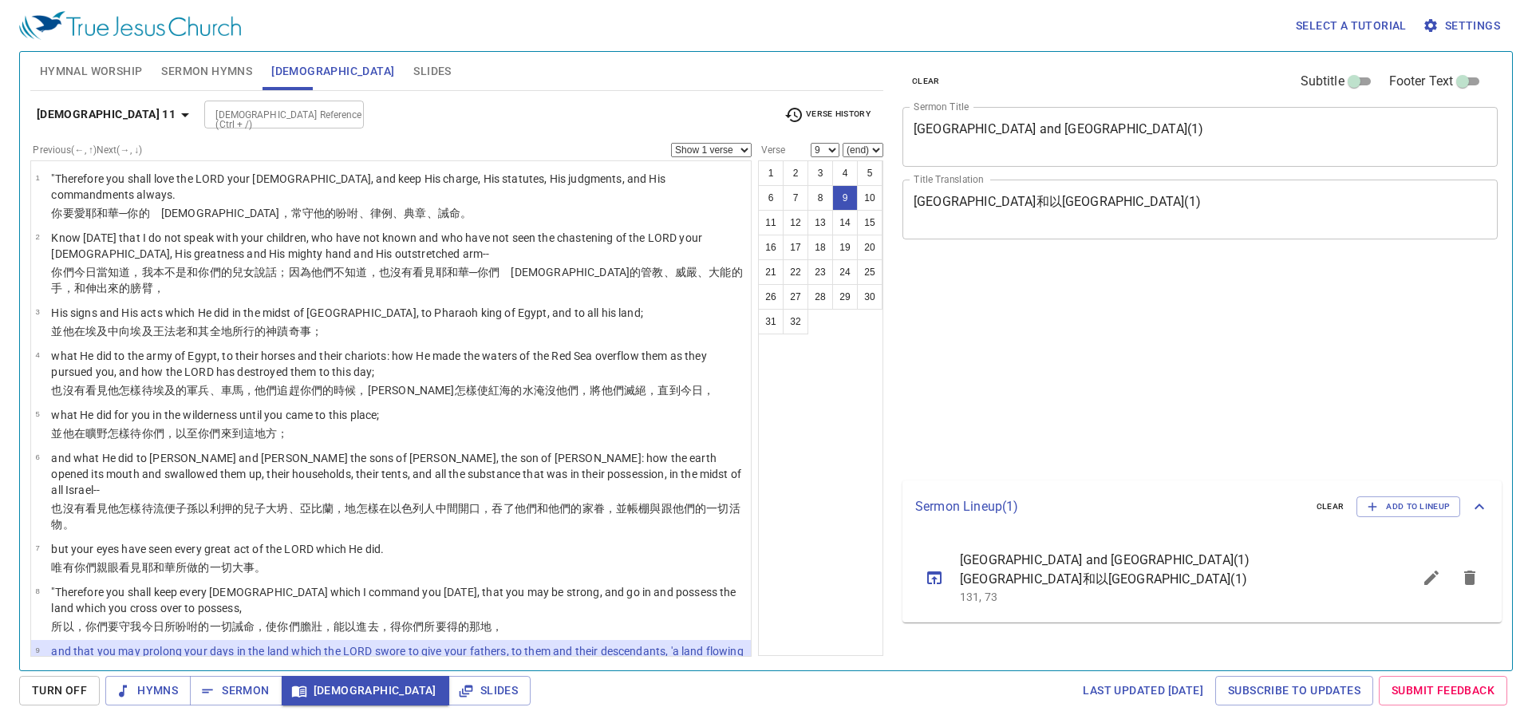
select select "9"
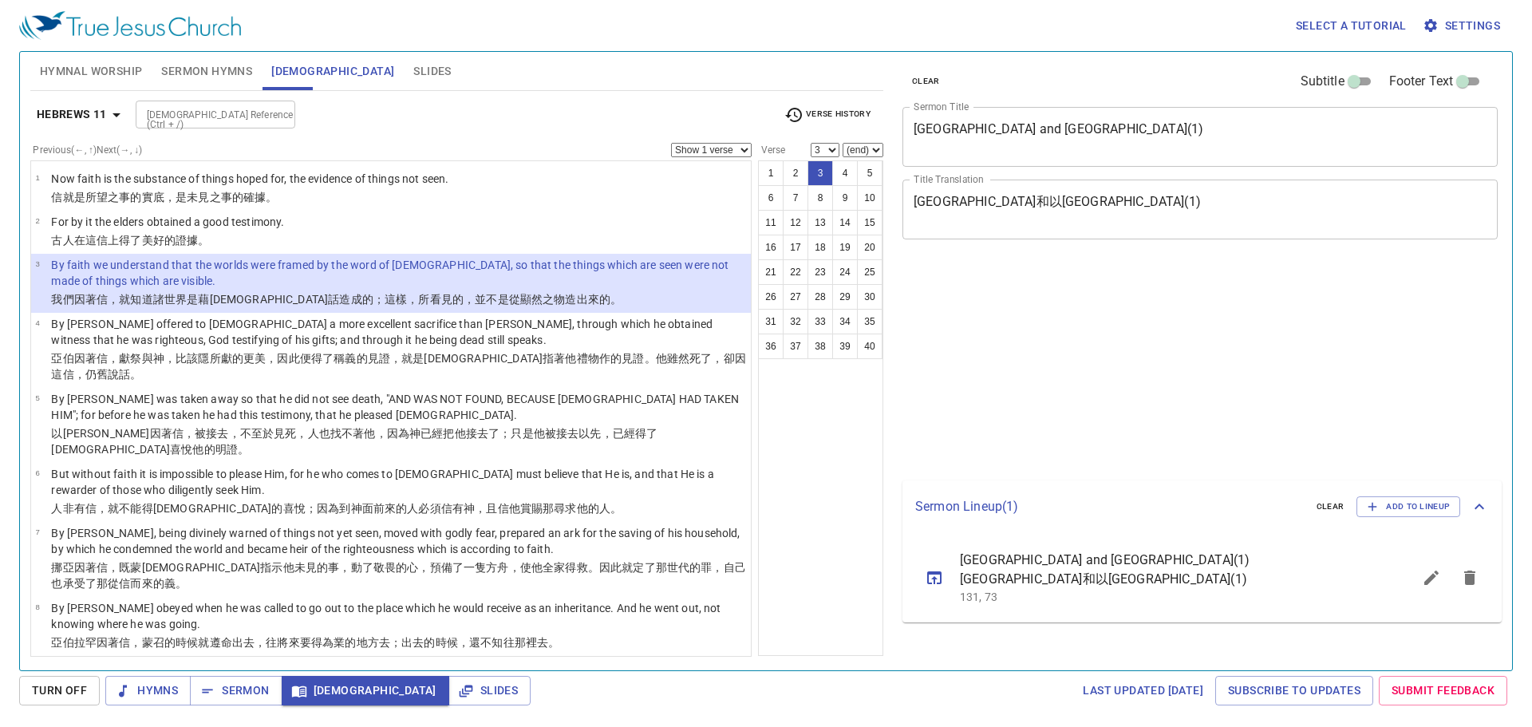
select select "3"
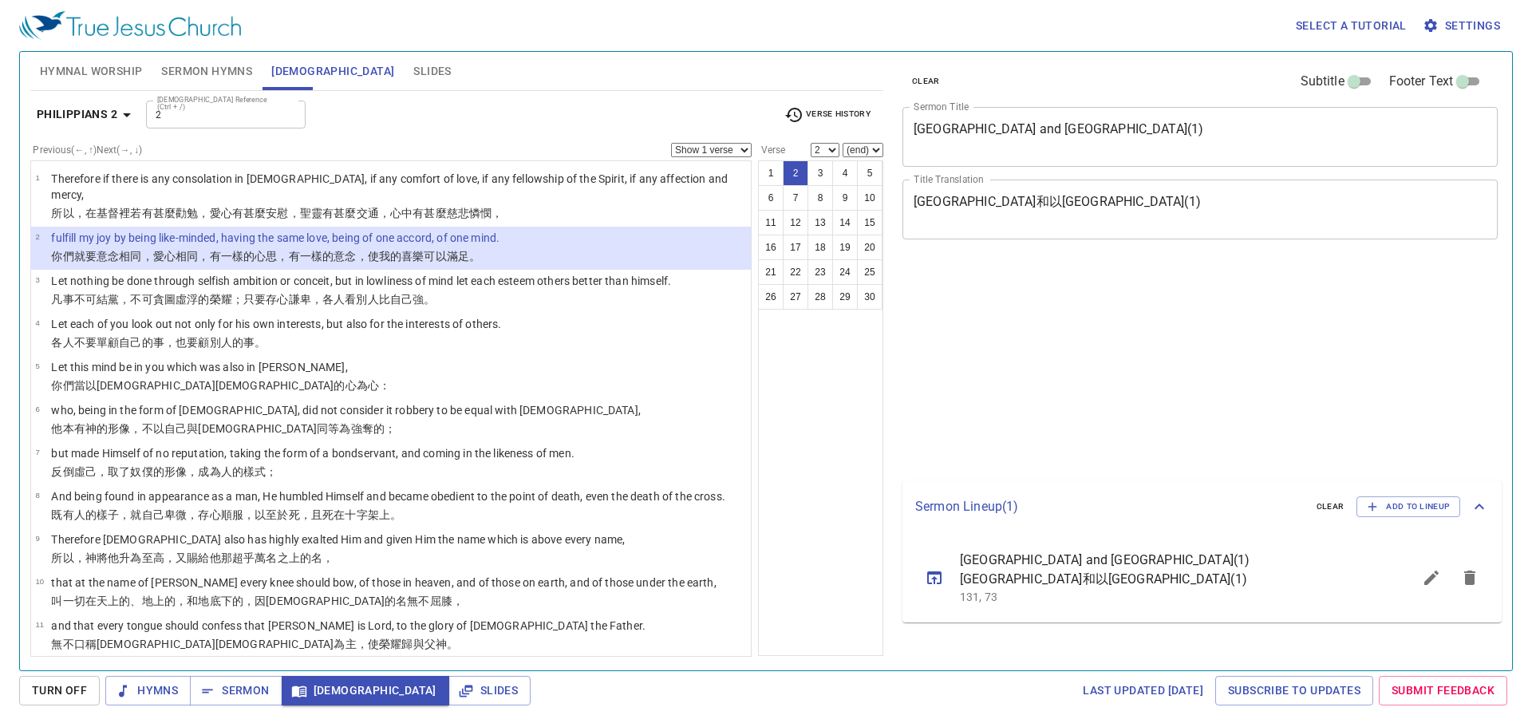
select select "2"
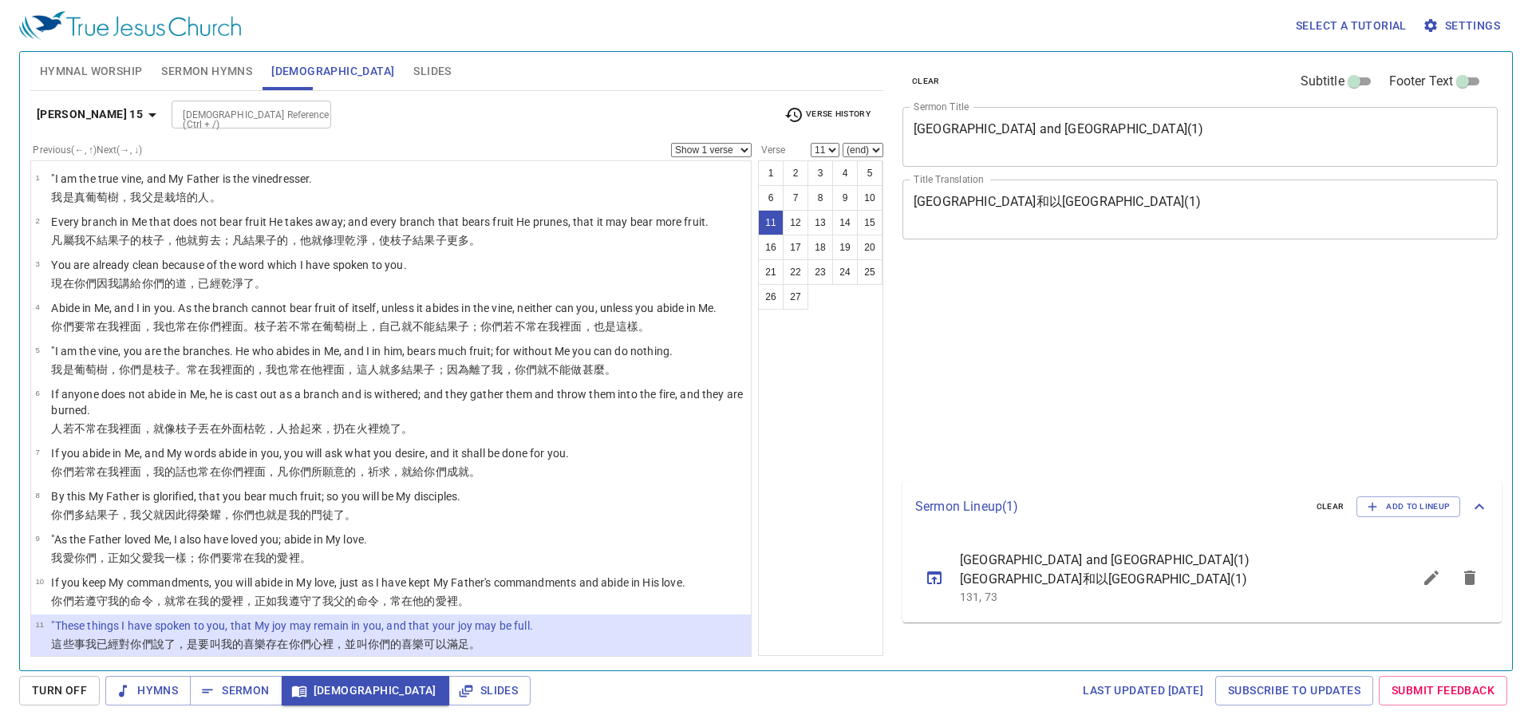
select select "11"
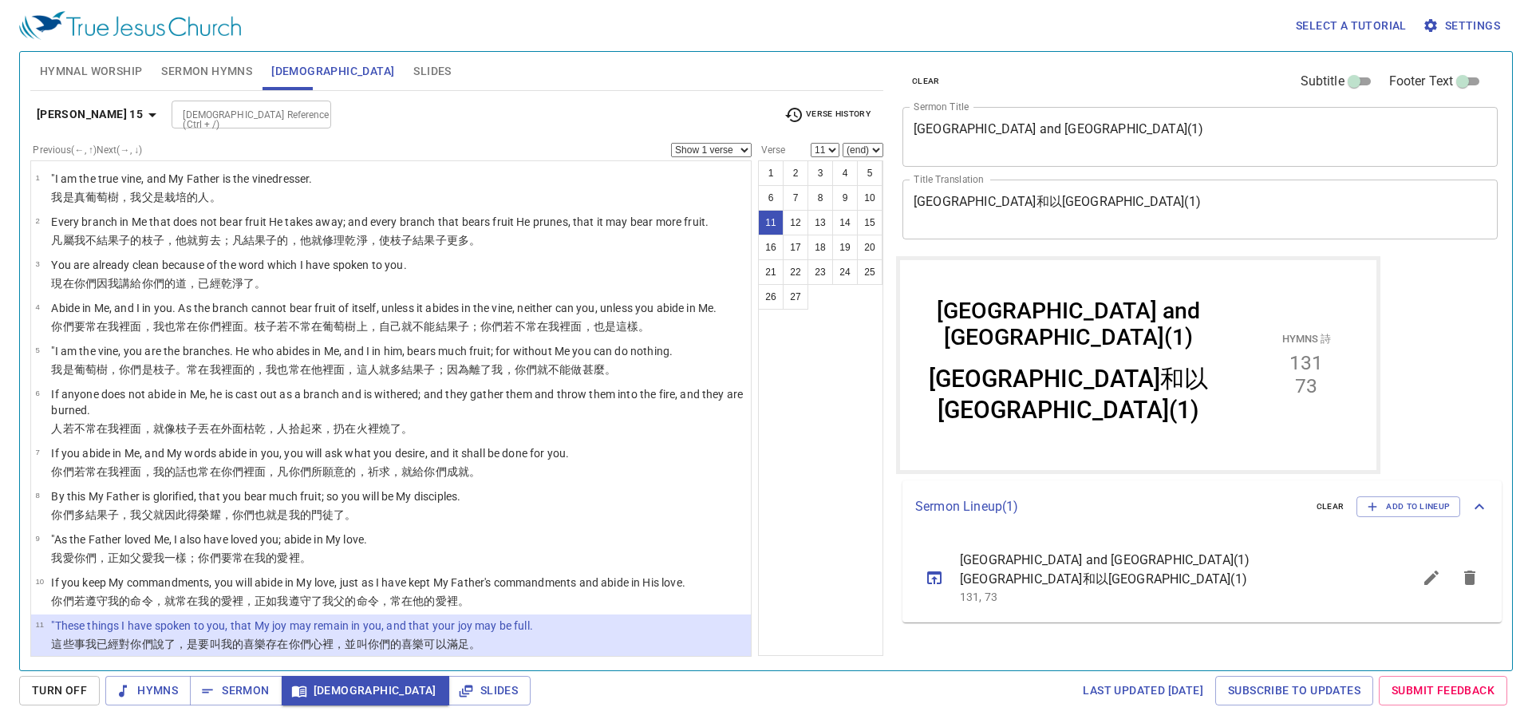
scroll to position [227, 0]
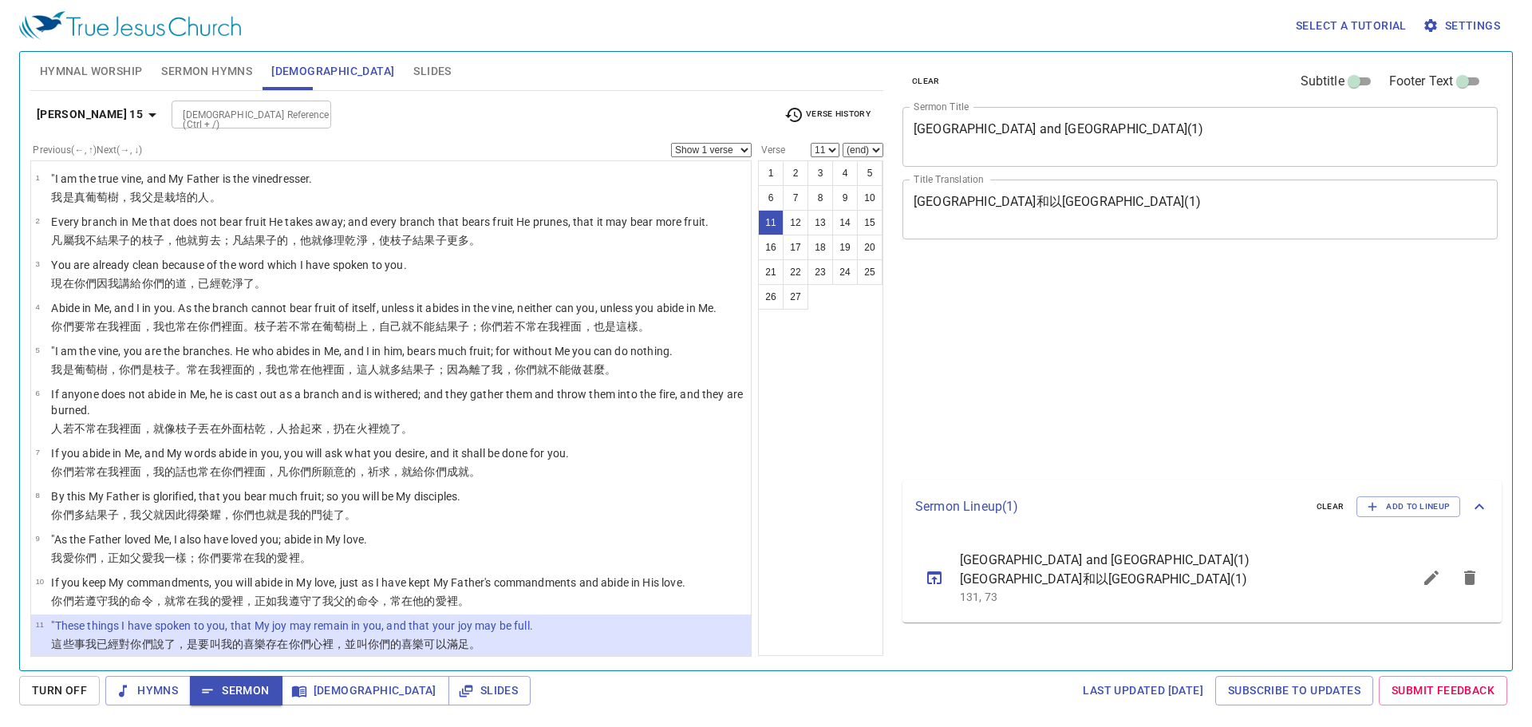
select select "11"
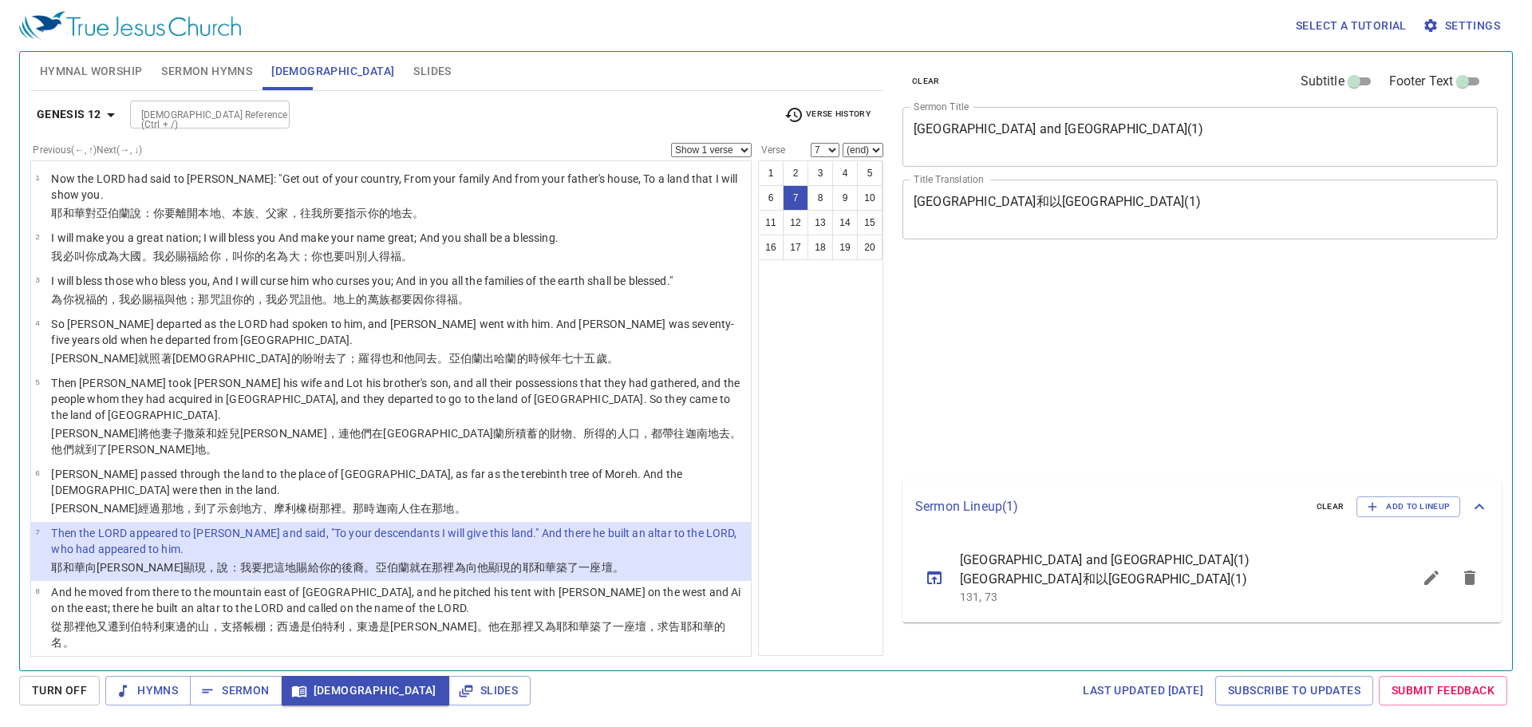
select select "7"
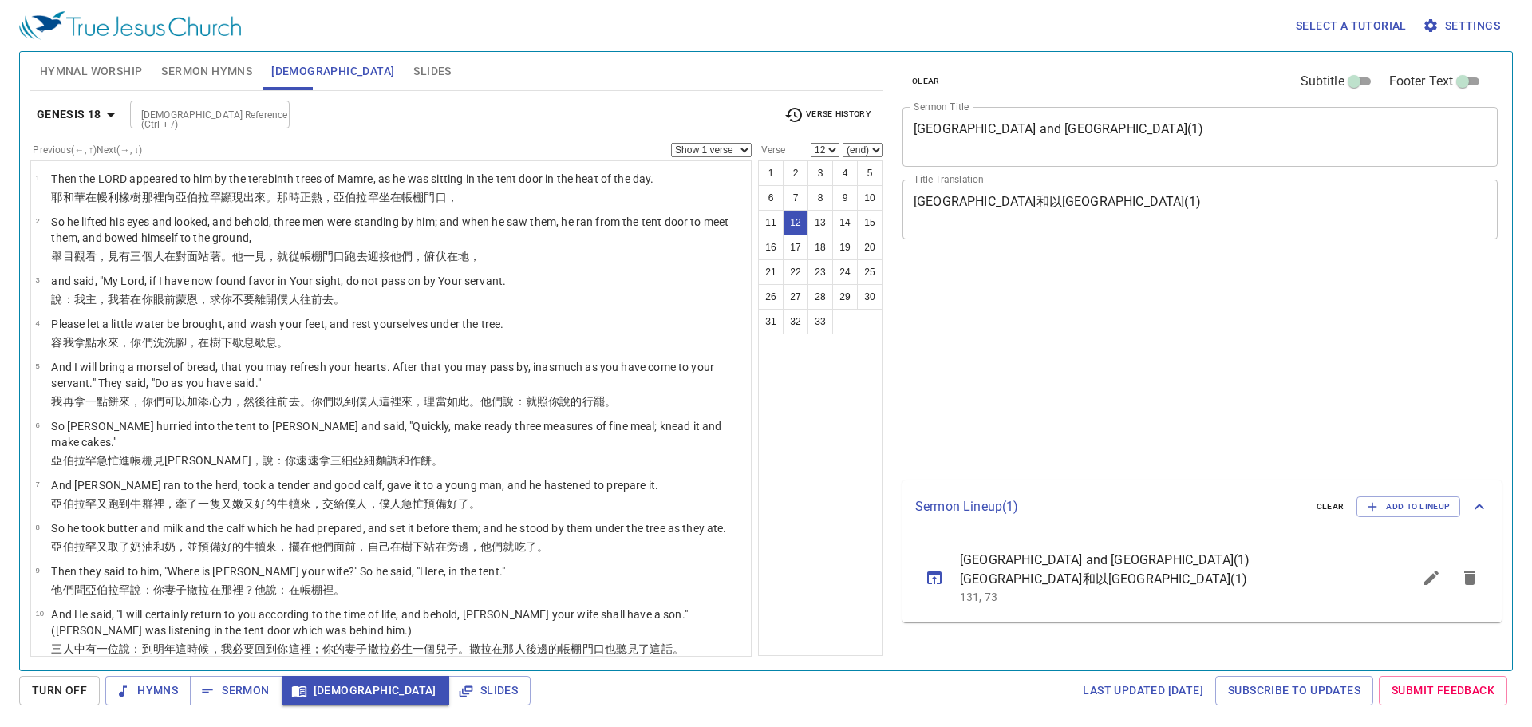
select select "12"
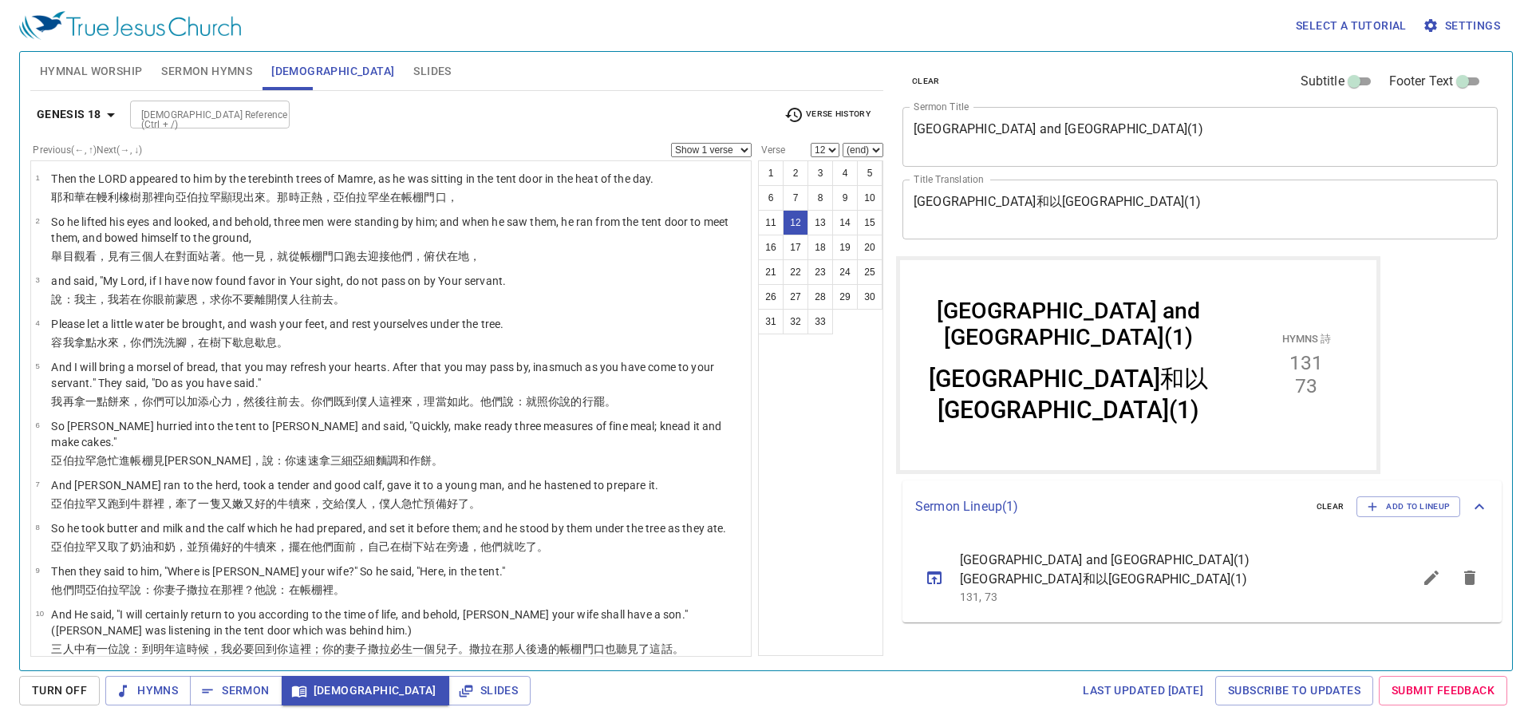
scroll to position [432, 0]
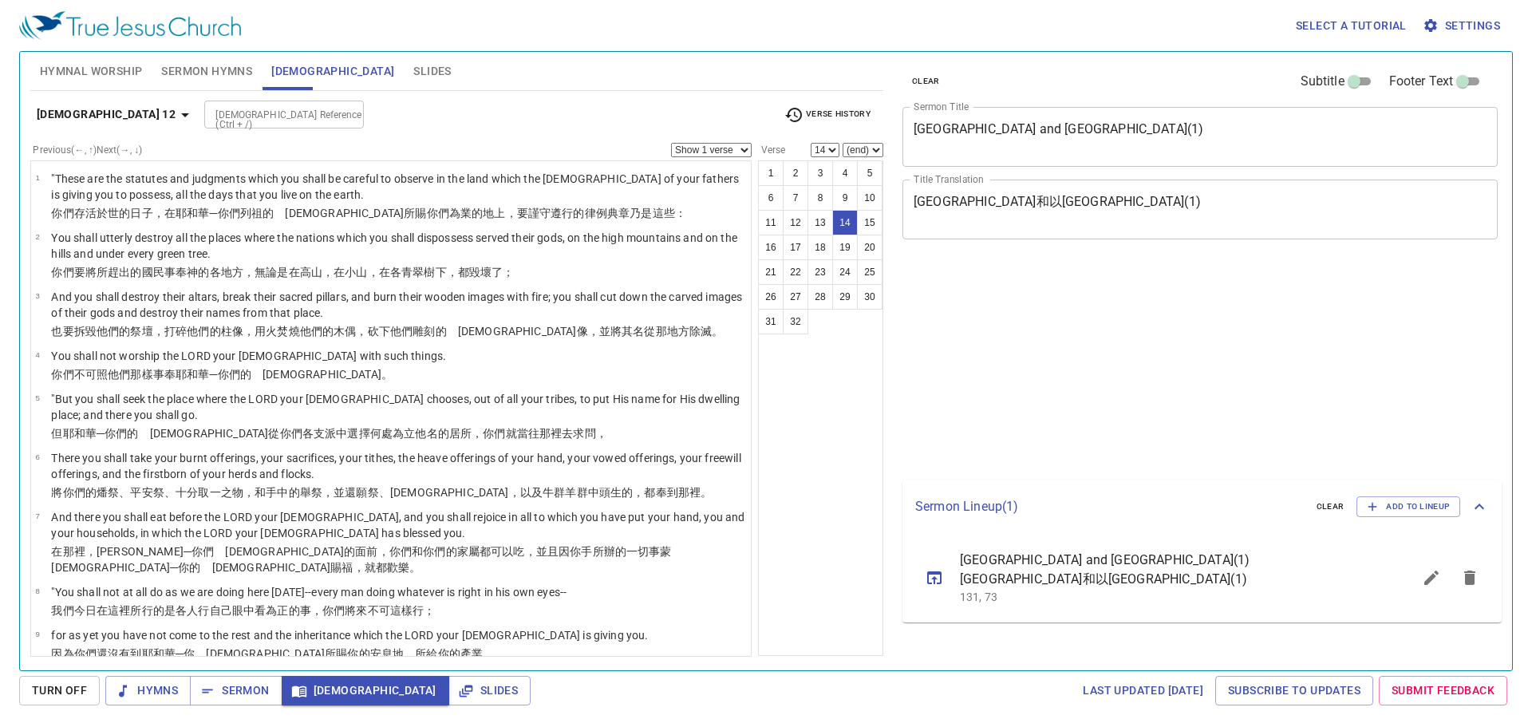
select select "14"
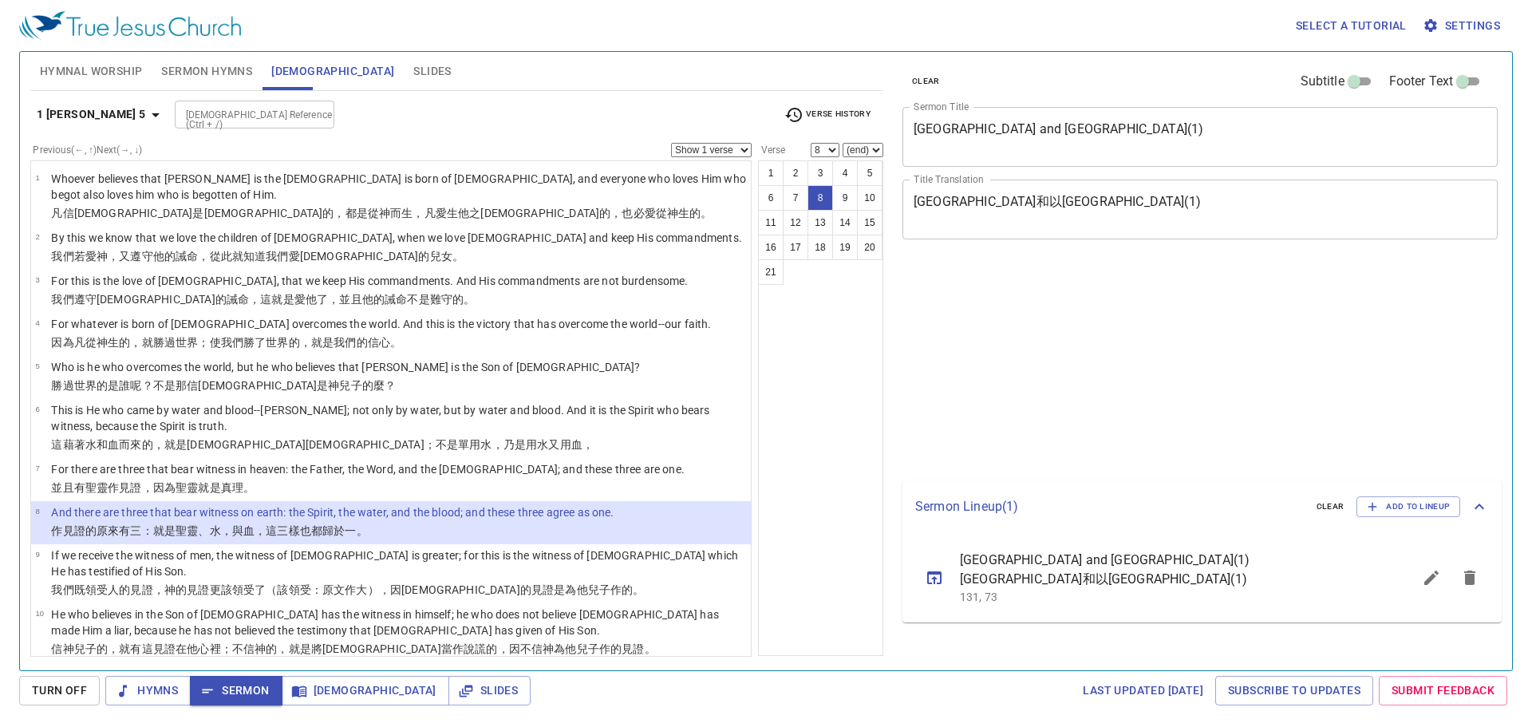
select select "8"
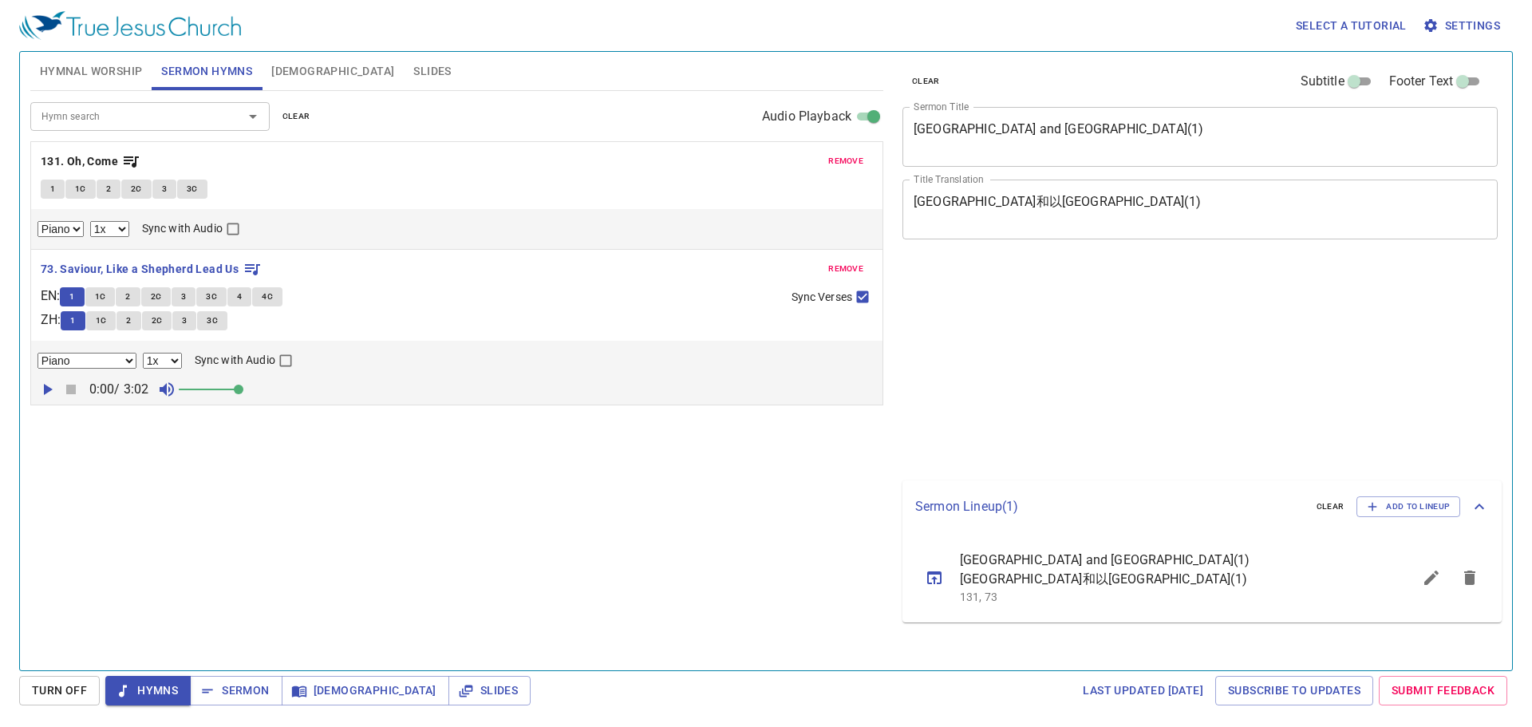
select select "1"
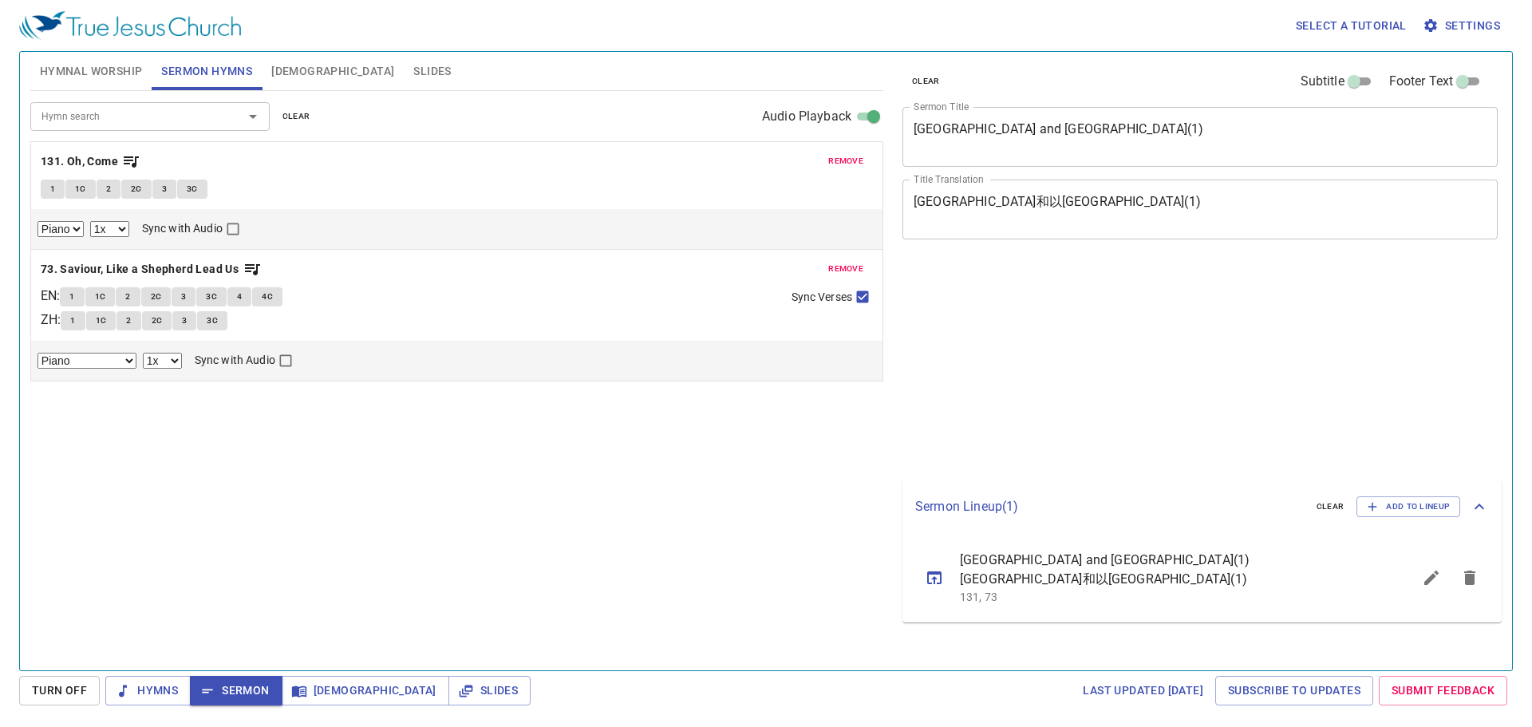
select select "1"
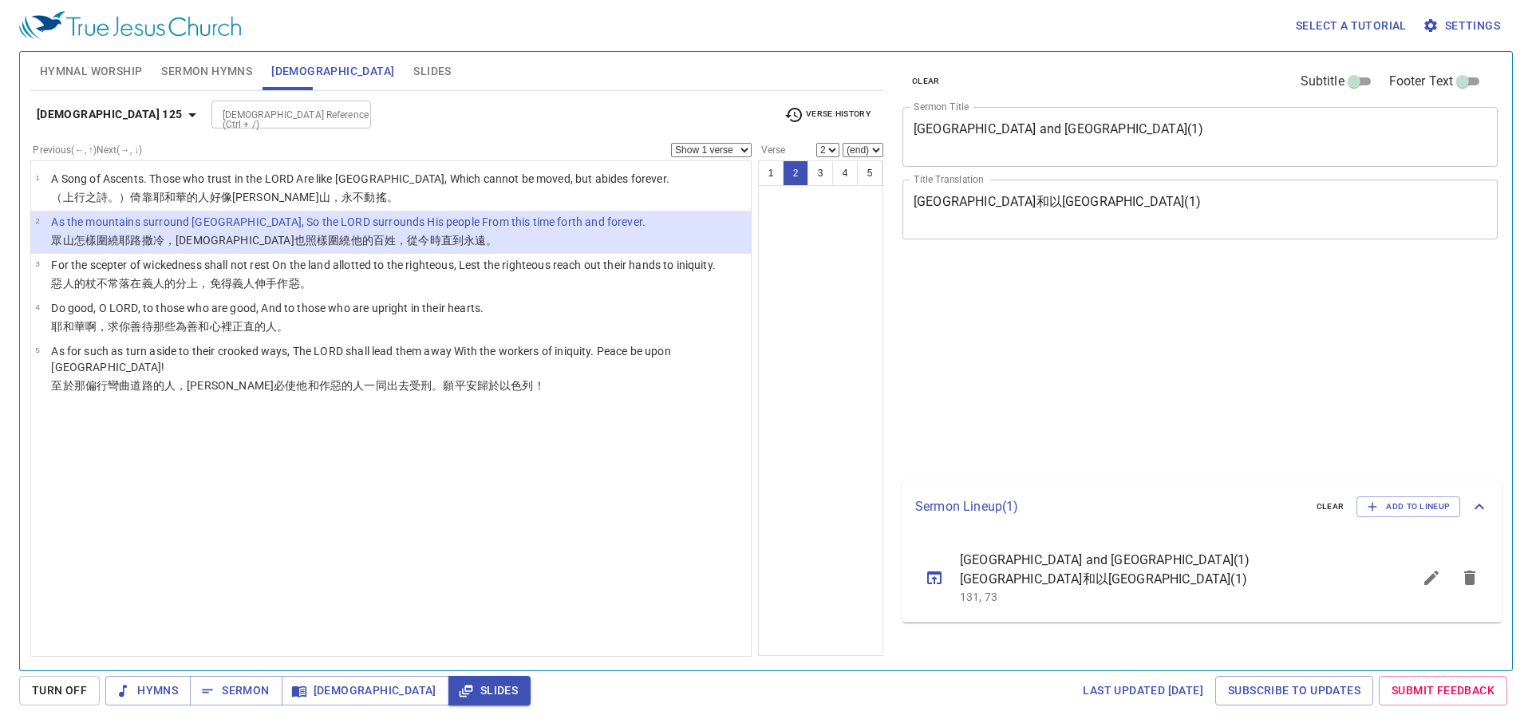
select select "2"
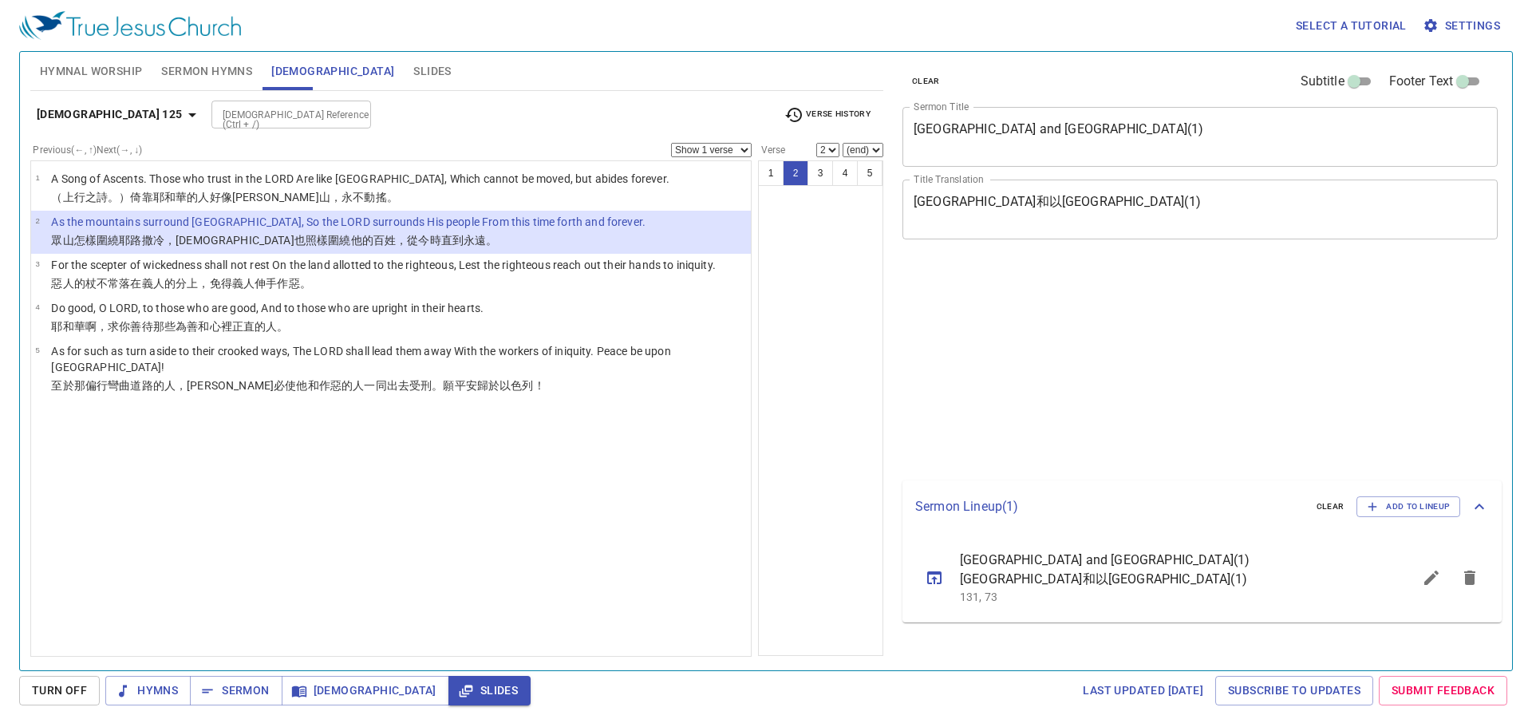
select select "1"
select select "2"
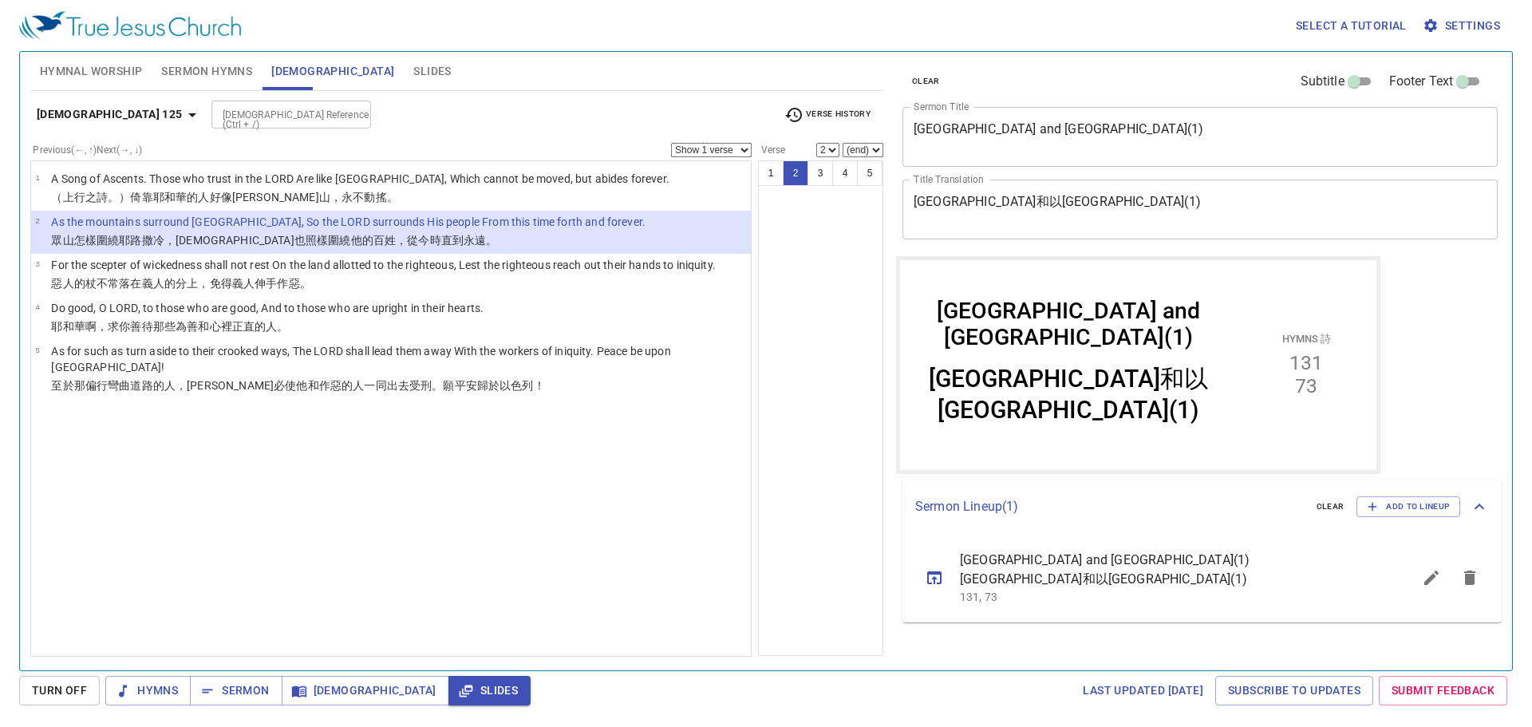
click at [89, 80] on span "Hymnal Worship" at bounding box center [91, 71] width 103 height 20
click at [91, 74] on span "Hymnal Worship" at bounding box center [91, 71] width 103 height 20
click at [94, 66] on span "Hymnal Worship" at bounding box center [91, 71] width 103 height 20
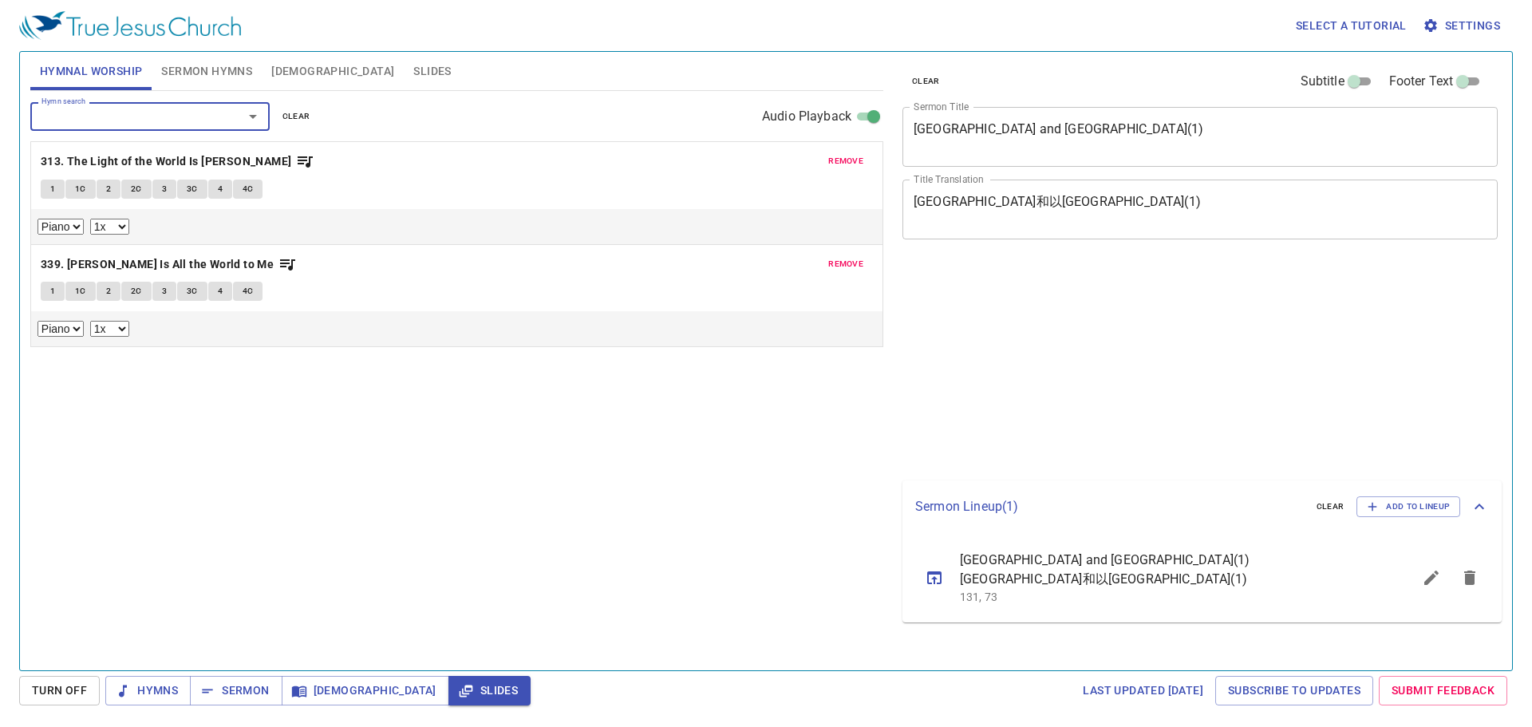
select select "1"
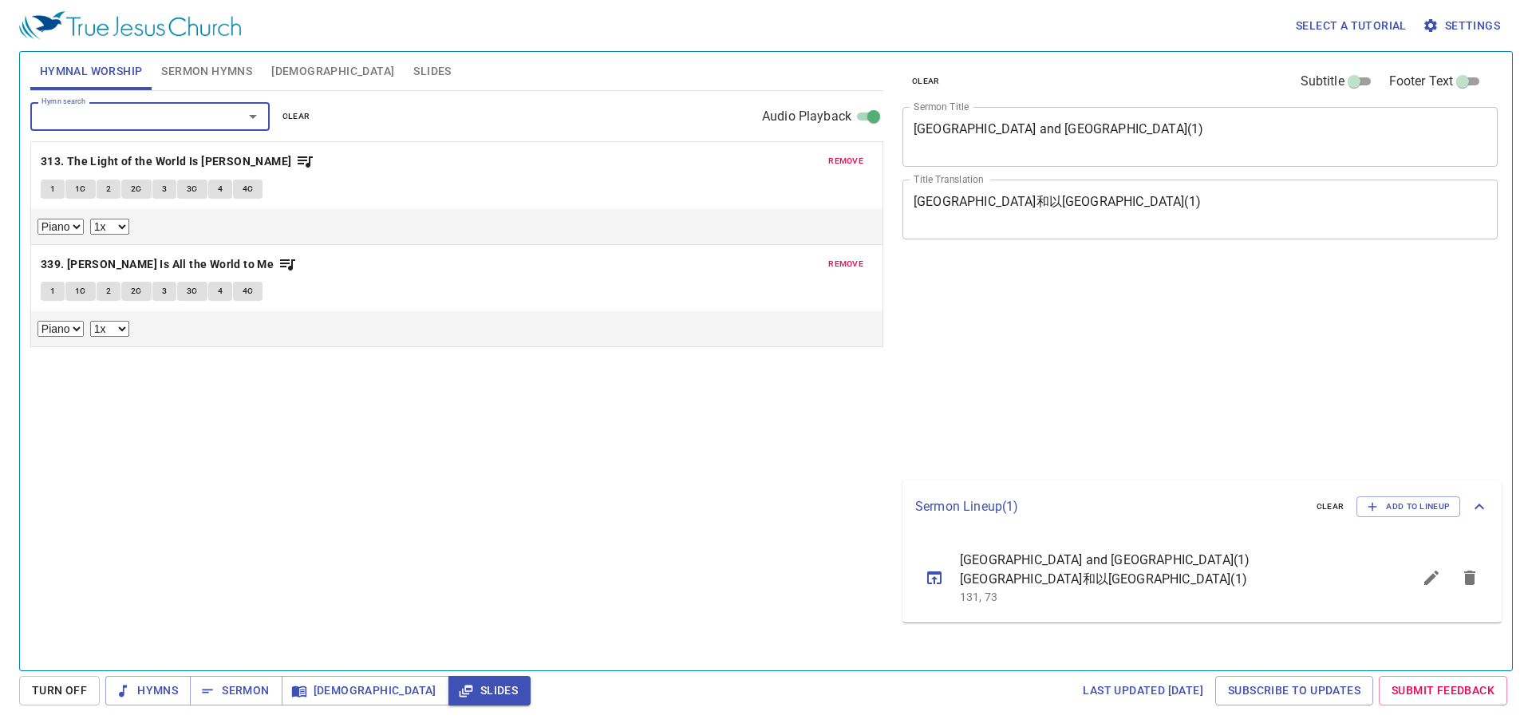
select select "1"
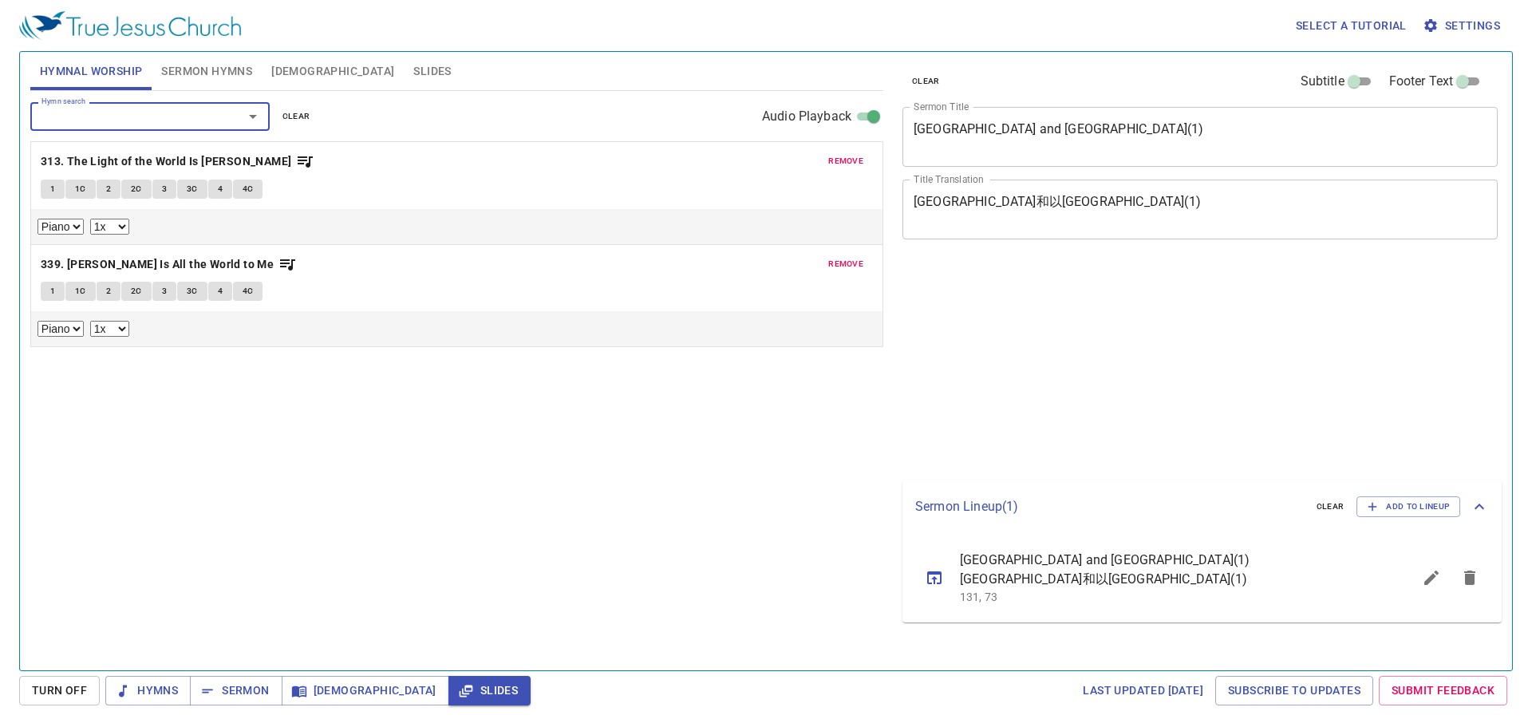
select select "1"
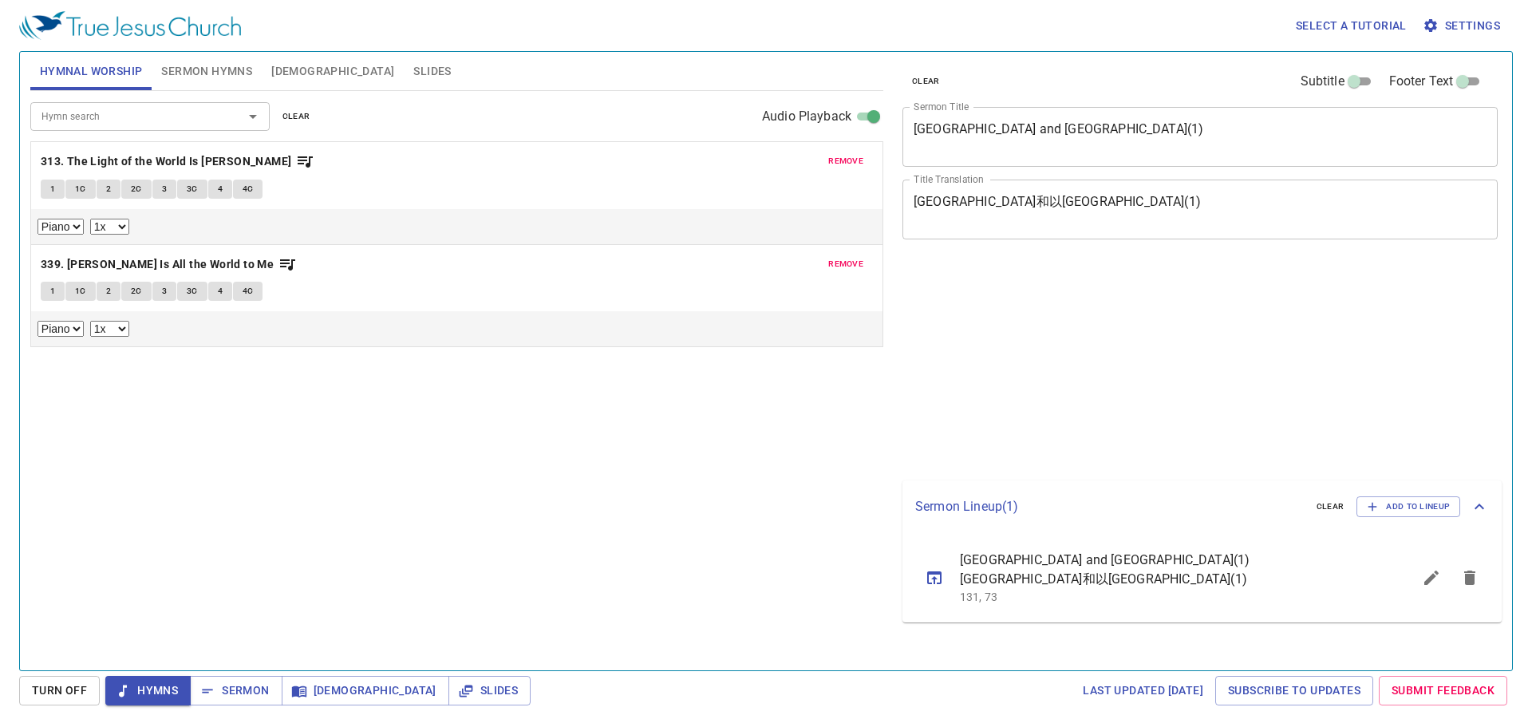
select select "1"
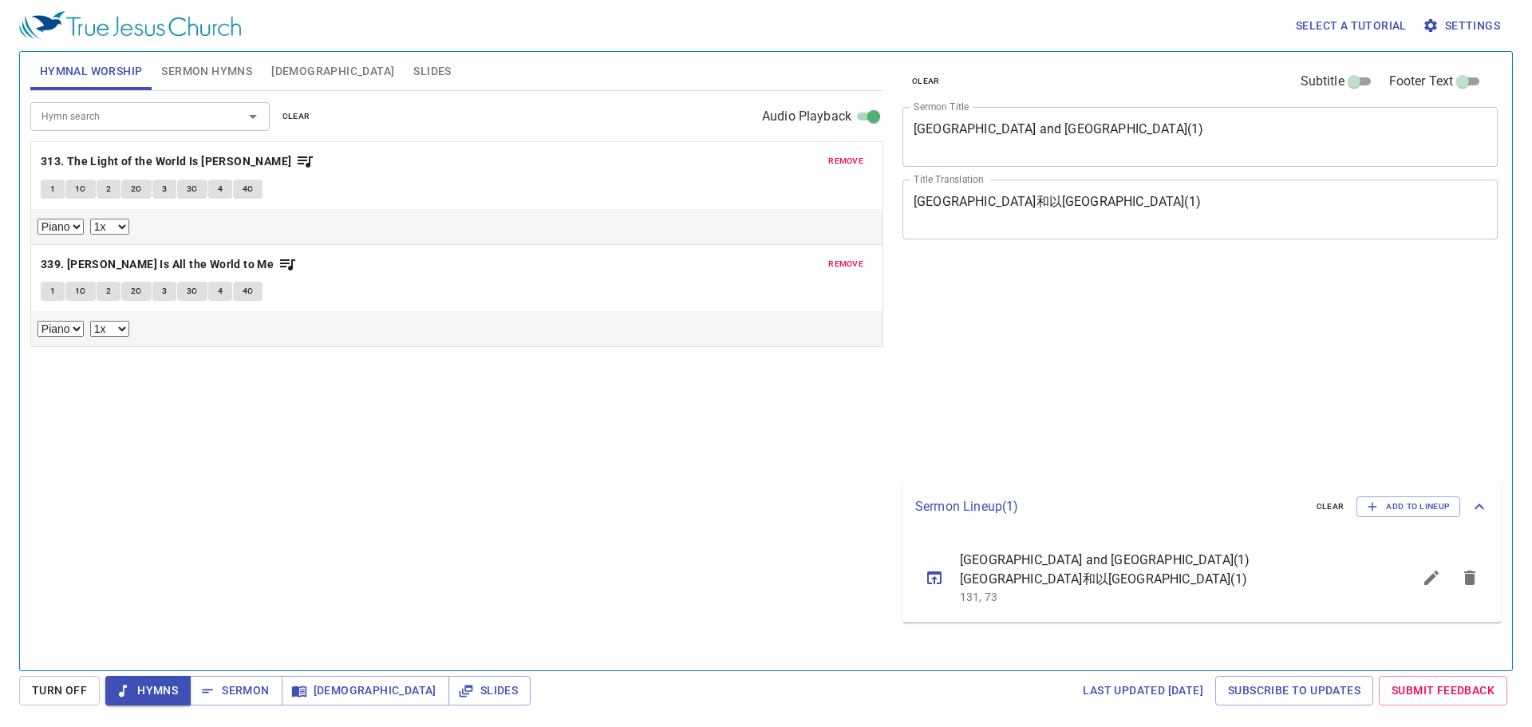
select select "1"
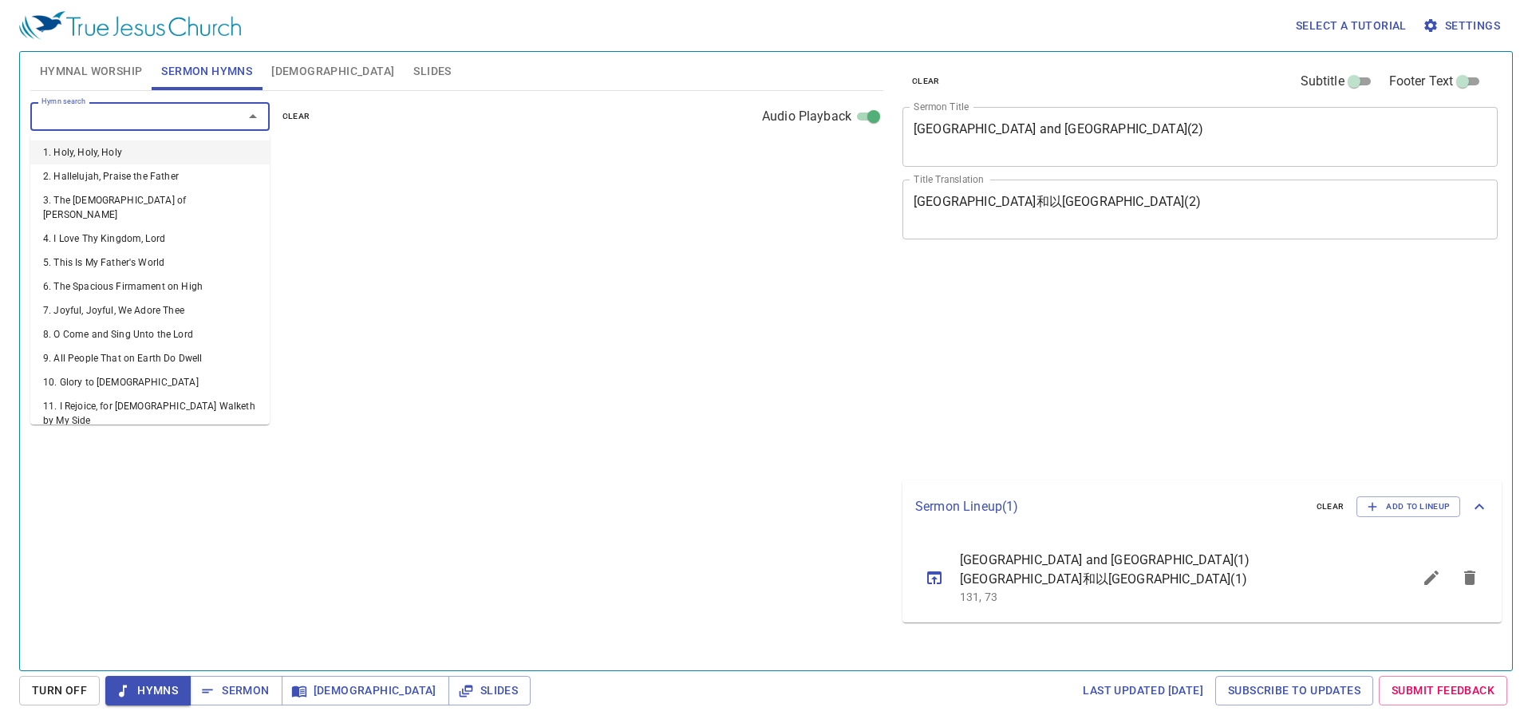
click at [161, 122] on input "Hymn search" at bounding box center [126, 116] width 183 height 18
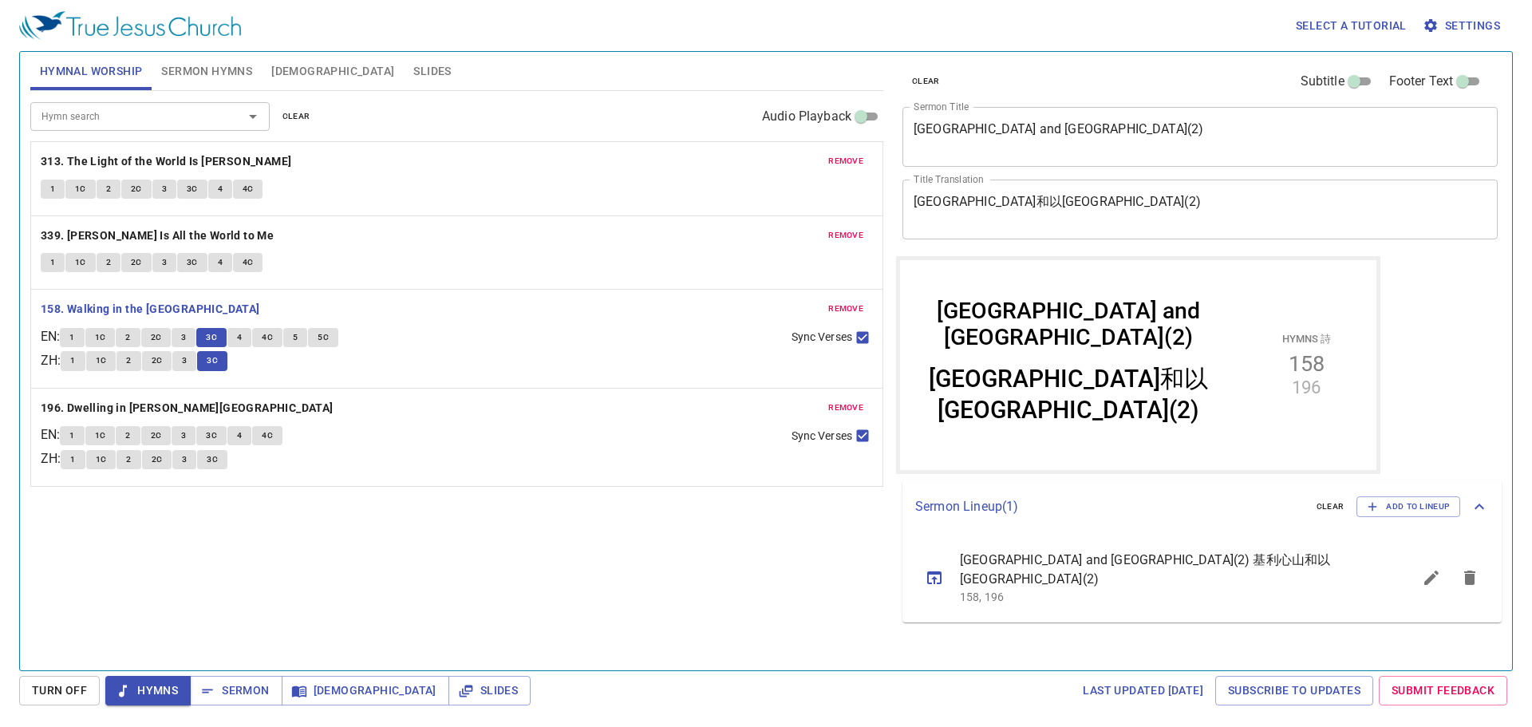
click at [242, 337] on span "4" at bounding box center [239, 337] width 5 height 14
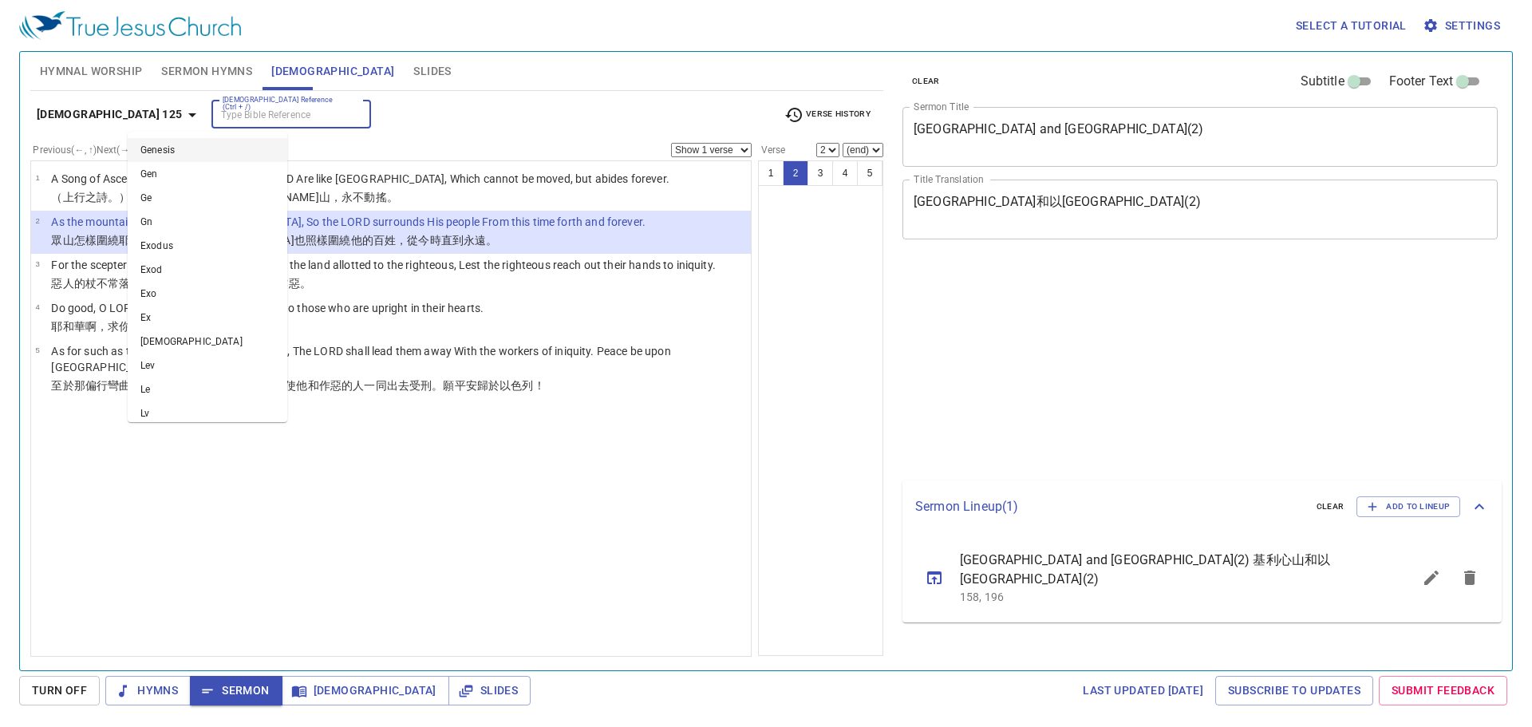
select select "2"
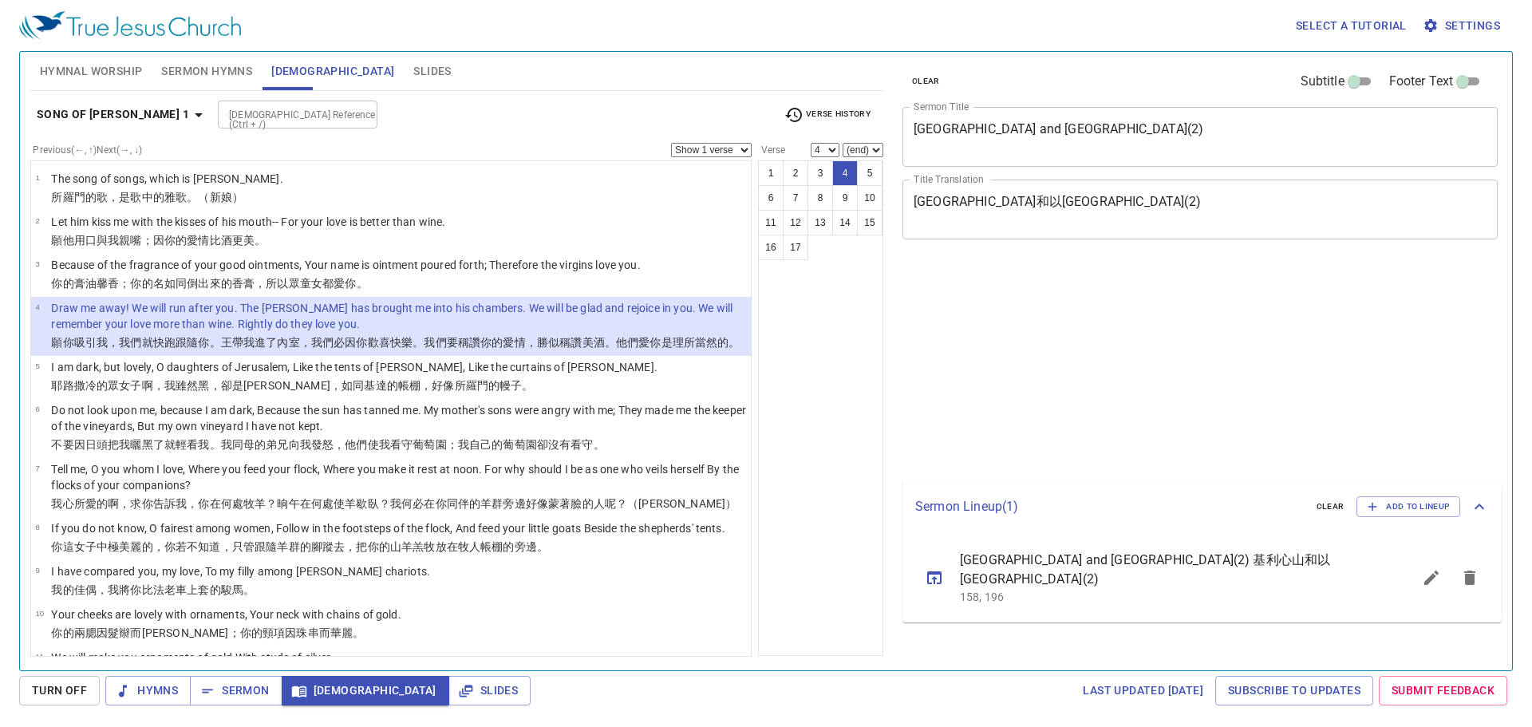
select select "4"
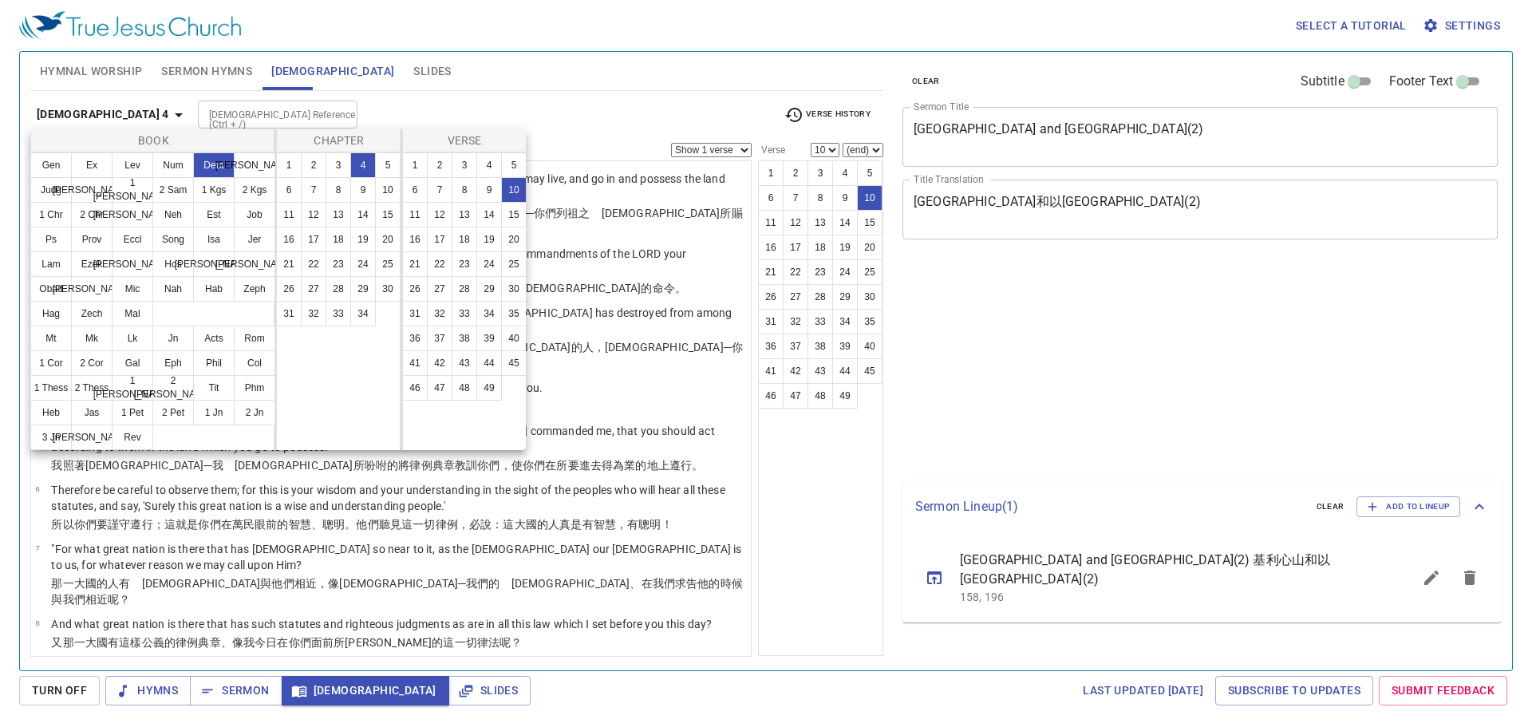
select select "10"
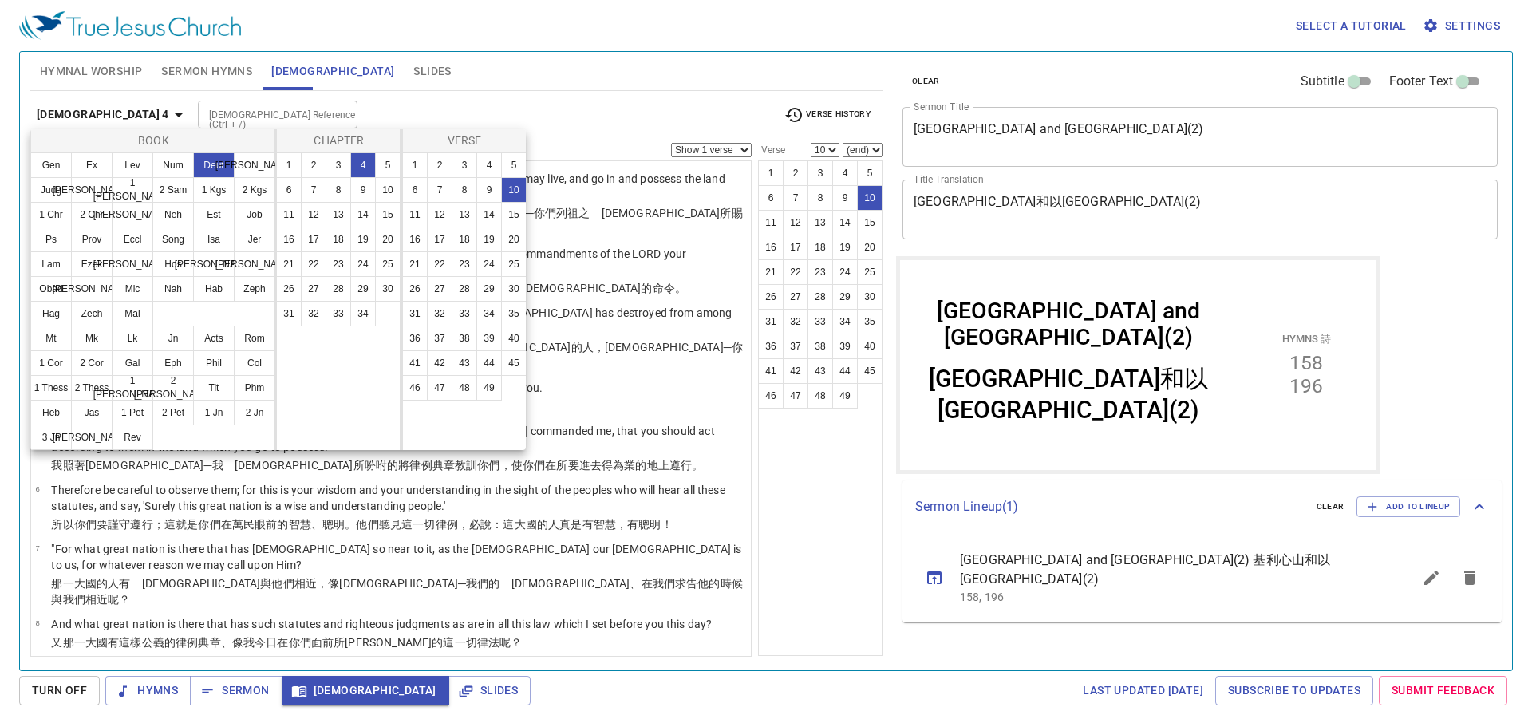
scroll to position [229, 0]
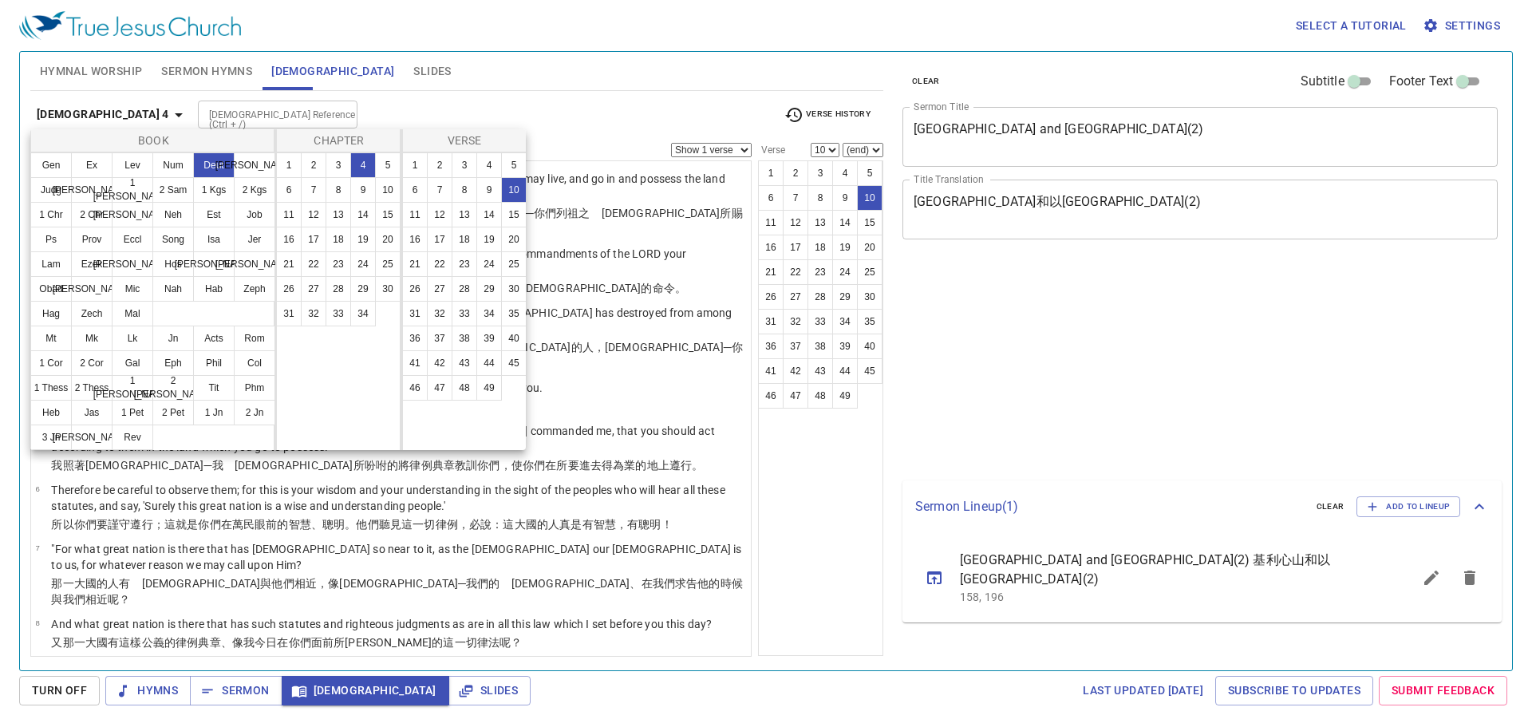
select select "10"
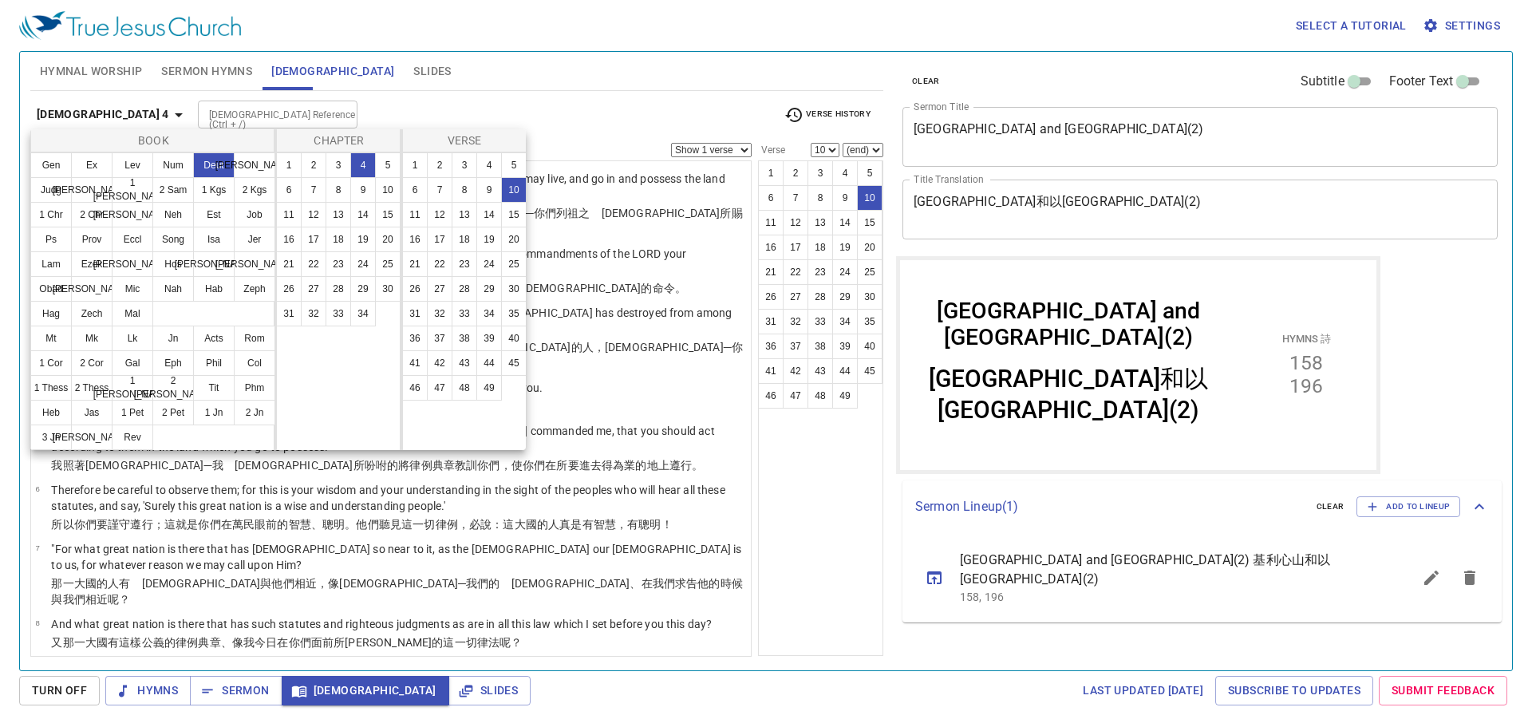
scroll to position [229, 0]
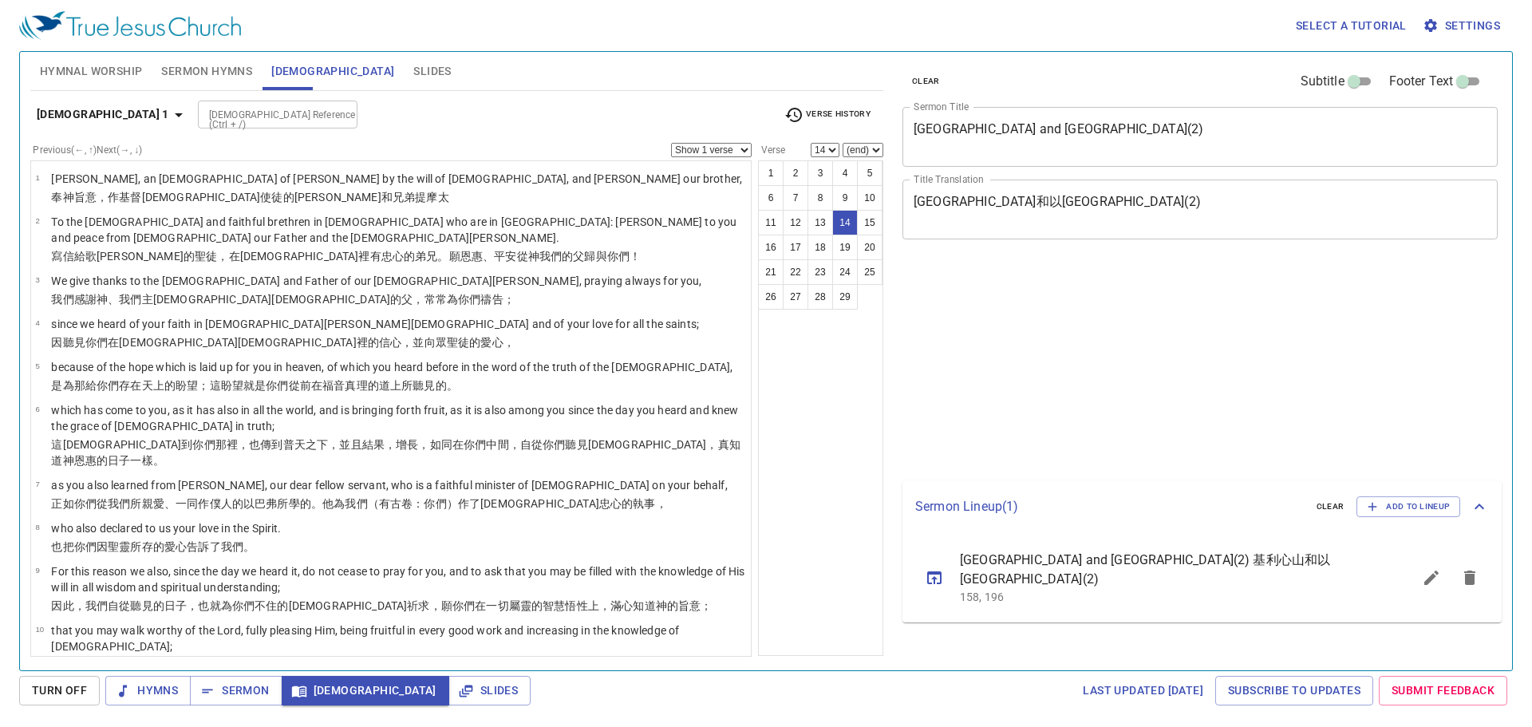
select select "14"
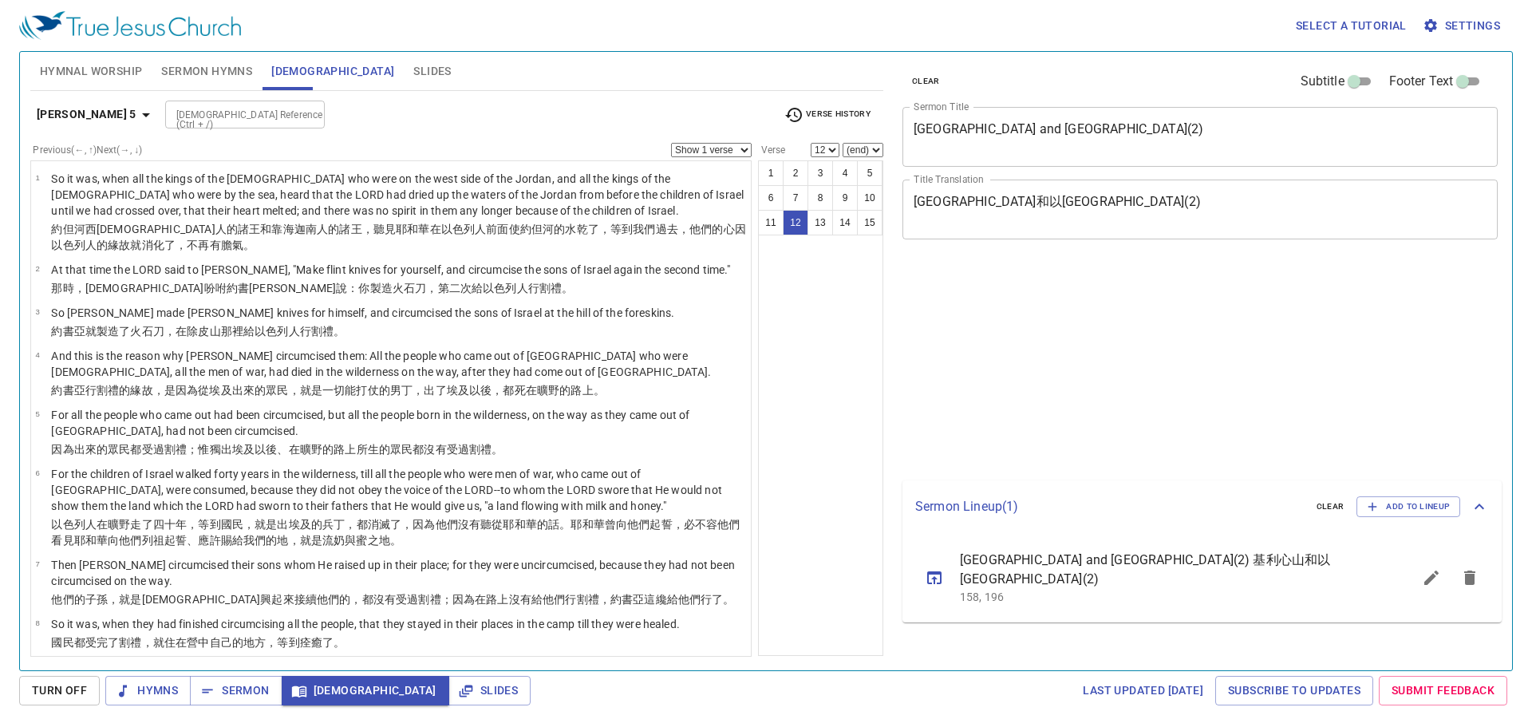
select select "12"
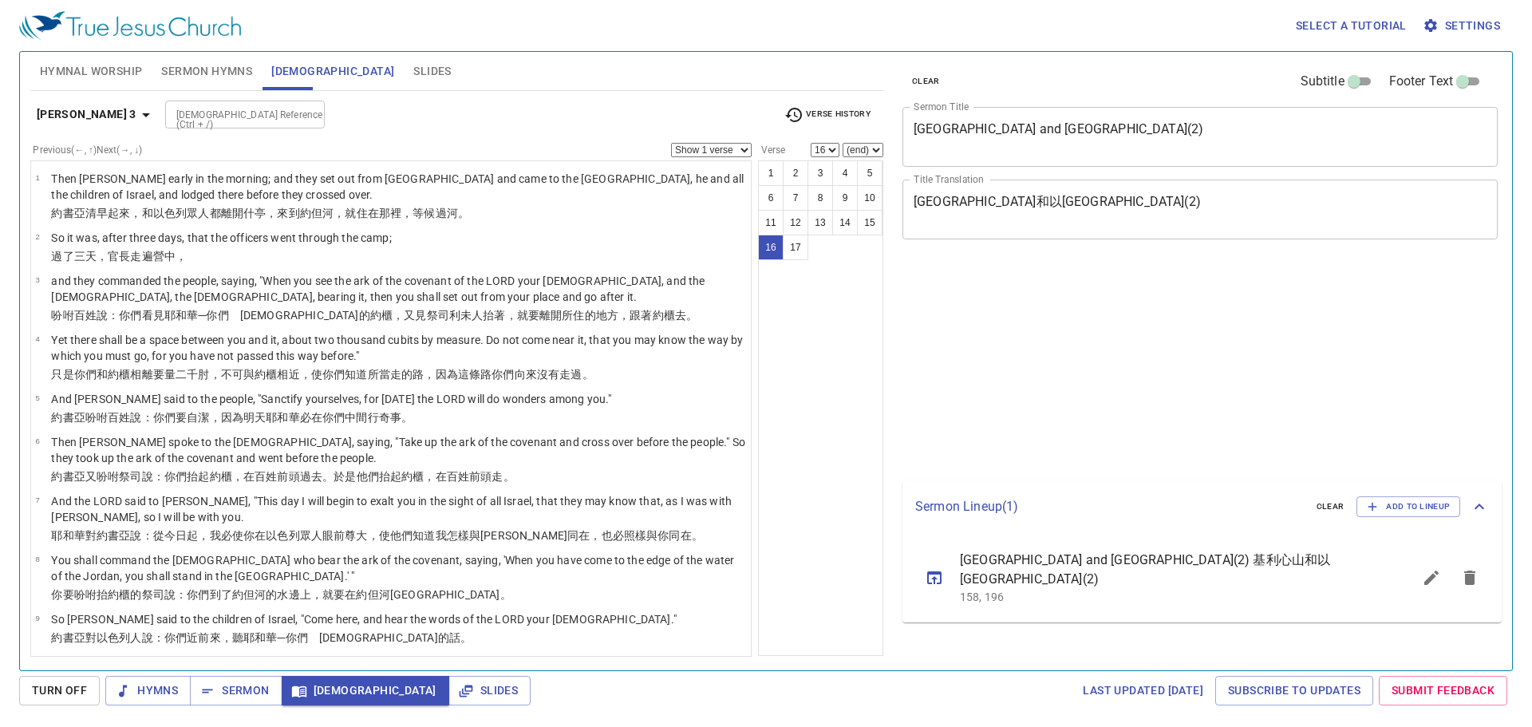
select select "16"
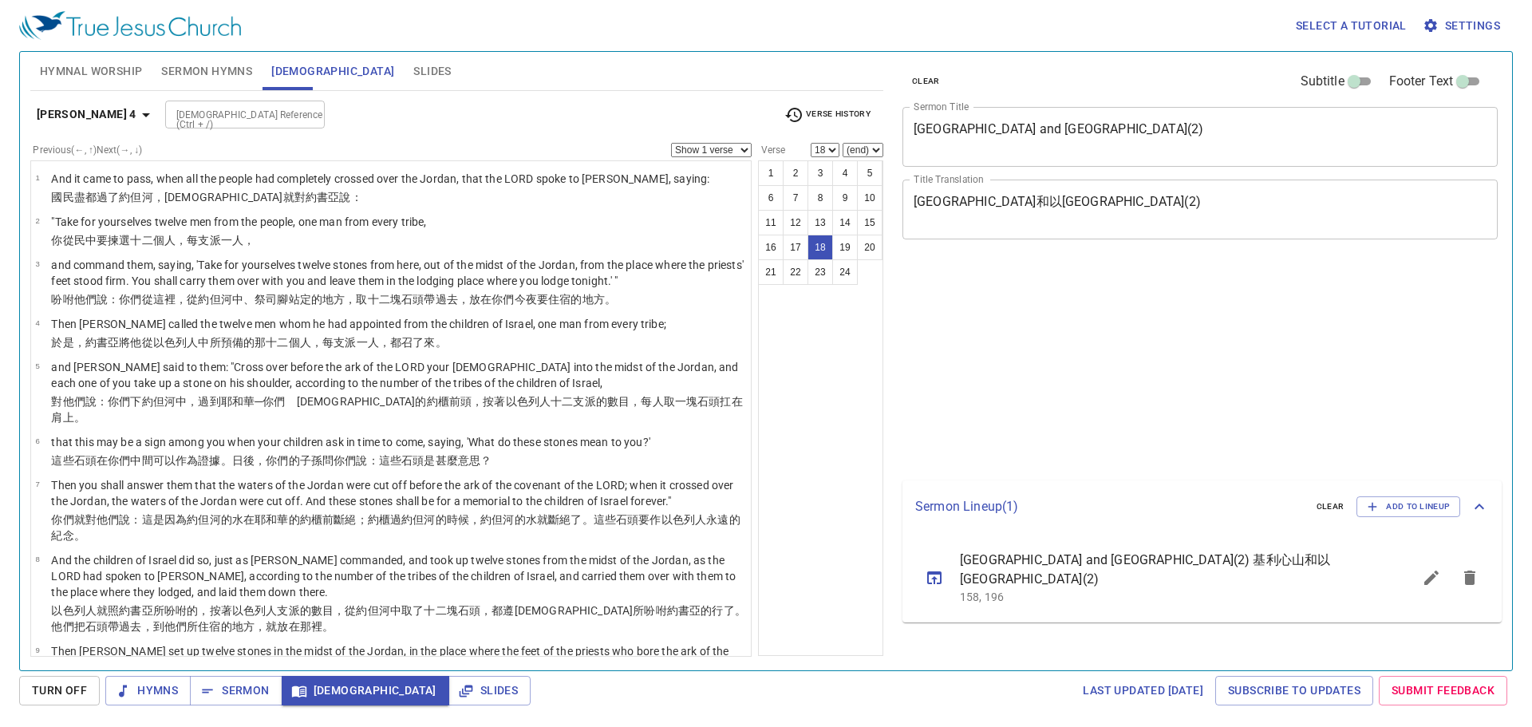
select select "18"
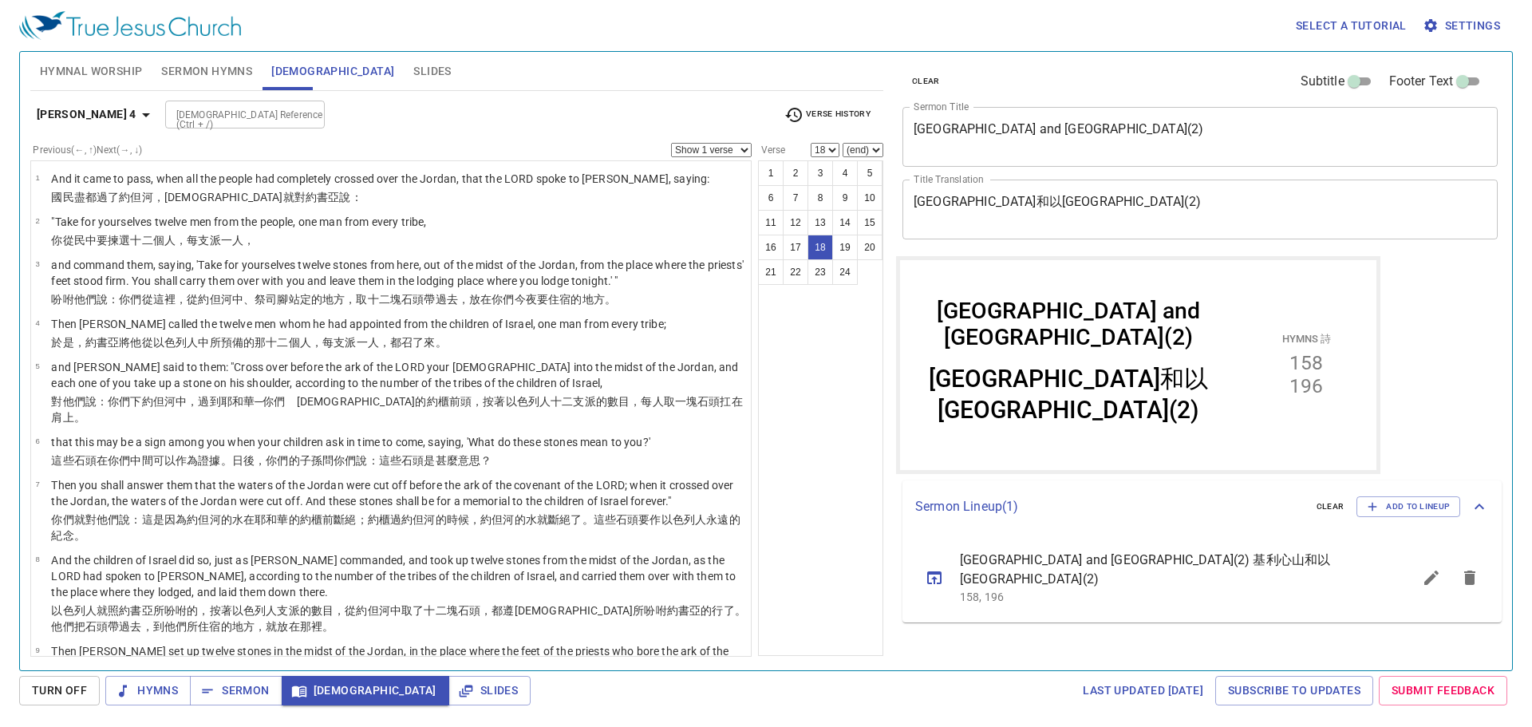
scroll to position [705, 0]
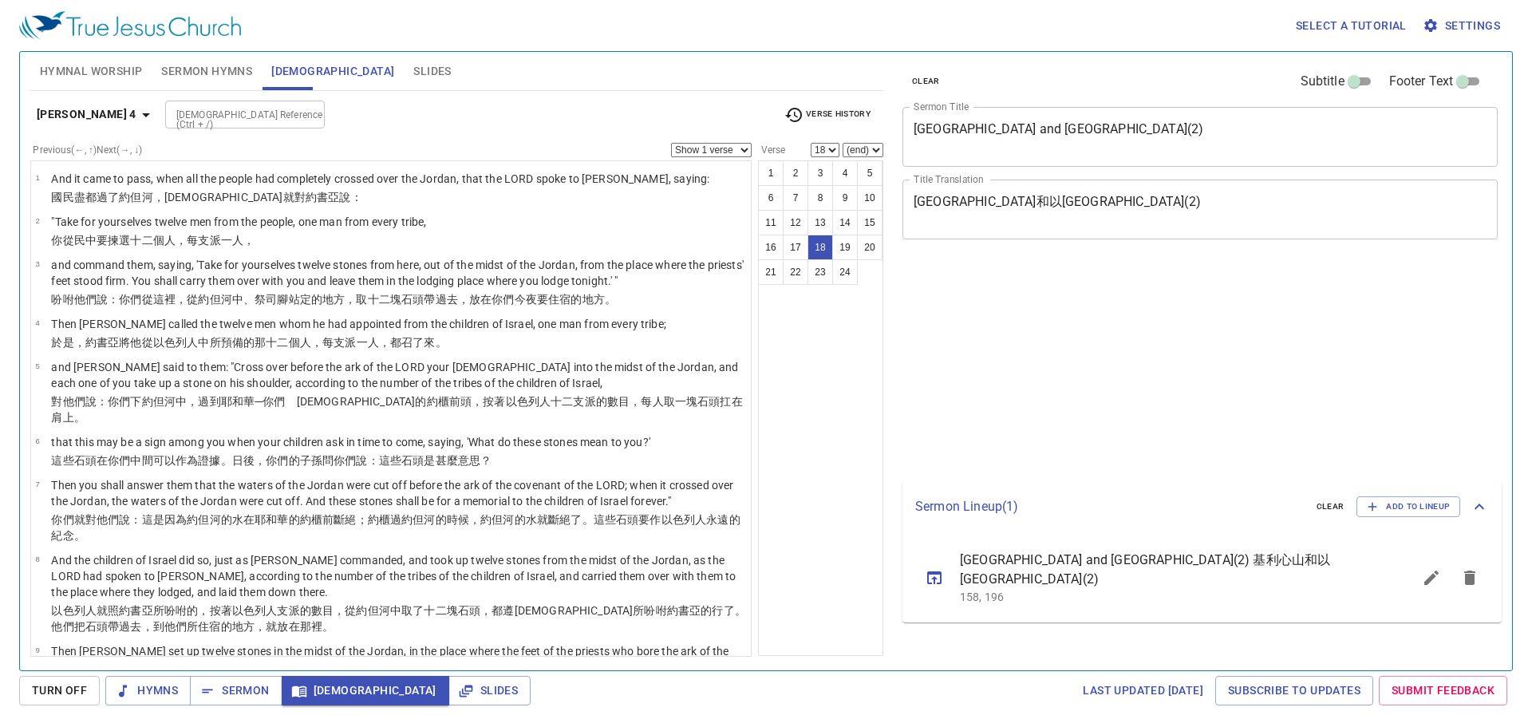
select select "18"
